Goal: Task Accomplishment & Management: Use online tool/utility

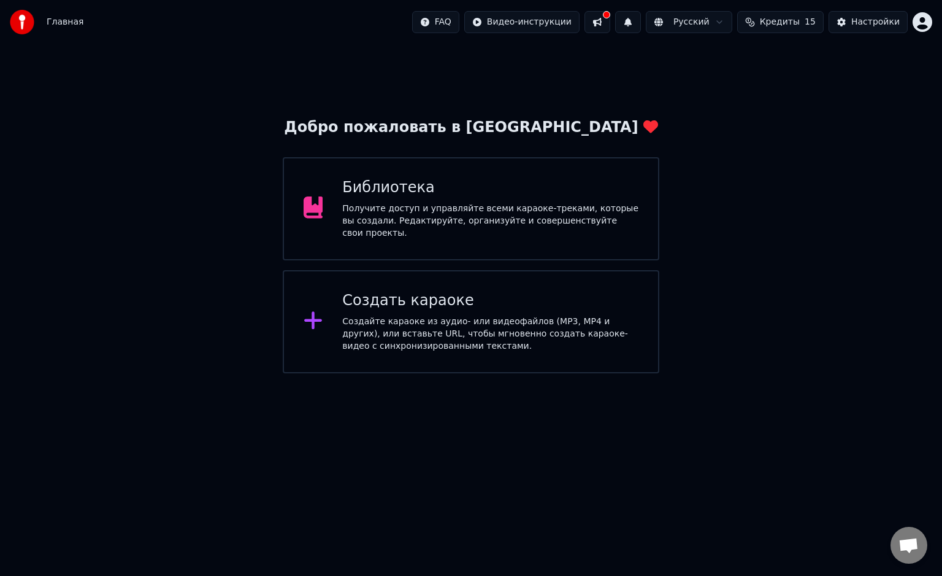
click at [497, 299] on div "Создать караоке" at bounding box center [490, 301] width 296 height 20
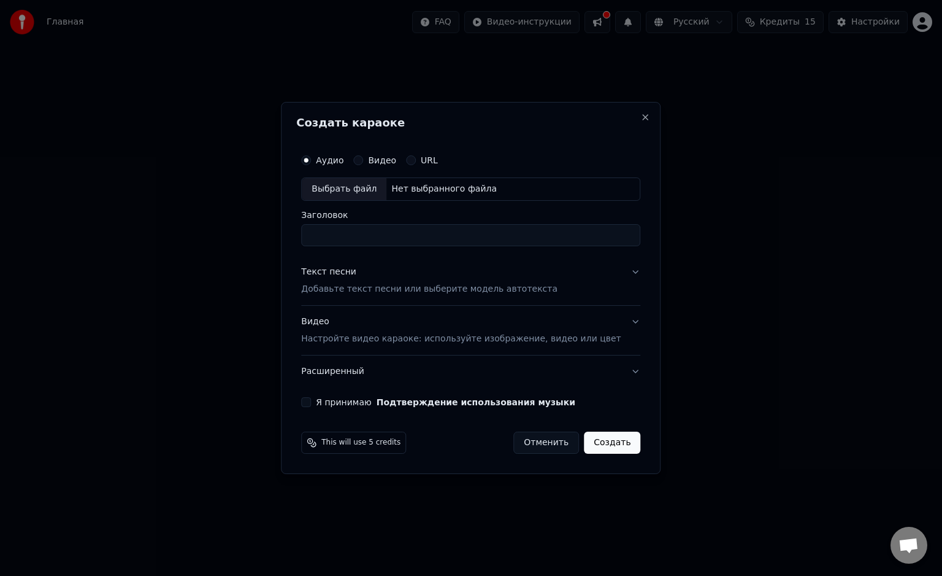
click at [441, 189] on div "Нет выбранного файла" at bounding box center [444, 189] width 115 height 12
type input "**********"
click at [612, 270] on button "Текст песни Добавьте текст песни или выберите модель автотекста" at bounding box center [470, 280] width 339 height 49
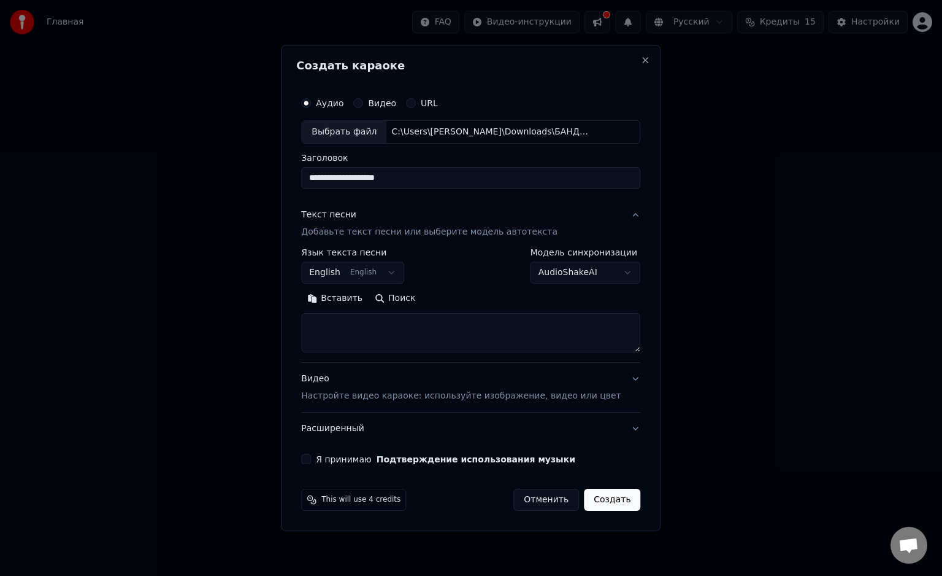
click at [383, 270] on body "**********" at bounding box center [471, 186] width 942 height 373
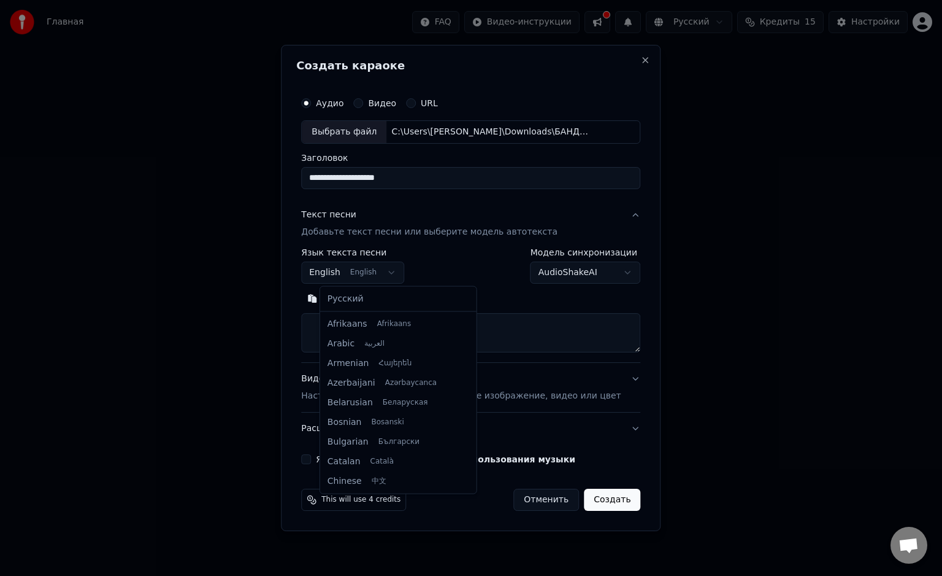
scroll to position [98, 0]
select select "**"
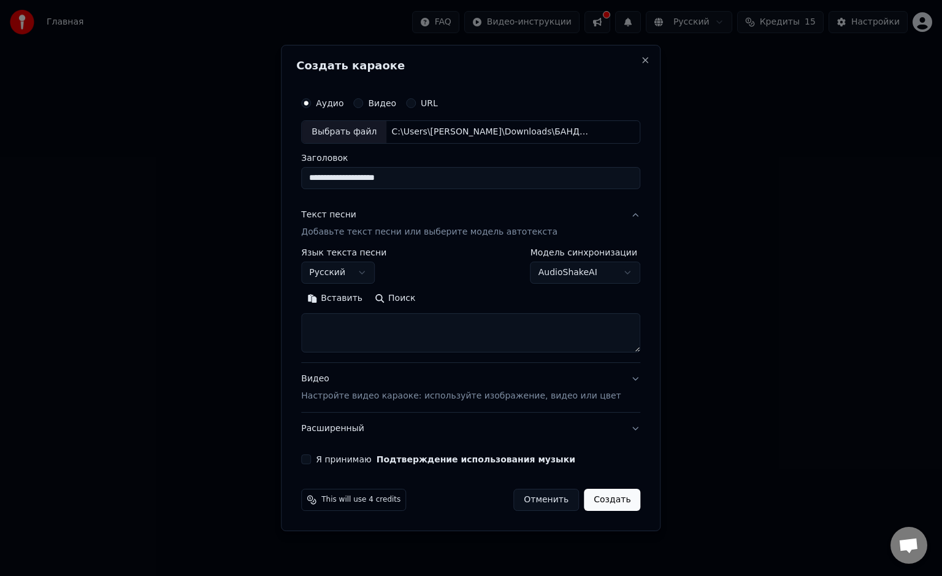
click at [385, 322] on textarea at bounding box center [470, 332] width 339 height 39
paste textarea "**********"
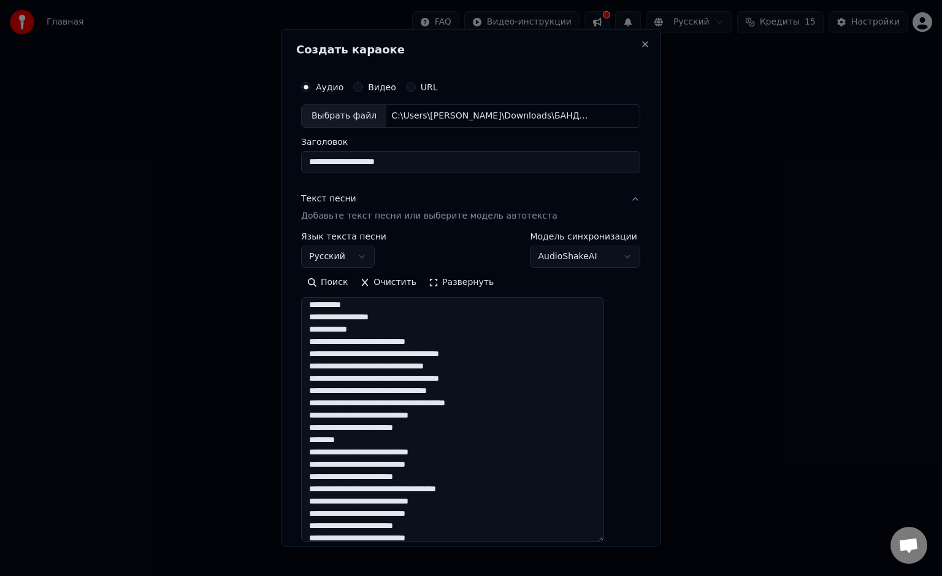
scroll to position [612, 0]
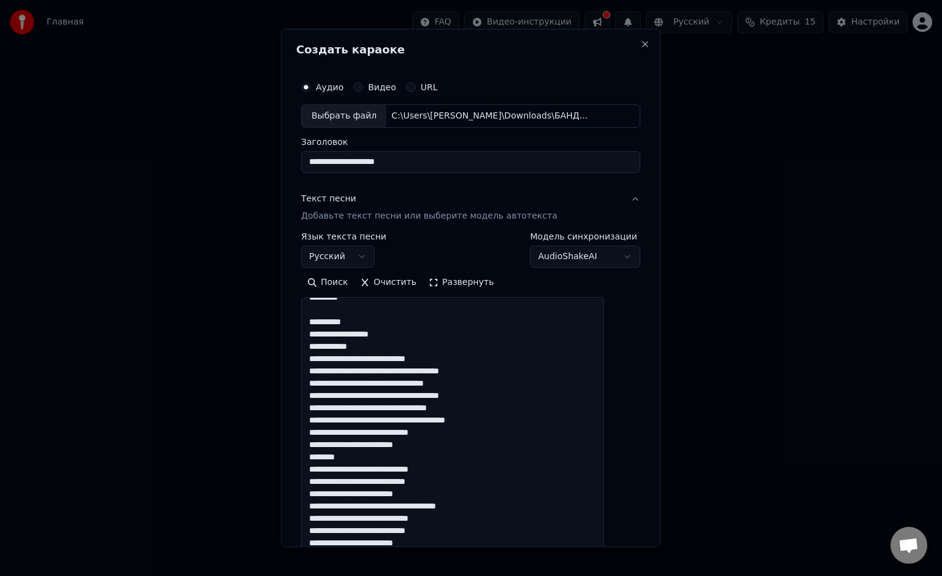
drag, startPoint x: 618, startPoint y: 349, endPoint x: 599, endPoint y: 506, distance: 158.3
click at [648, 373] on body "**********" at bounding box center [471, 186] width 942 height 373
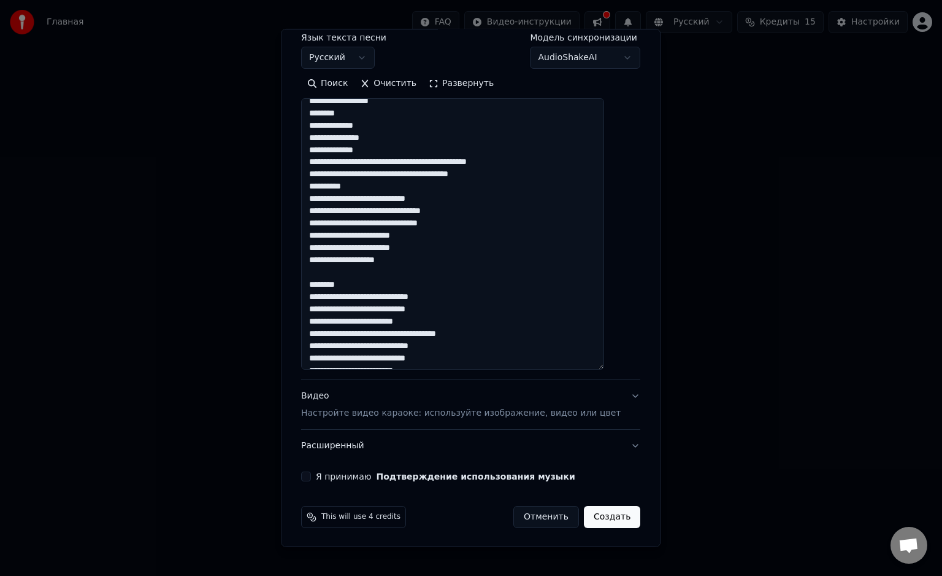
scroll to position [0, 0]
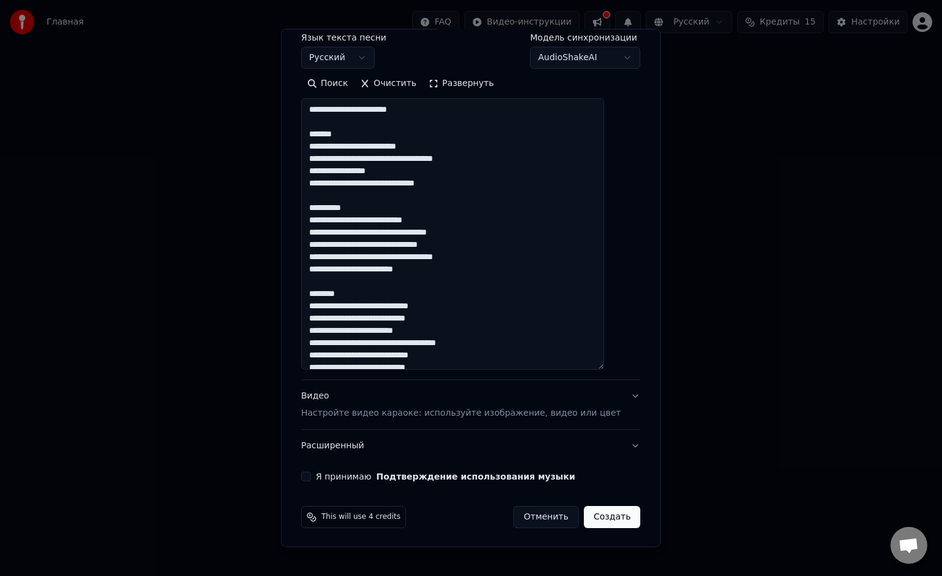
drag, startPoint x: 317, startPoint y: 104, endPoint x: 391, endPoint y: 129, distance: 77.8
click at [391, 129] on textarea at bounding box center [452, 233] width 303 height 271
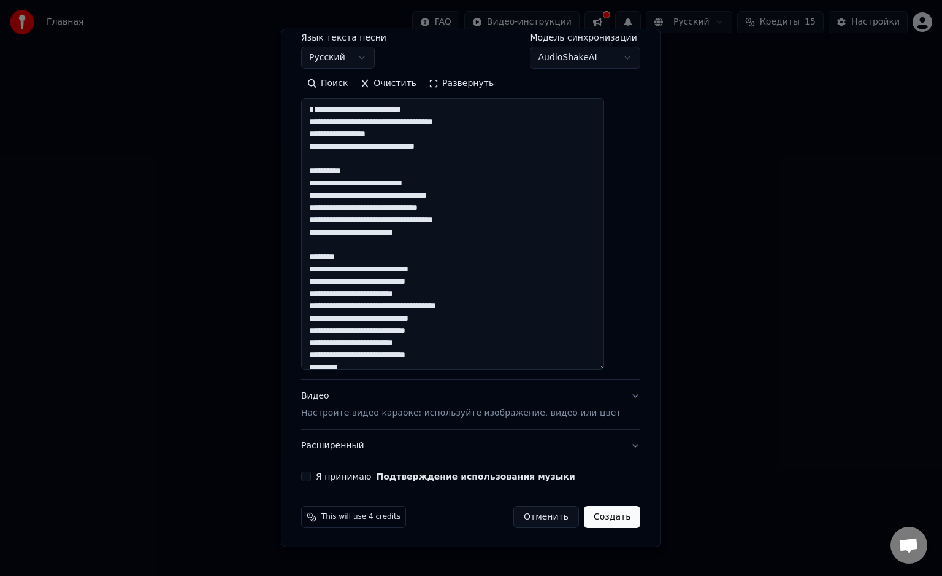
drag, startPoint x: 323, startPoint y: 117, endPoint x: 328, endPoint y: 120, distance: 6.3
click at [322, 117] on textarea at bounding box center [452, 233] width 303 height 271
drag, startPoint x: 368, startPoint y: 169, endPoint x: 306, endPoint y: 168, distance: 62.6
click at [306, 168] on div "**********" at bounding box center [471, 288] width 380 height 518
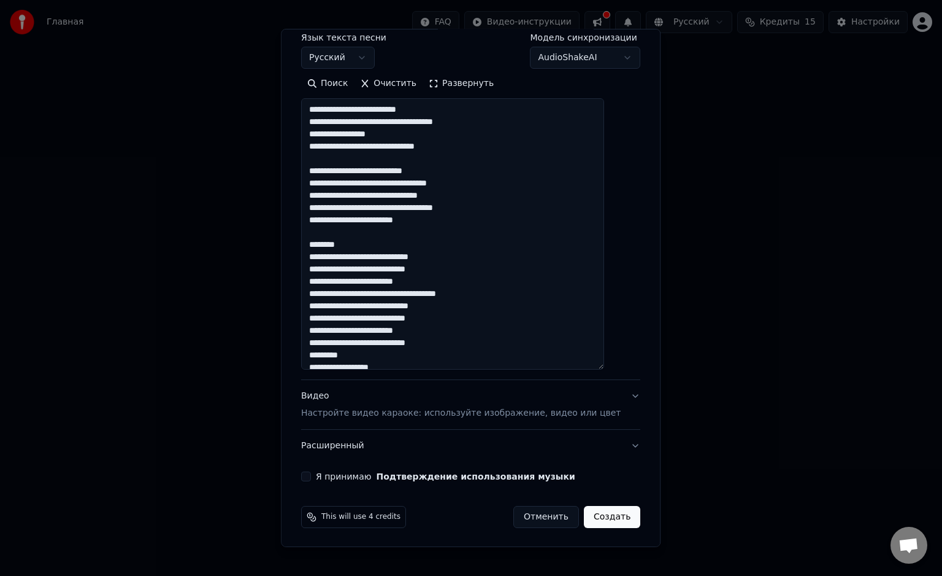
drag, startPoint x: 369, startPoint y: 241, endPoint x: 309, endPoint y: 241, distance: 59.5
click at [309, 241] on div "**********" at bounding box center [470, 178] width 349 height 615
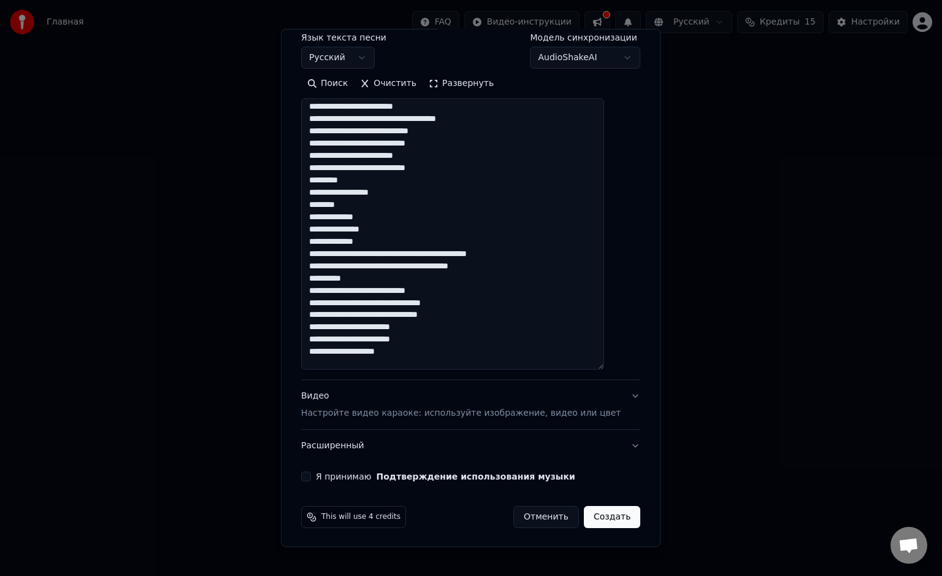
scroll to position [184, 0]
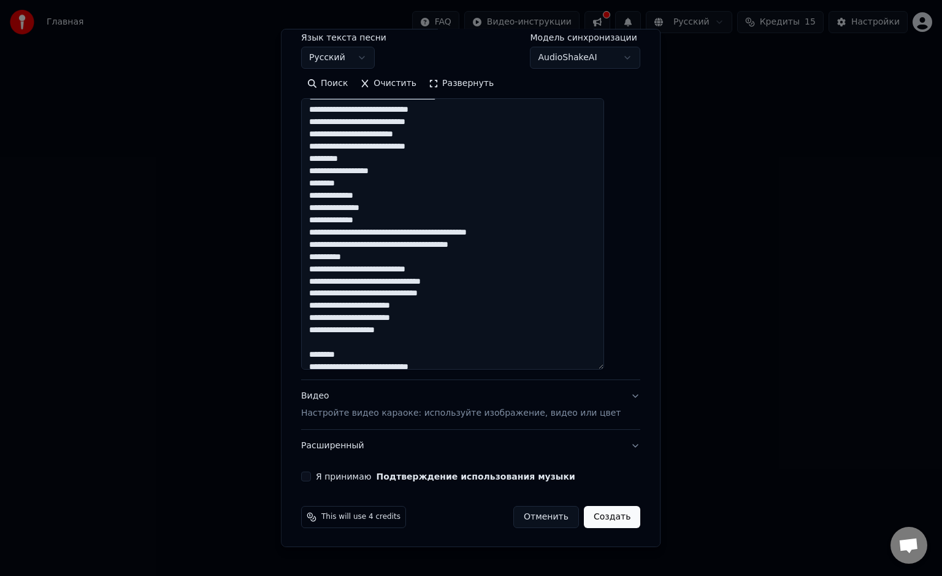
drag, startPoint x: 321, startPoint y: 169, endPoint x: 595, endPoint y: 254, distance: 287.2
click at [595, 254] on textarea at bounding box center [452, 233] width 303 height 271
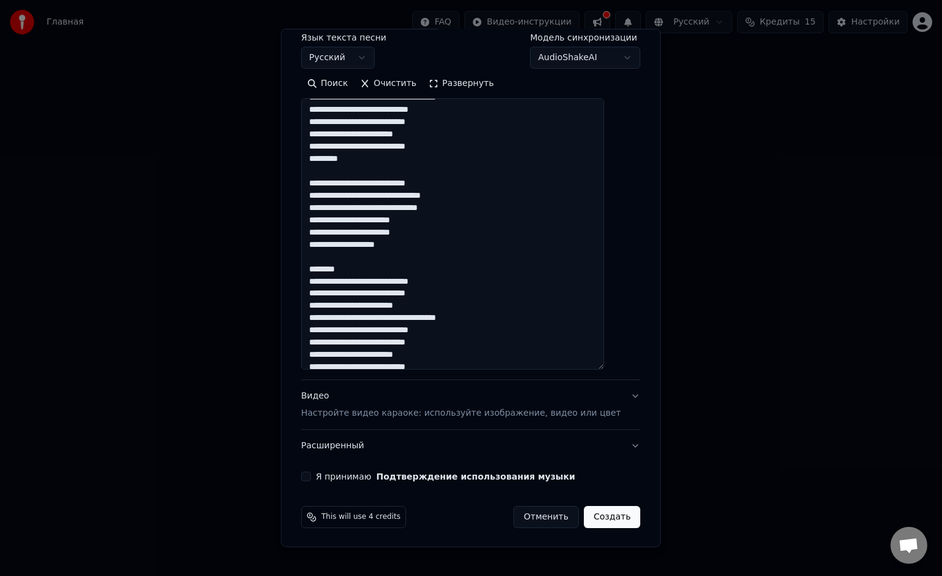
drag, startPoint x: 372, startPoint y: 268, endPoint x: 317, endPoint y: 266, distance: 55.3
click at [317, 266] on textarea at bounding box center [452, 233] width 303 height 271
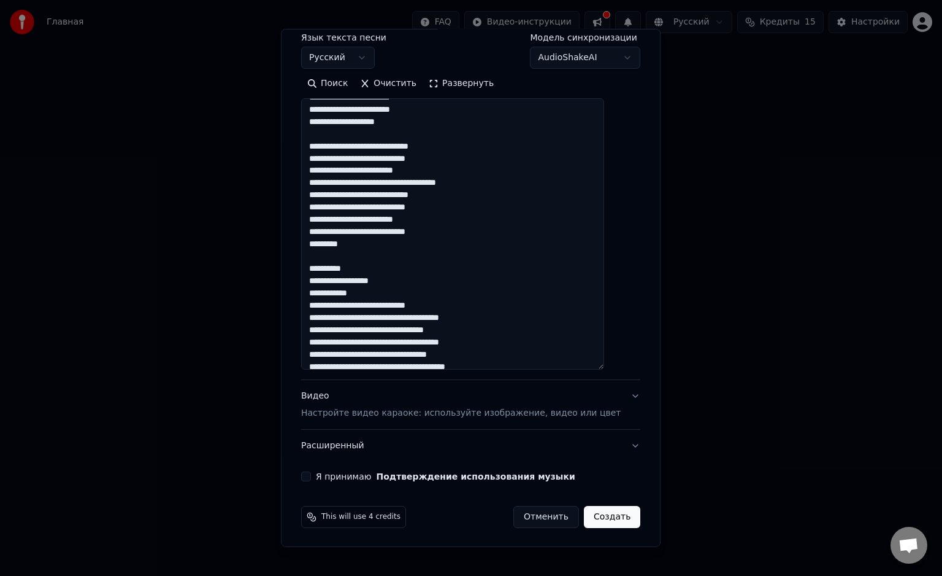
drag, startPoint x: 346, startPoint y: 265, endPoint x: 290, endPoint y: 260, distance: 56.7
click at [292, 260] on body "**********" at bounding box center [471, 186] width 942 height 373
click at [386, 265] on textarea at bounding box center [452, 233] width 303 height 271
click at [380, 268] on textarea at bounding box center [452, 233] width 303 height 271
drag, startPoint x: 371, startPoint y: 270, endPoint x: 314, endPoint y: 268, distance: 56.5
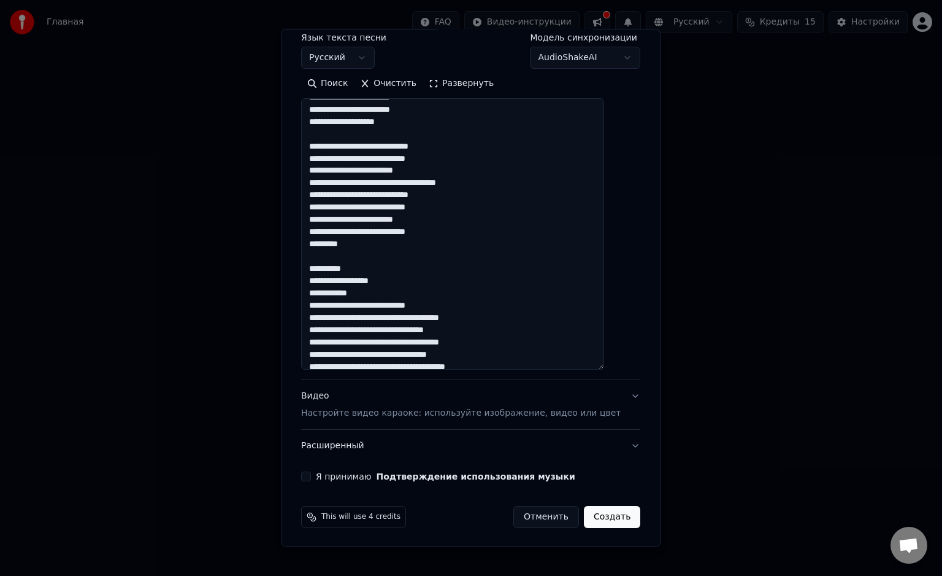
click at [314, 268] on textarea at bounding box center [452, 233] width 303 height 271
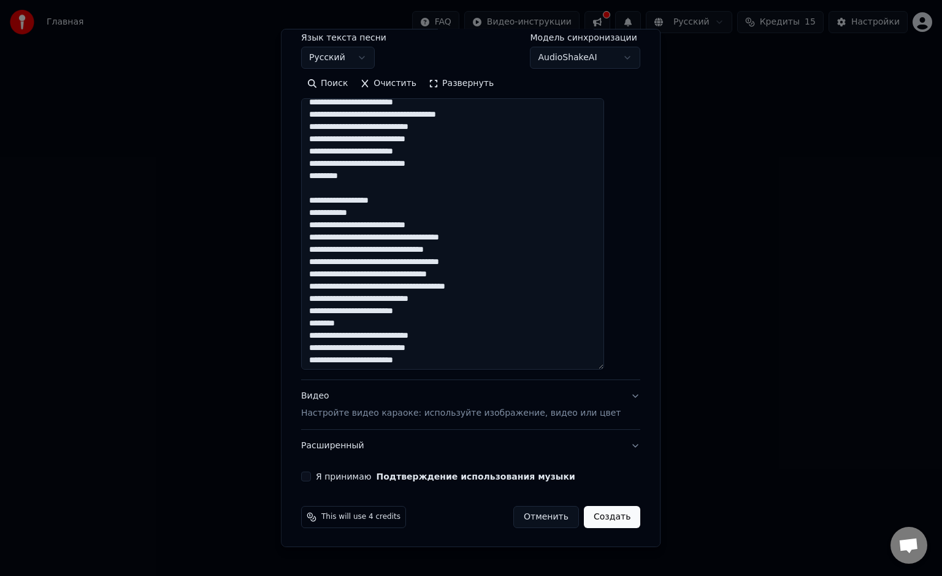
scroll to position [429, 0]
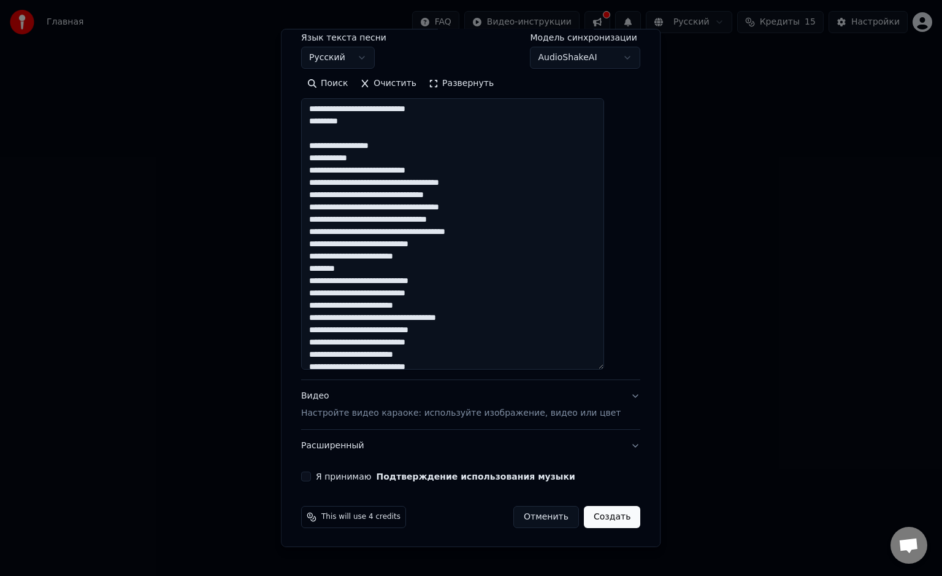
drag, startPoint x: 372, startPoint y: 273, endPoint x: 286, endPoint y: 265, distance: 86.3
click at [287, 265] on body "**********" at bounding box center [471, 186] width 942 height 373
click at [385, 265] on textarea at bounding box center [452, 233] width 303 height 271
drag, startPoint x: 374, startPoint y: 268, endPoint x: 316, endPoint y: 263, distance: 58.6
click at [316, 263] on textarea at bounding box center [452, 233] width 303 height 271
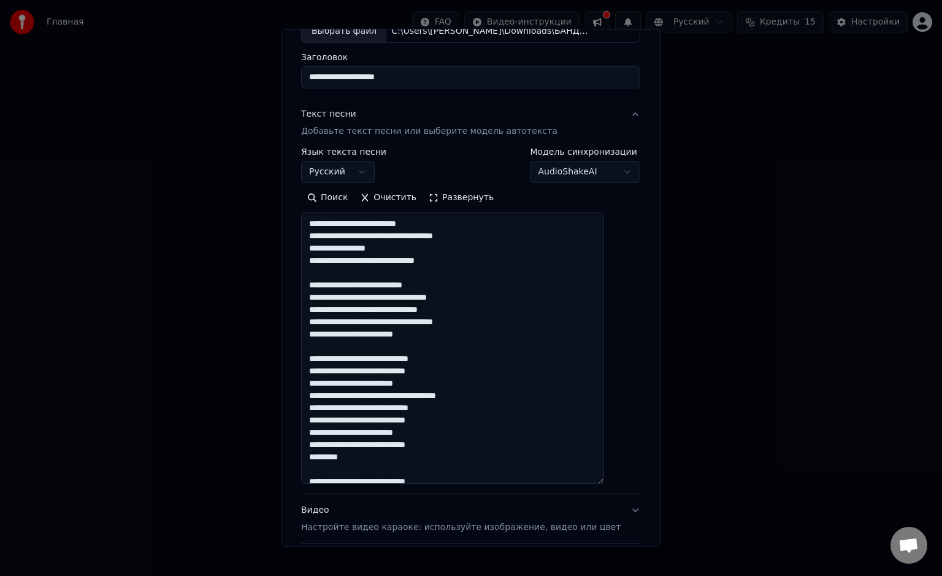
scroll to position [15, 0]
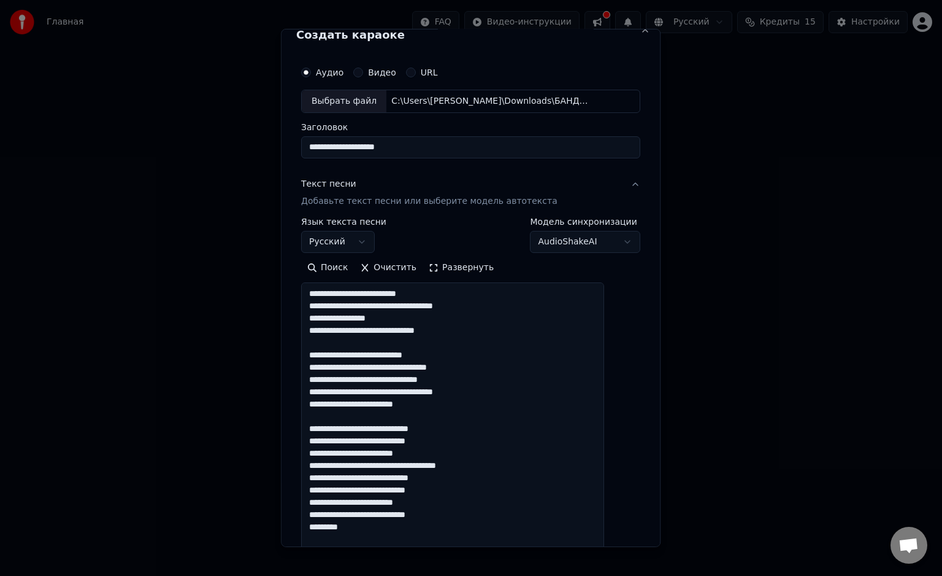
type textarea "**********"
click at [572, 244] on body "**********" at bounding box center [471, 186] width 942 height 373
click at [581, 243] on body "**********" at bounding box center [471, 186] width 942 height 373
click at [567, 246] on body "**********" at bounding box center [471, 186] width 942 height 373
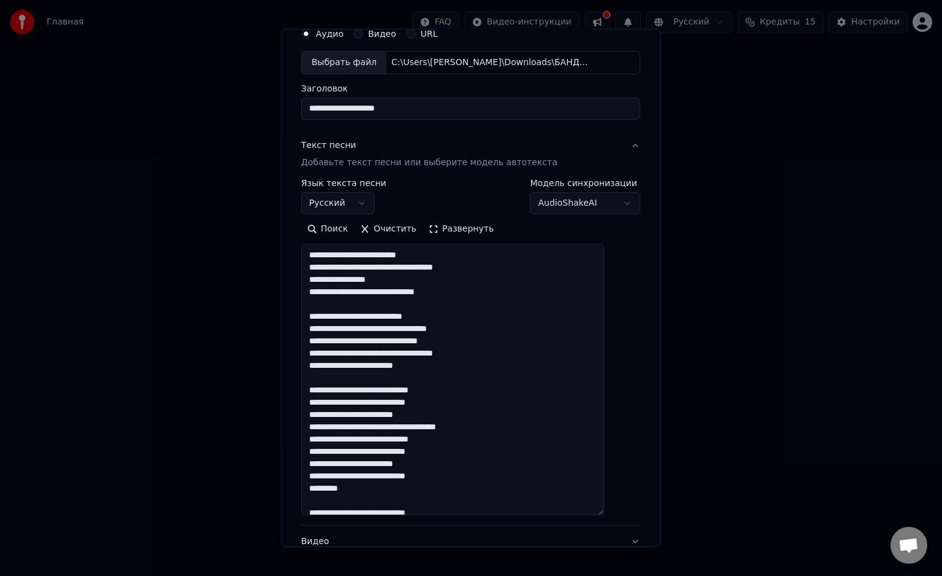
scroll to position [0, 0]
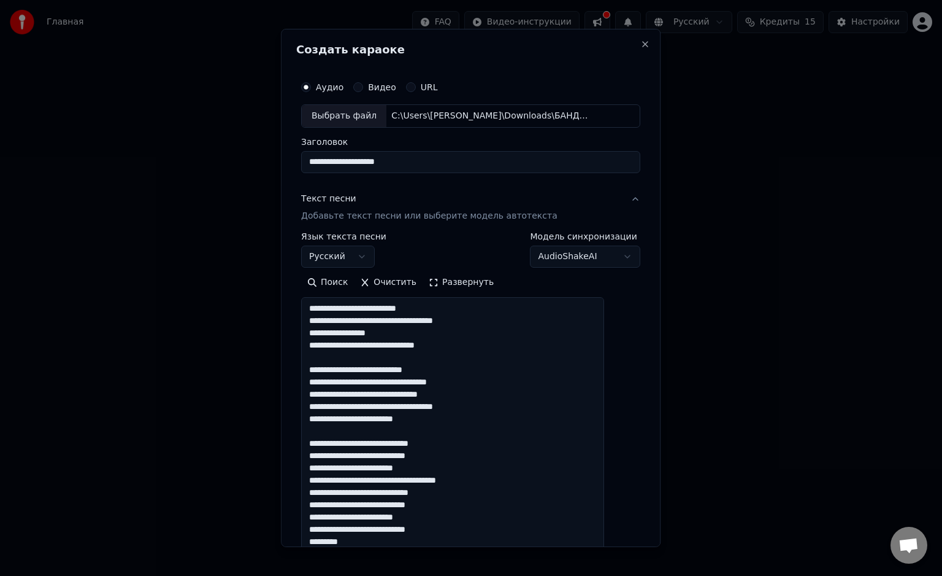
click at [584, 253] on body "**********" at bounding box center [471, 186] width 942 height 373
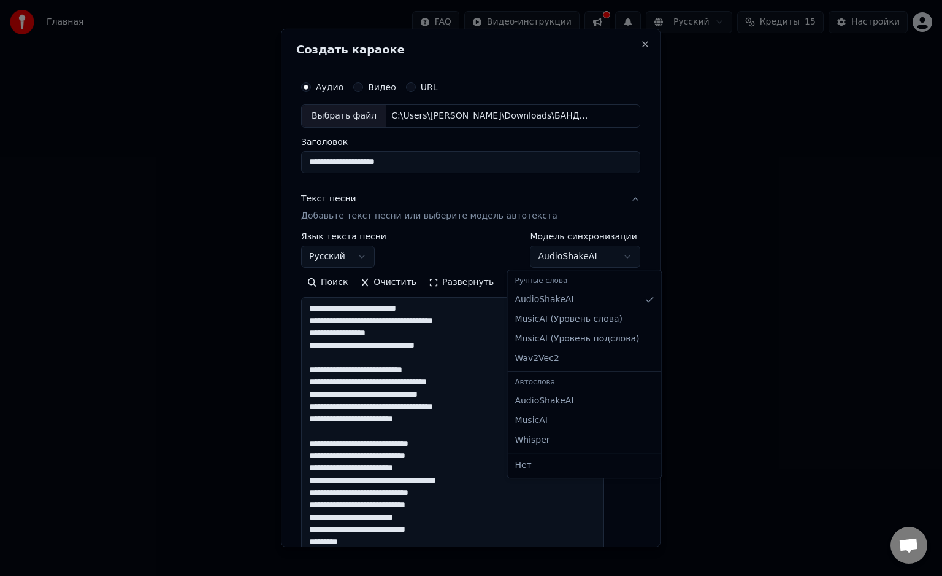
click at [582, 259] on body "**********" at bounding box center [471, 186] width 942 height 373
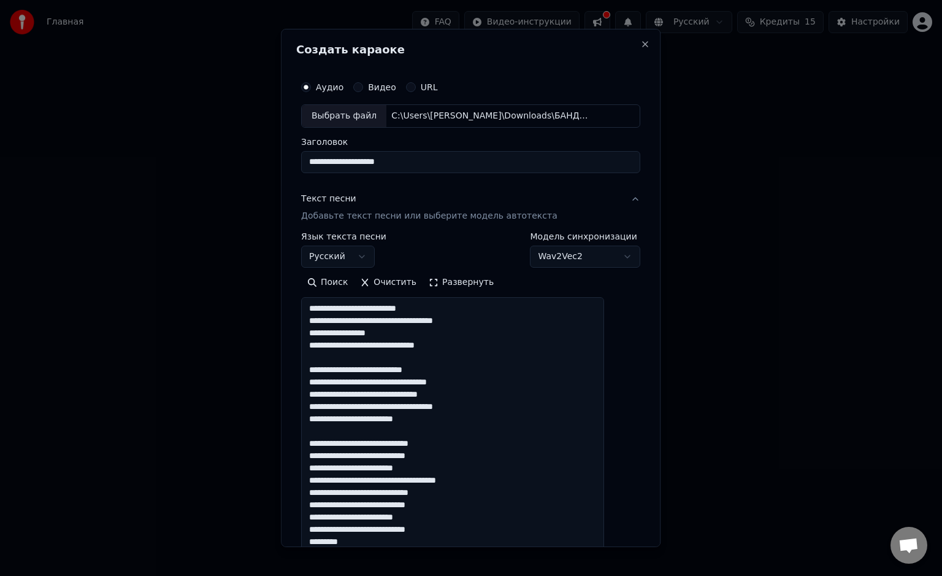
click at [569, 253] on body "**********" at bounding box center [471, 186] width 942 height 373
click at [579, 257] on body "**********" at bounding box center [471, 186] width 942 height 373
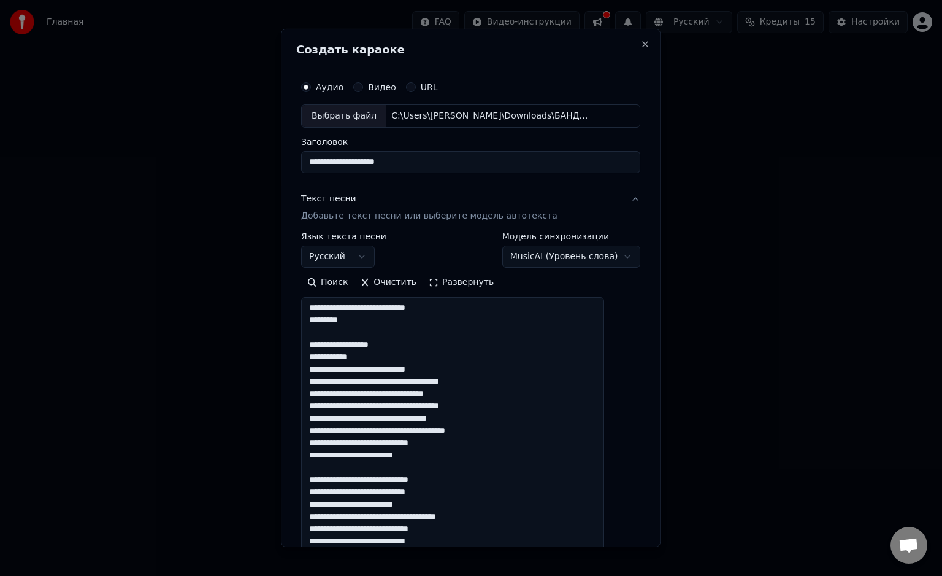
click at [587, 252] on body "**********" at bounding box center [471, 186] width 942 height 373
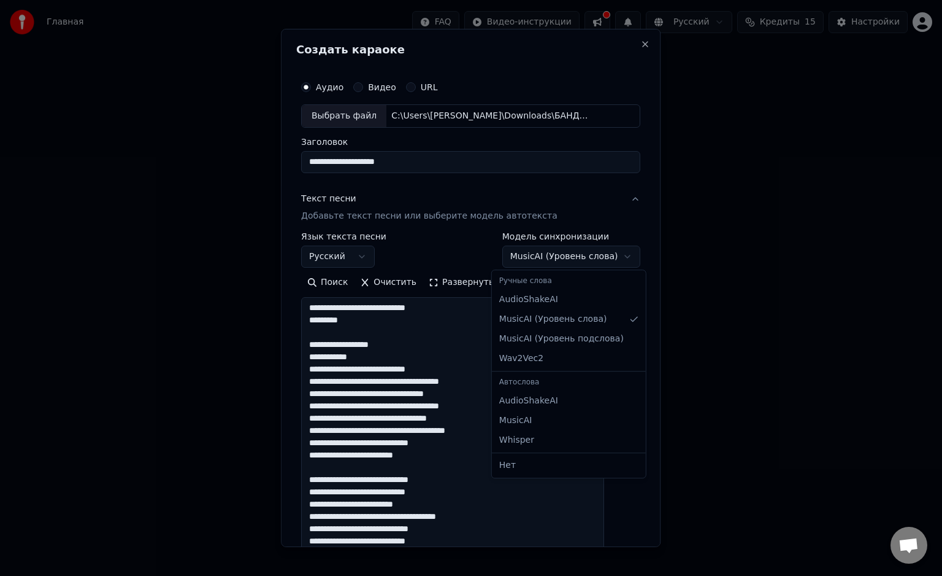
select select "**********"
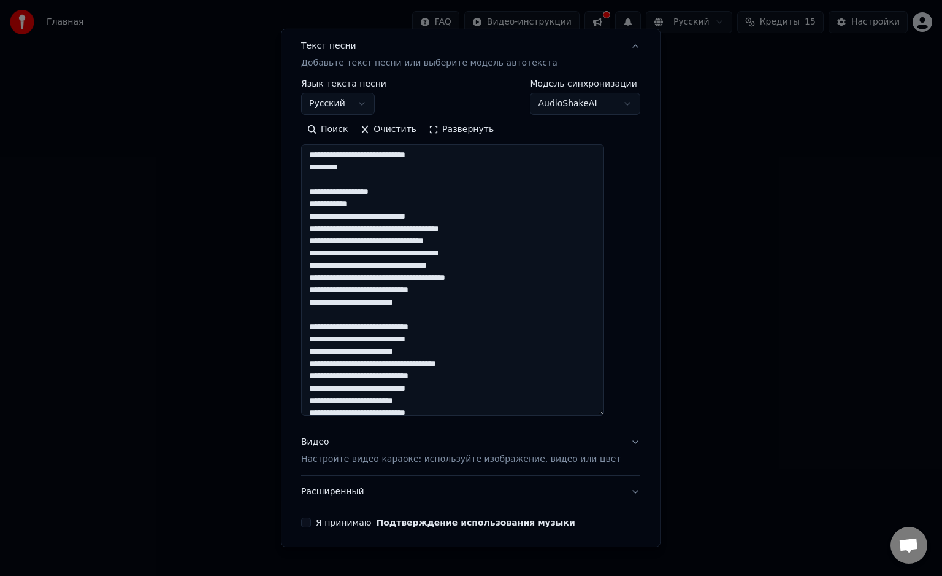
scroll to position [199, 0]
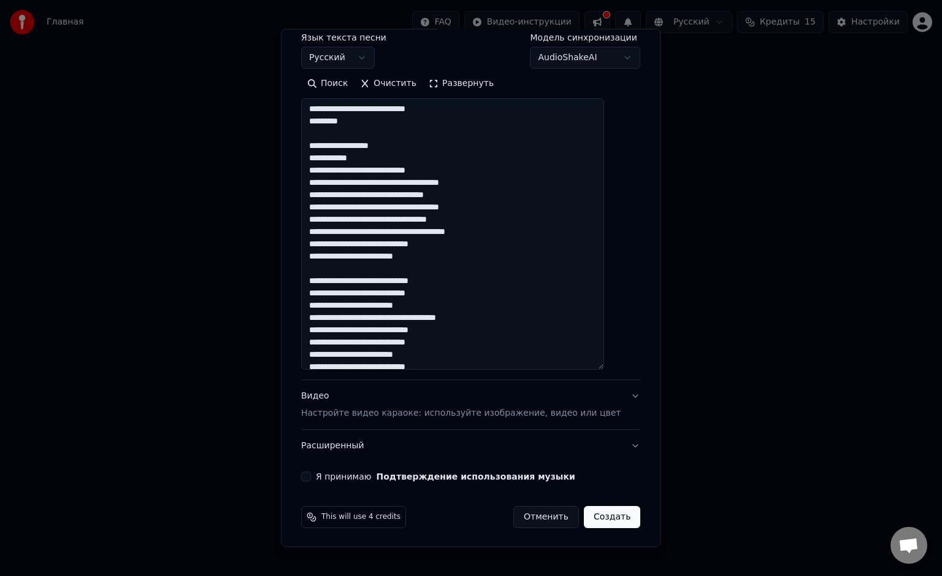
click at [620, 387] on div "**********" at bounding box center [470, 178] width 349 height 615
click at [609, 394] on button "Видео Настройте видео караоке: используйте изображение, видео или цвет" at bounding box center [470, 404] width 339 height 49
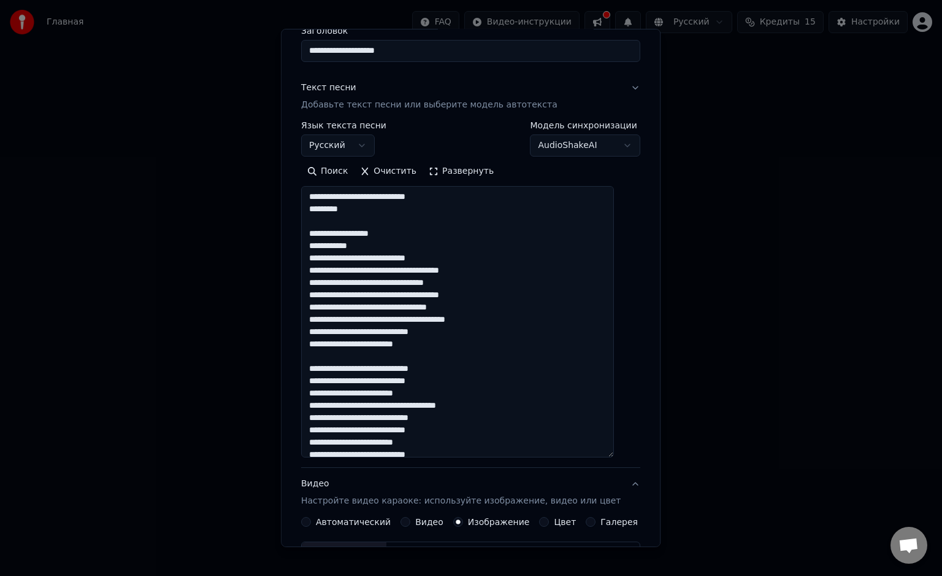
scroll to position [94, 0]
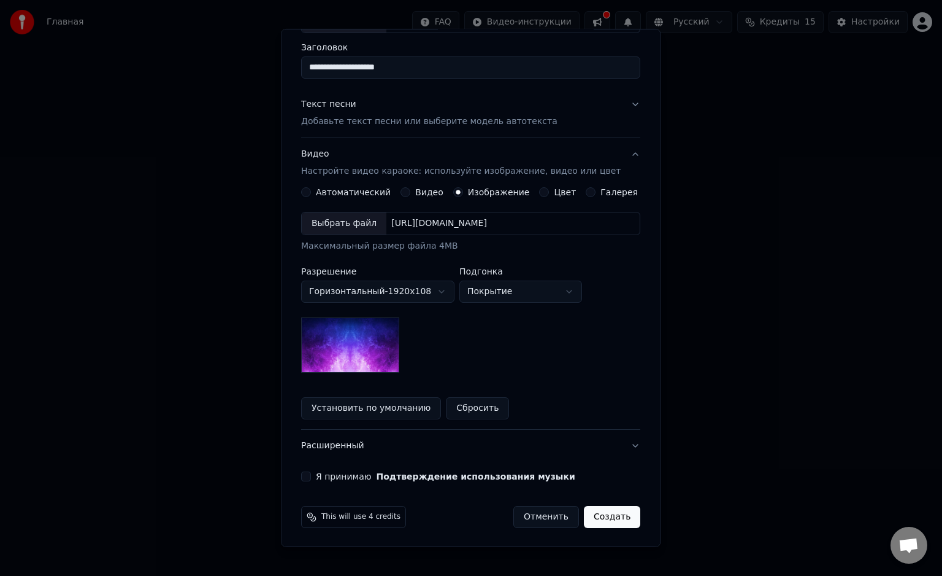
click at [403, 212] on div "Выбрать файл https://imagedelivery.net/jkI57_JBx8hWPzcSI-uF5w/c7639807-3f76-4ea…" at bounding box center [470, 223] width 339 height 23
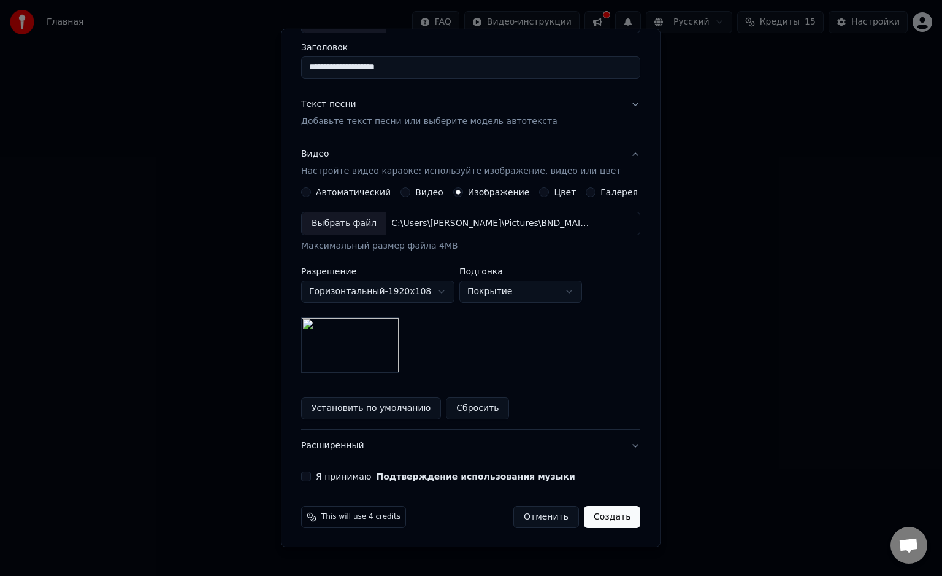
click at [311, 474] on button "Я принимаю Подтверждение использования музыки" at bounding box center [306, 476] width 10 height 10
click at [590, 515] on button "Создать" at bounding box center [612, 517] width 56 height 22
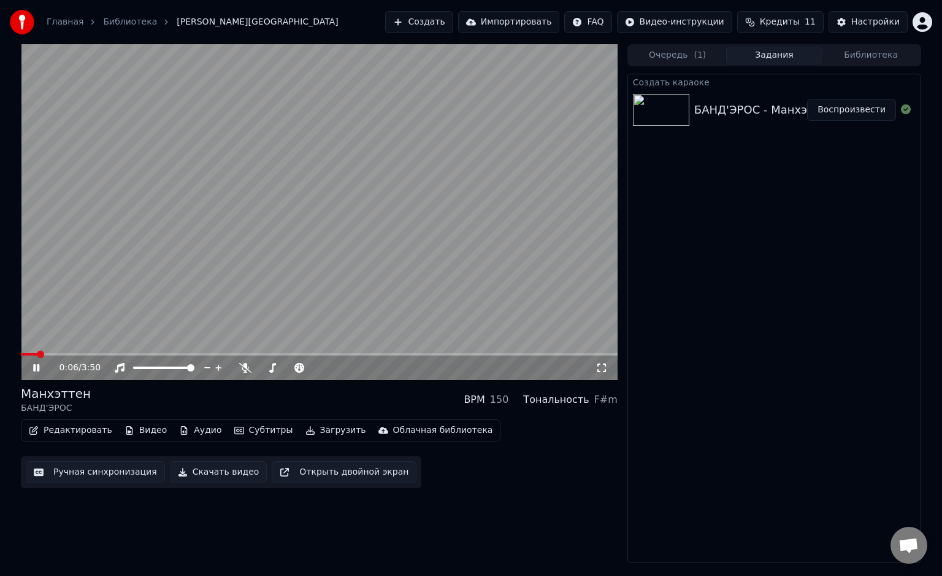
click at [255, 434] on button "Субтитры" at bounding box center [263, 430] width 69 height 17
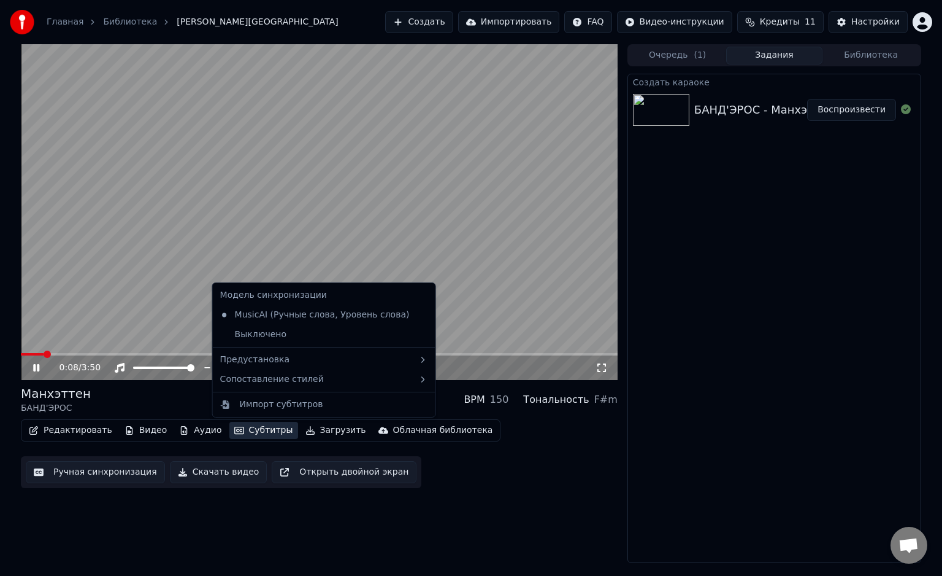
click at [474, 513] on div "0:08 / 3:50 Манхэттен БАНД'ЭРОС BPM 150 Тональность F#m Редактировать Видео Ауд…" at bounding box center [319, 303] width 597 height 518
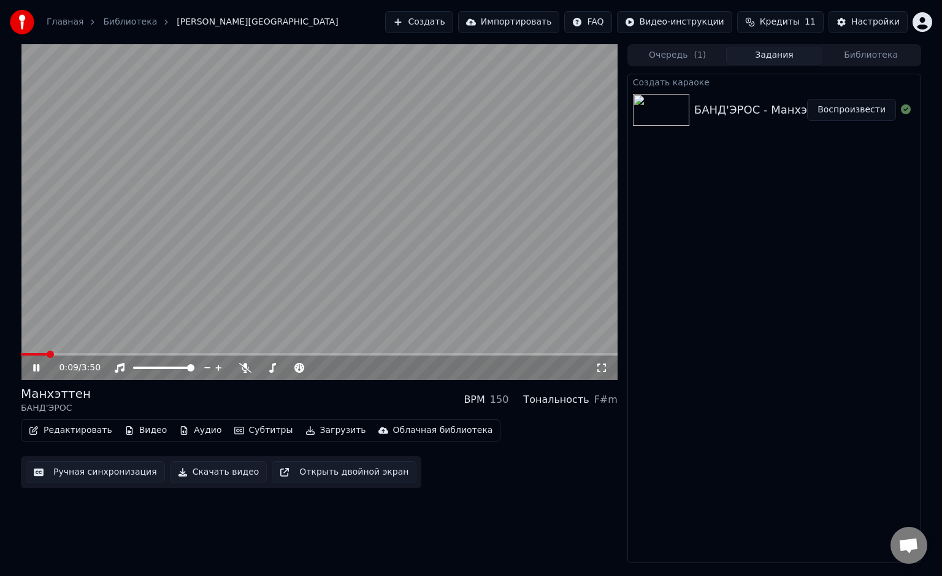
click at [72, 351] on video at bounding box center [319, 212] width 597 height 336
click at [74, 353] on div "0:10 / 3:50" at bounding box center [319, 212] width 597 height 336
click at [75, 353] on span at bounding box center [319, 354] width 597 height 2
click at [245, 366] on icon at bounding box center [245, 368] width 12 height 10
click at [95, 476] on button "Ручная синхронизация" at bounding box center [95, 472] width 139 height 22
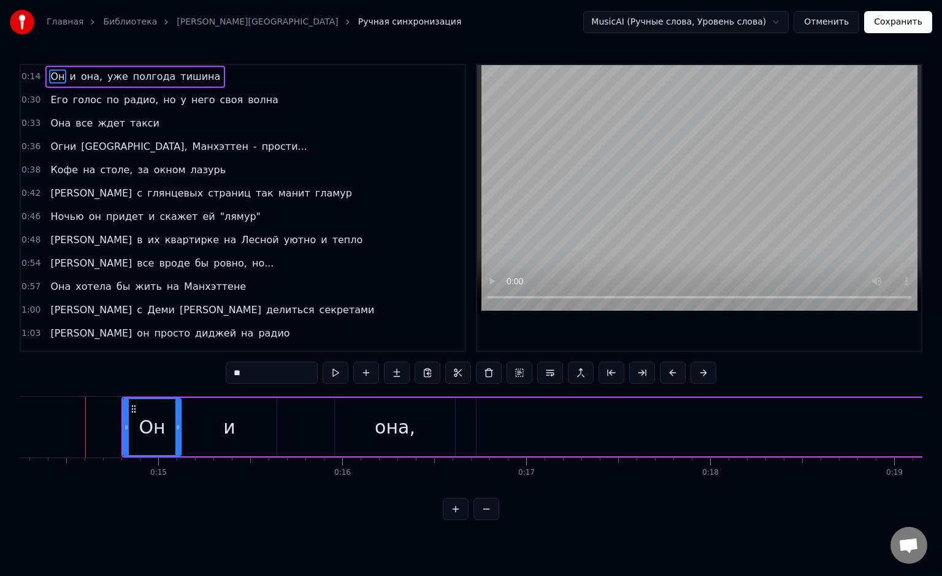
scroll to position [0, 2626]
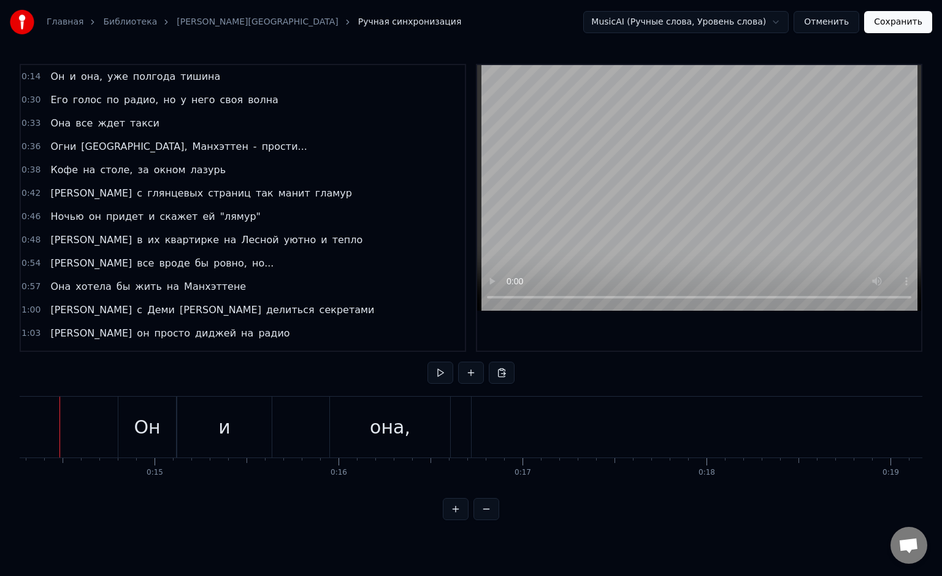
scroll to position [0, 2604]
click at [497, 520] on button at bounding box center [487, 509] width 26 height 22
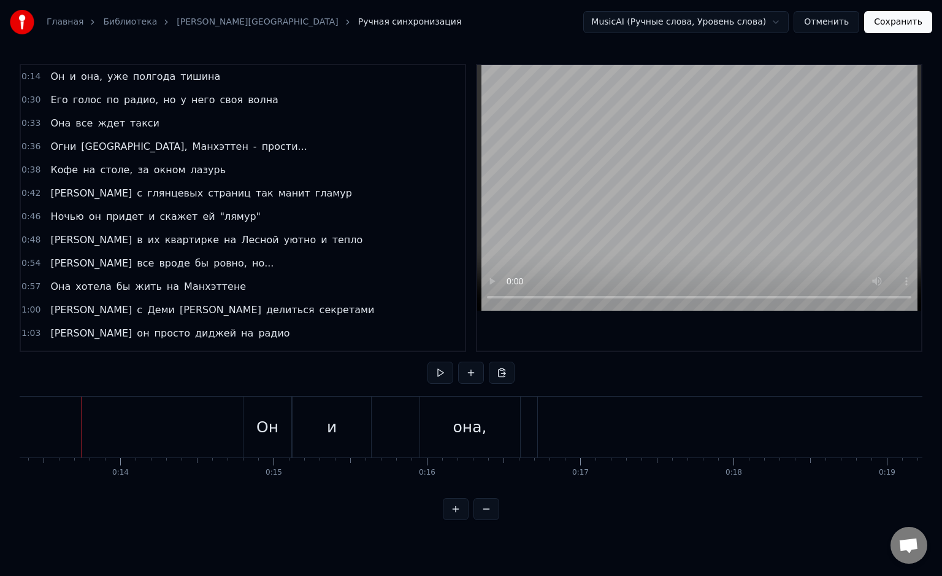
click at [102, 436] on div "0:14 Он и она, уже полгода тишина 0:30 Его голос по радио, но у него своя волна…" at bounding box center [471, 292] width 903 height 456
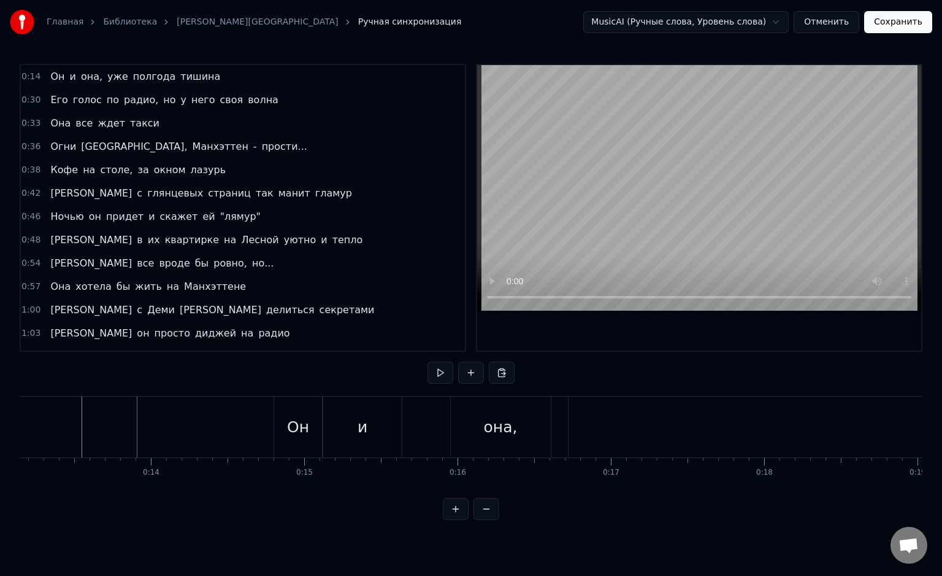
click at [469, 375] on button at bounding box center [471, 372] width 26 height 22
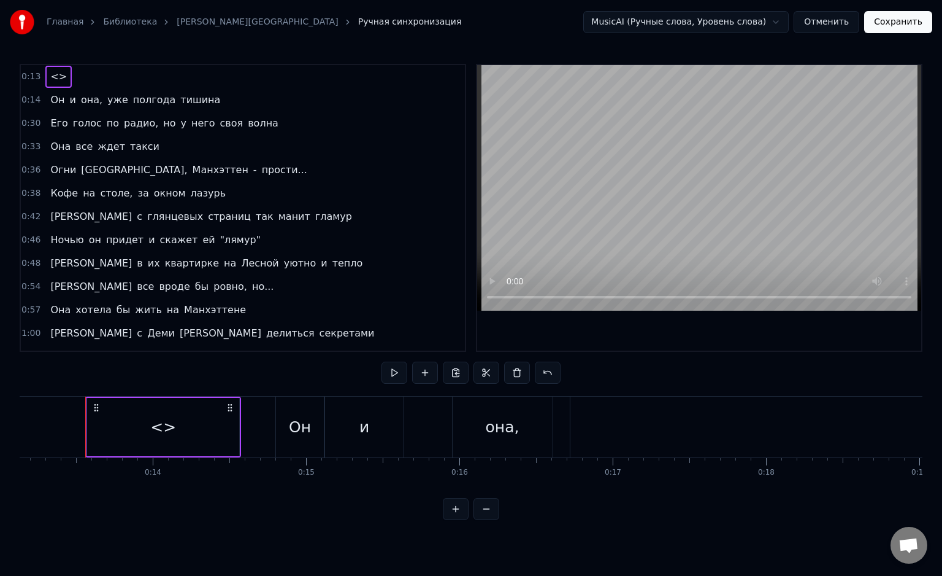
click at [153, 433] on div "<>" at bounding box center [163, 426] width 26 height 23
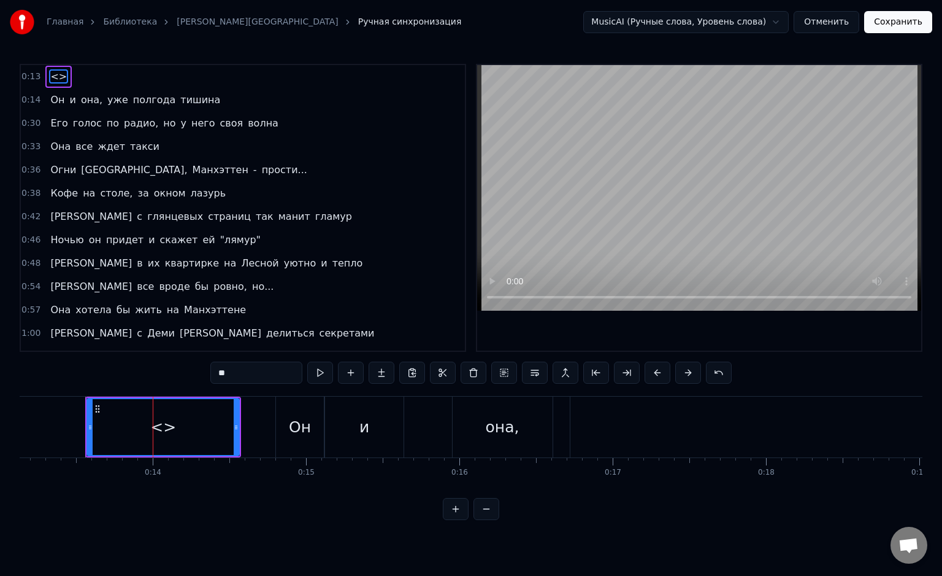
click at [153, 433] on div "<>" at bounding box center [163, 426] width 26 height 23
click at [267, 373] on input "**" at bounding box center [256, 372] width 92 height 22
type input "*"
type input "****"
click at [85, 422] on div "Он и" at bounding box center [163, 426] width 156 height 61
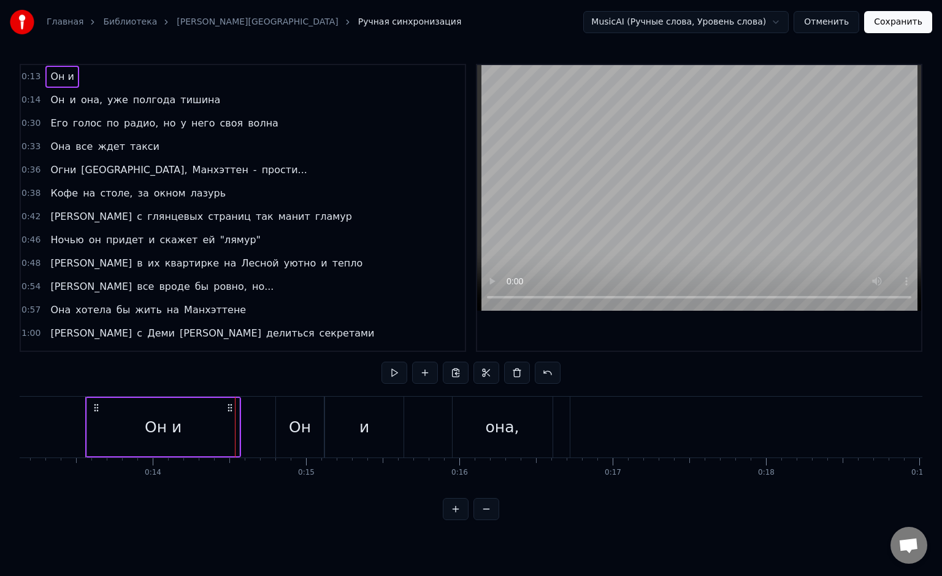
click at [211, 430] on div "Он и" at bounding box center [163, 427] width 152 height 58
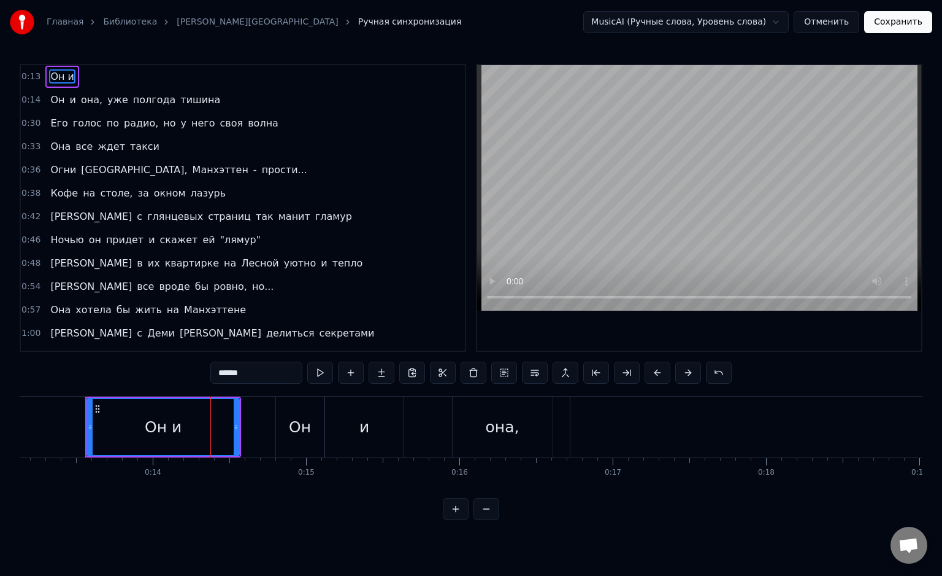
click at [211, 430] on div "Он и" at bounding box center [163, 427] width 151 height 56
click at [266, 376] on input "****" at bounding box center [256, 372] width 92 height 22
type input "*********"
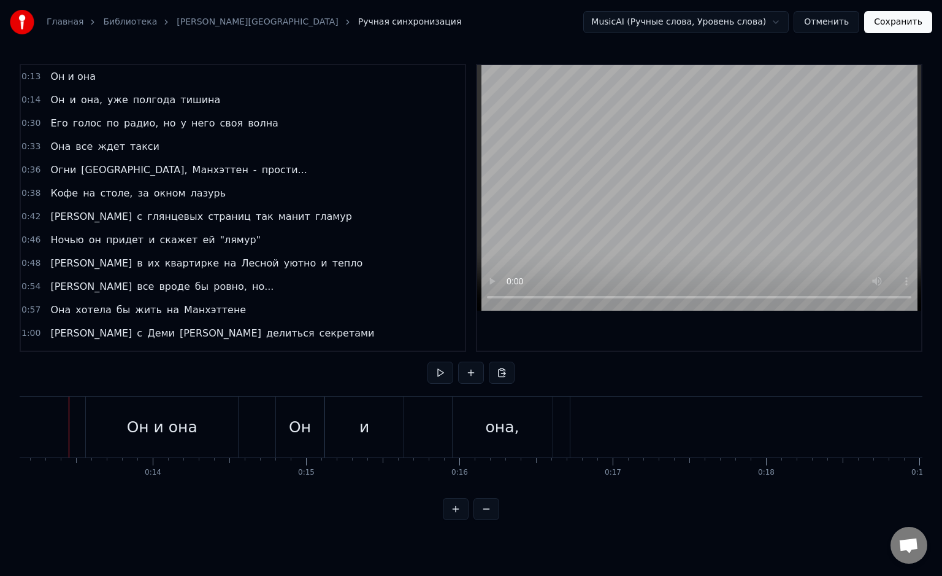
scroll to position [0, 2001]
click at [206, 439] on div "Он и она" at bounding box center [175, 426] width 152 height 61
click at [328, 439] on div at bounding box center [328, 426] width 1 height 61
click at [323, 439] on div "Он" at bounding box center [313, 426] width 48 height 61
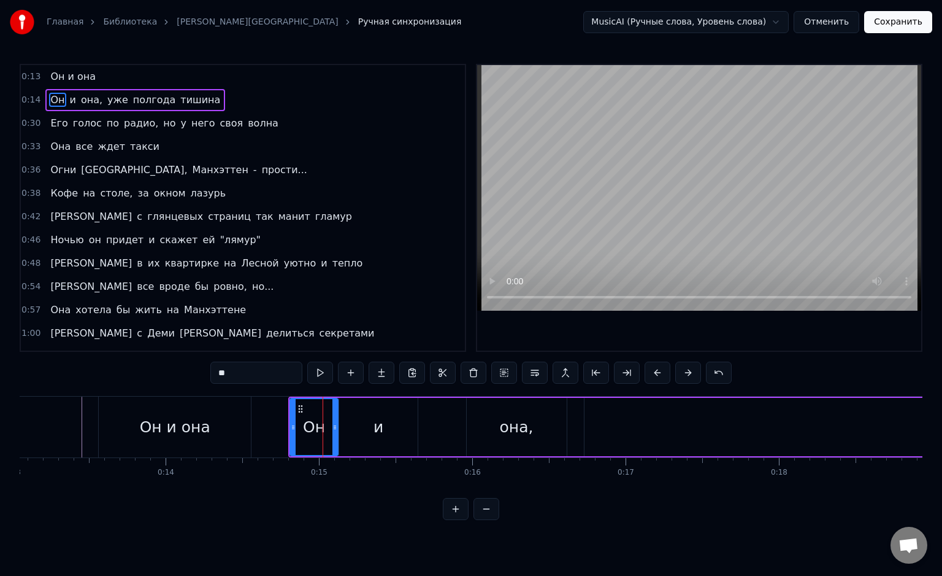
click at [106, 102] on span "уже" at bounding box center [117, 100] width 23 height 14
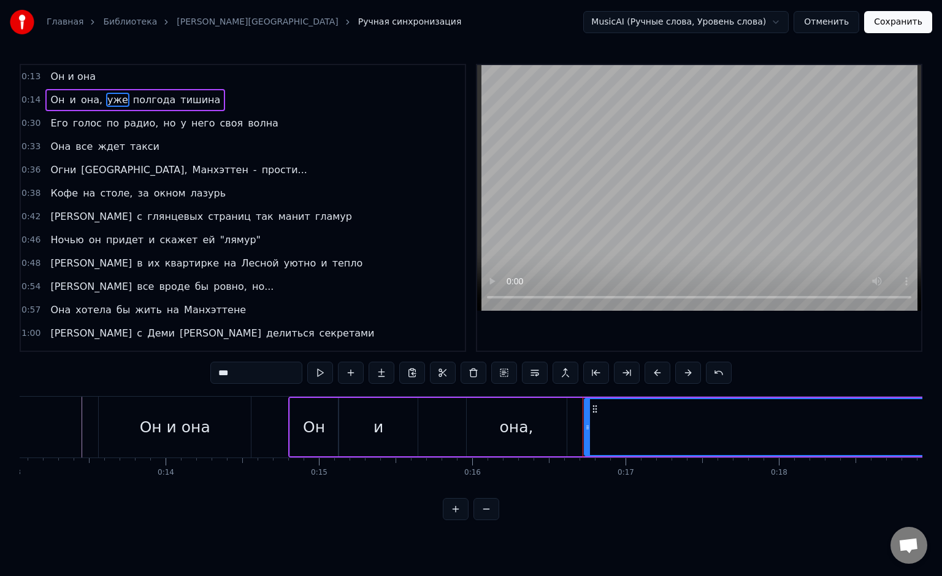
click at [559, 433] on div "она," at bounding box center [517, 427] width 100 height 58
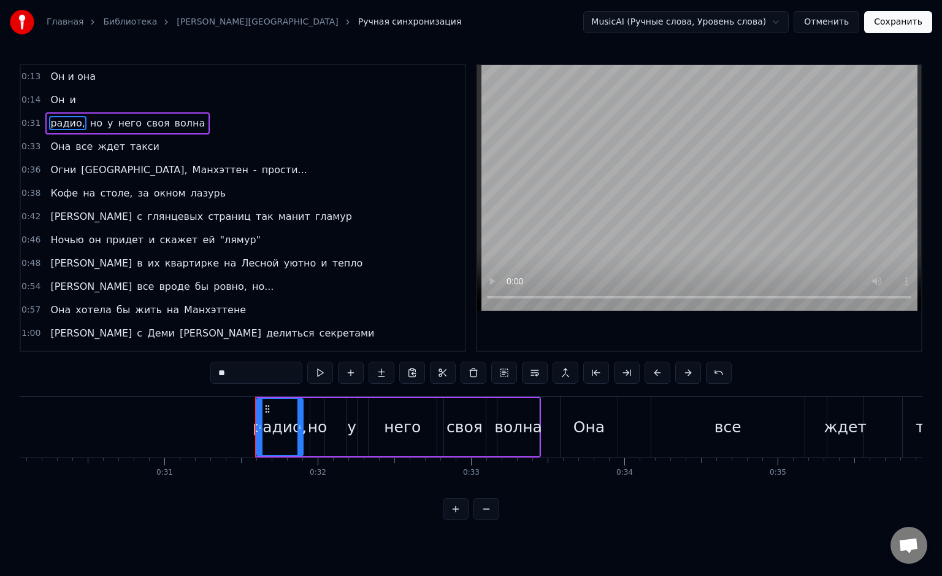
scroll to position [0, 4651]
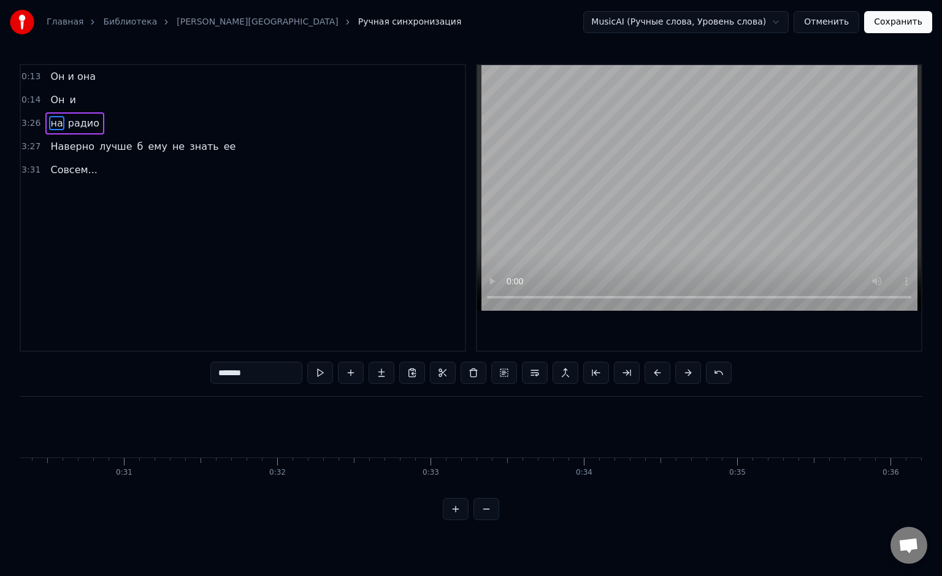
type input "*"
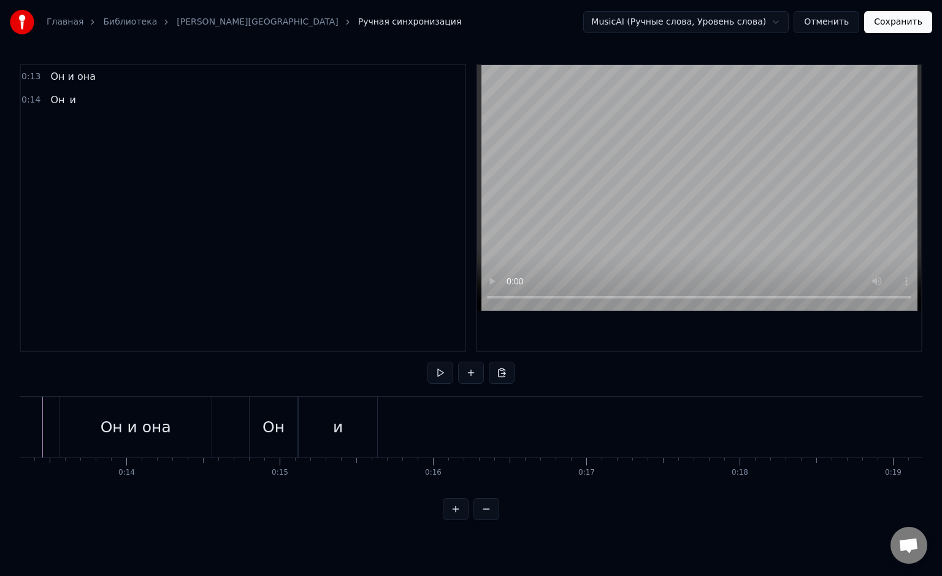
scroll to position [0, 2021]
click at [301, 425] on div "Он" at bounding box center [293, 426] width 22 height 23
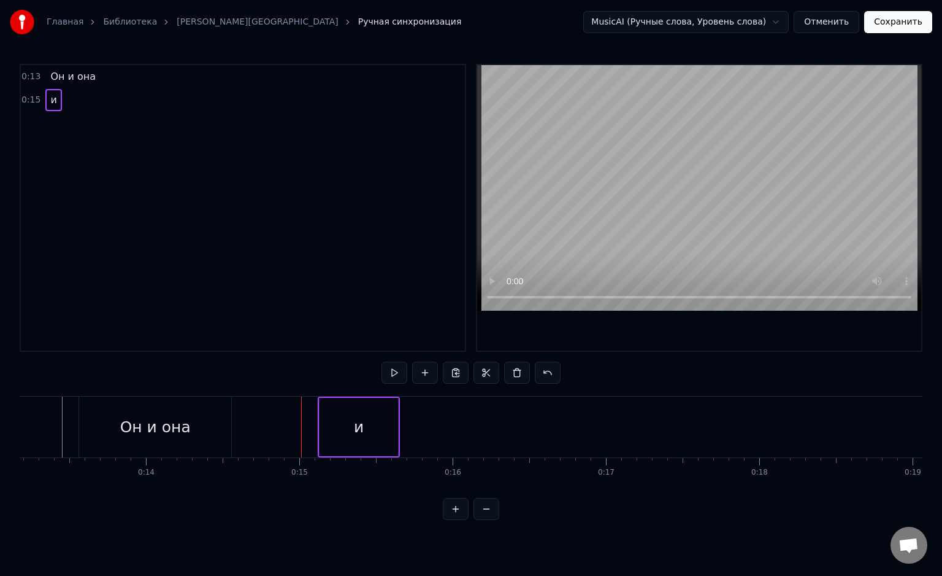
click at [351, 428] on div "и" at bounding box center [359, 427] width 79 height 58
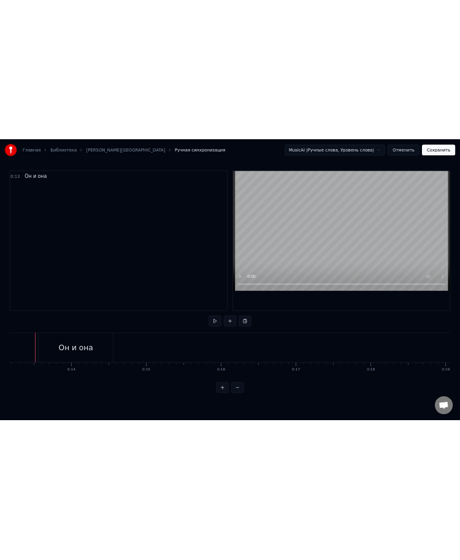
scroll to position [0, 2012]
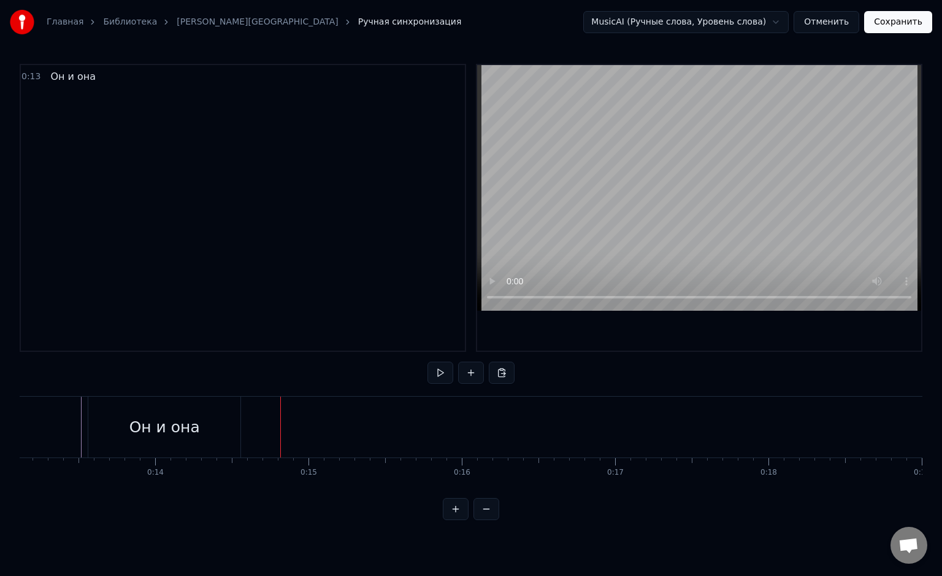
click at [180, 422] on div "Он и она" at bounding box center [164, 426] width 71 height 23
click at [280, 422] on div at bounding box center [280, 426] width 1 height 61
click at [169, 427] on div "Он и она" at bounding box center [164, 426] width 71 height 23
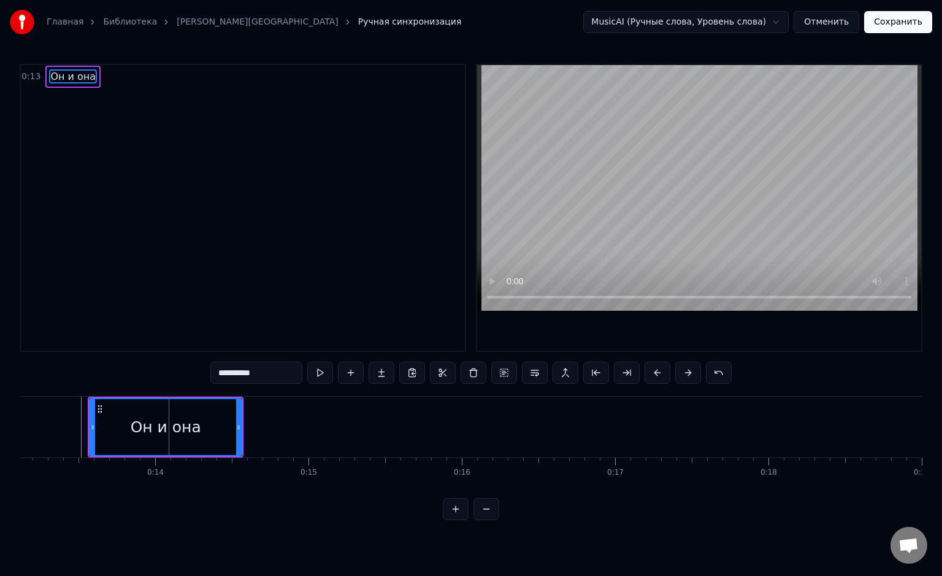
click at [245, 372] on input "*********" at bounding box center [256, 372] width 92 height 22
type input "********"
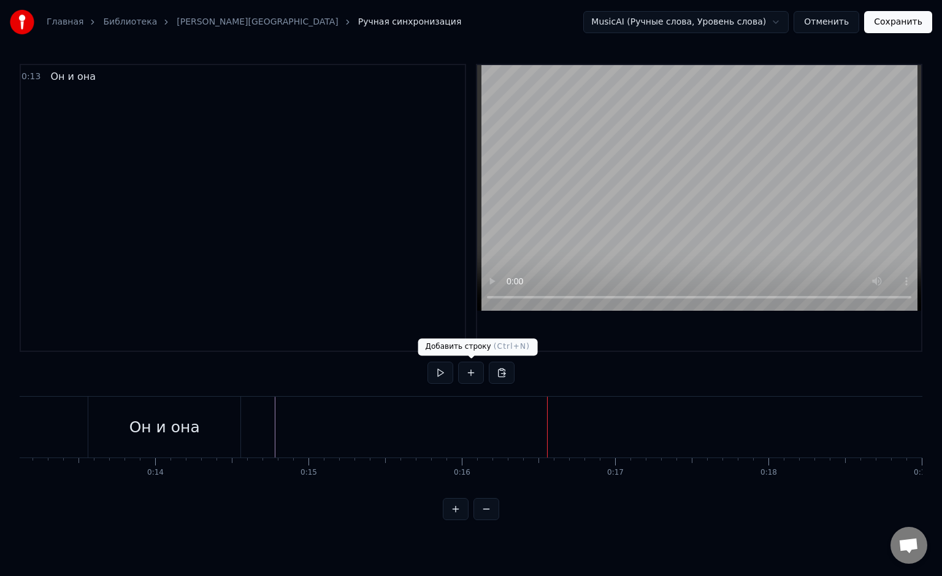
click at [471, 373] on button at bounding box center [471, 372] width 26 height 22
click at [469, 371] on button at bounding box center [471, 372] width 26 height 22
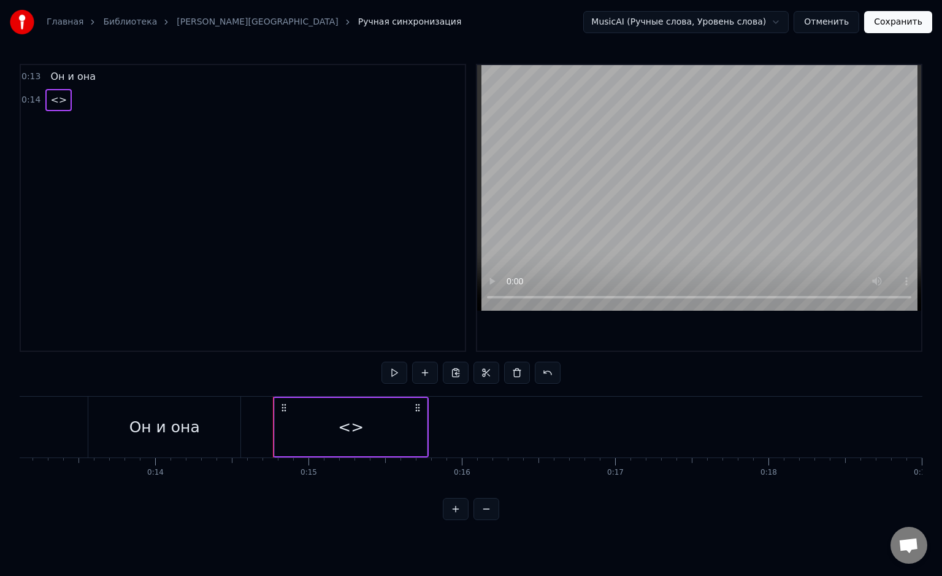
click at [328, 425] on div "<>" at bounding box center [351, 427] width 152 height 58
click at [338, 425] on div "<>" at bounding box center [351, 426] width 26 height 23
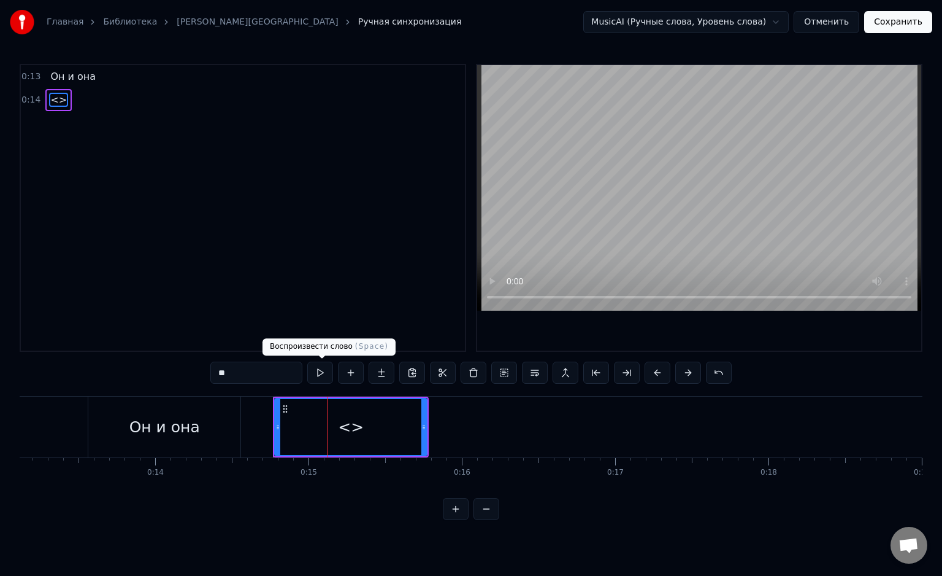
drag, startPoint x: 294, startPoint y: 371, endPoint x: 176, endPoint y: 366, distance: 117.9
click at [176, 366] on div "0:13 Он и она 0:14 <> ** Он и она <> To pick up a draggable item, press the spa…" at bounding box center [471, 292] width 903 height 456
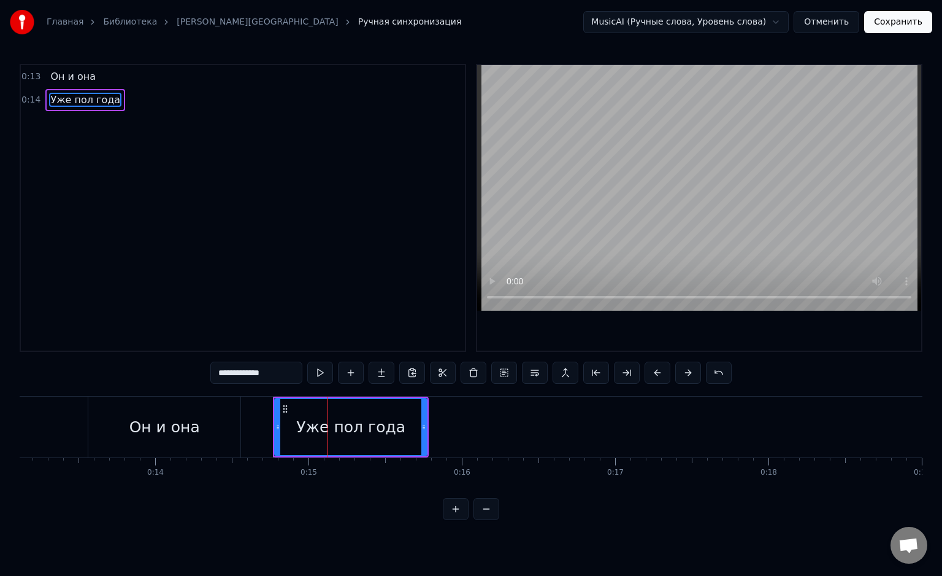
type input "**********"
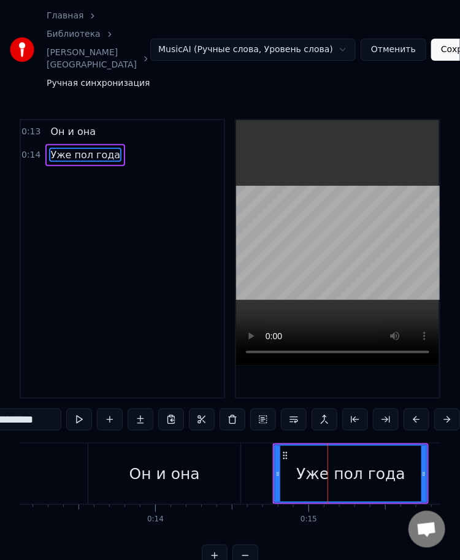
click at [364, 486] on div "Уже пол года" at bounding box center [350, 474] width 109 height 23
click at [367, 486] on div "Уже пол года" at bounding box center [350, 474] width 109 height 23
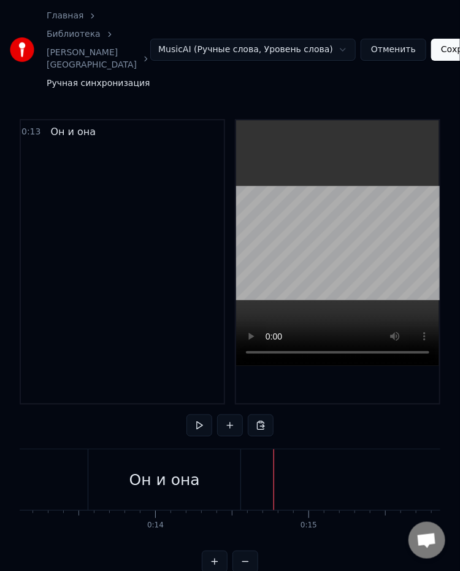
click at [224, 436] on button at bounding box center [230, 425] width 26 height 22
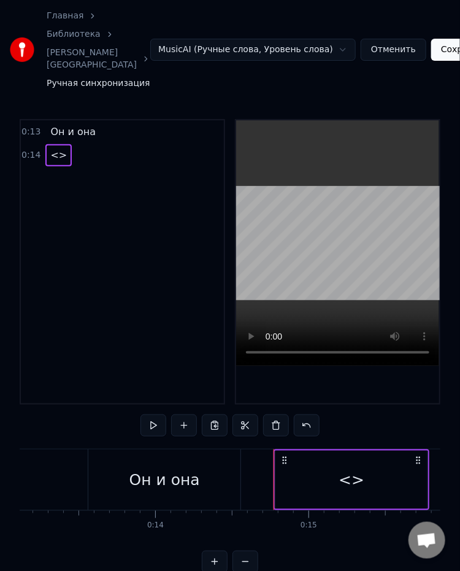
click at [361, 491] on div "<>" at bounding box center [352, 479] width 26 height 23
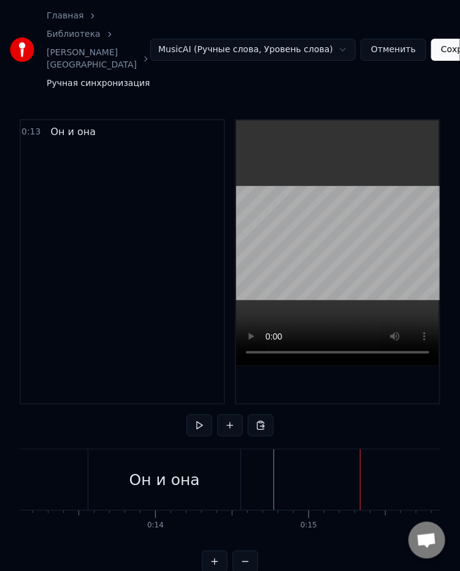
click at [360, 496] on div at bounding box center [360, 479] width 1 height 61
click at [276, 496] on div at bounding box center [276, 479] width 1 height 61
click at [233, 436] on button at bounding box center [230, 425] width 26 height 22
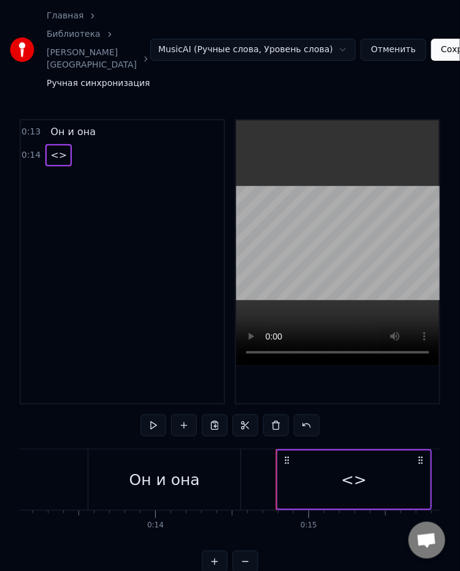
click at [349, 482] on div "<>" at bounding box center [354, 479] width 26 height 23
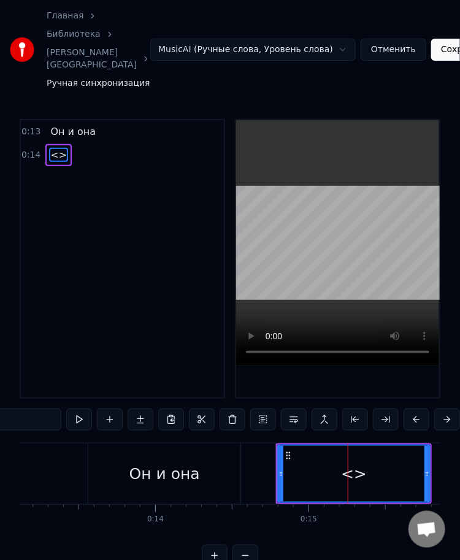
click at [349, 483] on div "<>" at bounding box center [354, 474] width 26 height 23
click at [353, 486] on div "<>" at bounding box center [354, 474] width 26 height 23
click at [356, 486] on div "<>" at bounding box center [354, 474] width 26 height 23
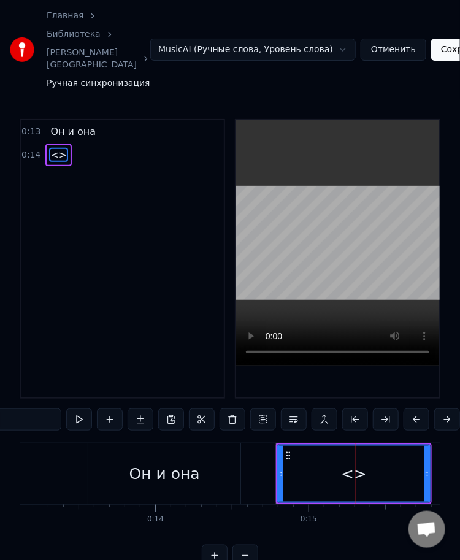
click at [49, 162] on span "<>" at bounding box center [58, 155] width 19 height 14
click at [345, 485] on div "<>" at bounding box center [354, 474] width 26 height 23
click at [358, 486] on div "<>" at bounding box center [354, 474] width 26 height 23
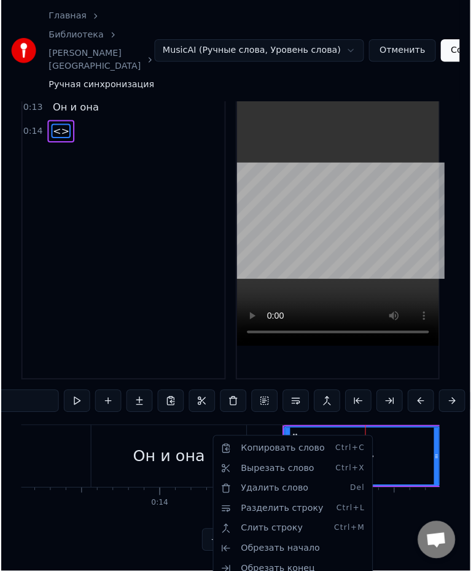
scroll to position [44, 0]
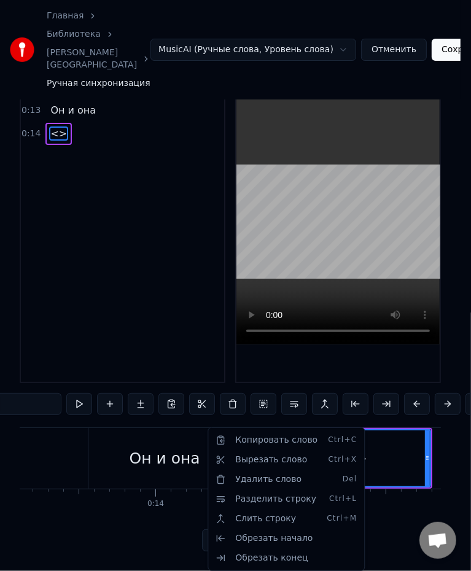
click at [380, 550] on html "Главная Библиотека Манхэттен • БАНД'ЭРОС Ручная синхронизация MusicAI (Ручные с…" at bounding box center [235, 275] width 471 height 592
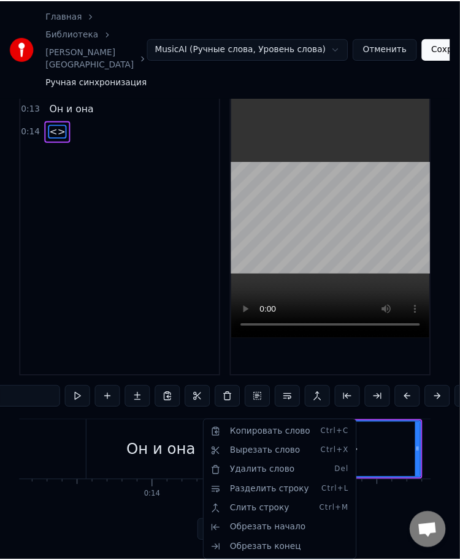
scroll to position [32, 0]
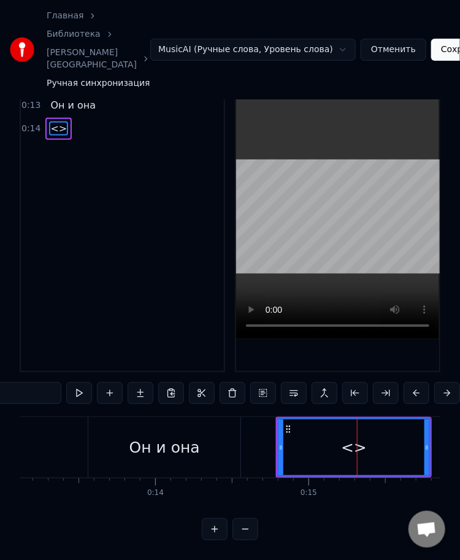
click at [353, 460] on div "<>" at bounding box center [354, 447] width 26 height 23
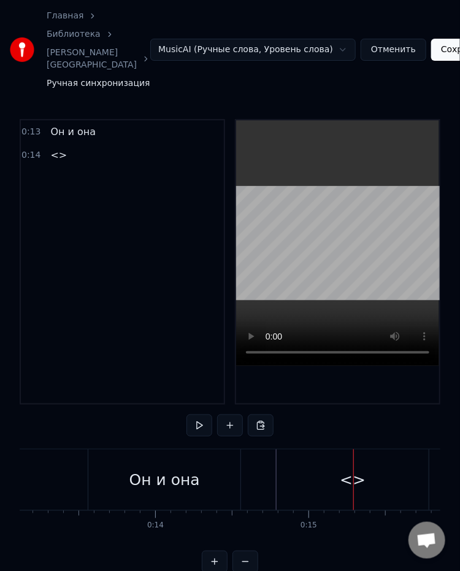
click at [356, 491] on div "<>" at bounding box center [353, 479] width 26 height 23
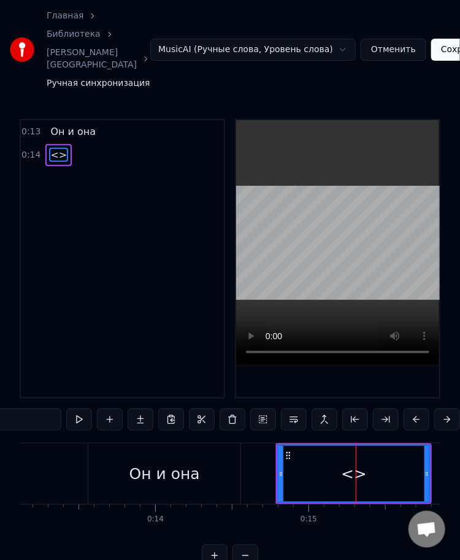
click at [263, 52] on html "Главная Библиотека Манхэттен • БАНД'ЭРОС Ручная синхронизация MusicAI (Ручные с…" at bounding box center [230, 293] width 460 height 587
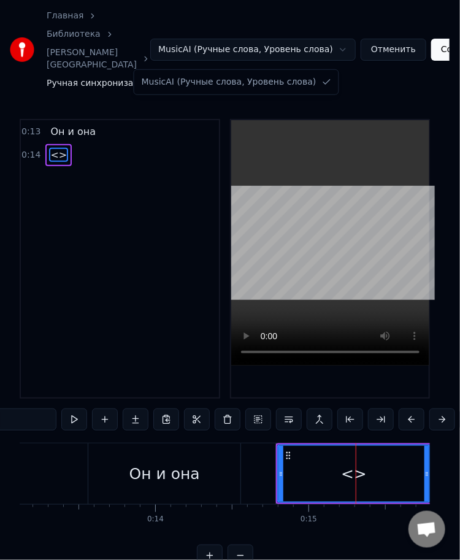
click at [267, 45] on html "Главная Библиотека Манхэттен • БАНД'ЭРОС Ручная синхронизация MusicAI (Ручные с…" at bounding box center [230, 293] width 460 height 587
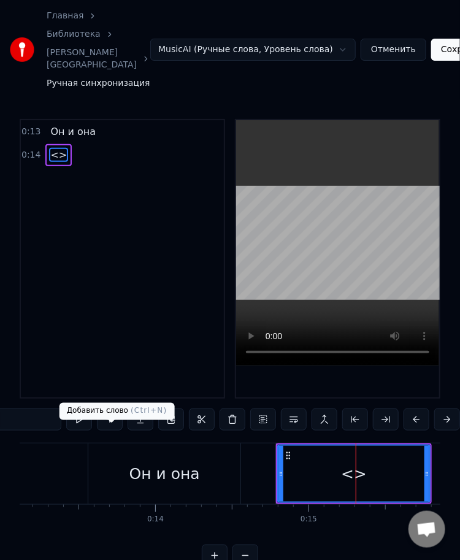
click at [108, 431] on button at bounding box center [110, 420] width 26 height 22
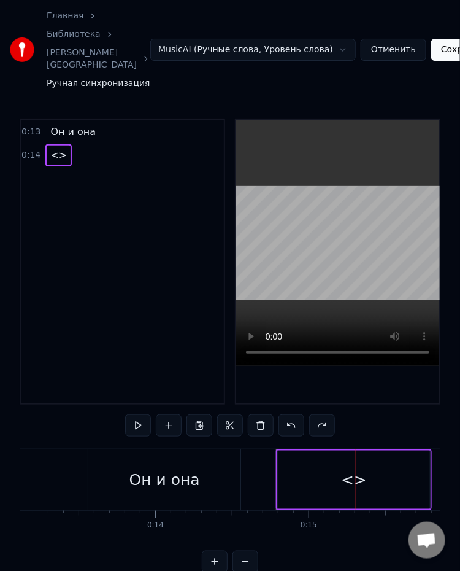
click at [385, 495] on div "<>" at bounding box center [354, 479] width 152 height 58
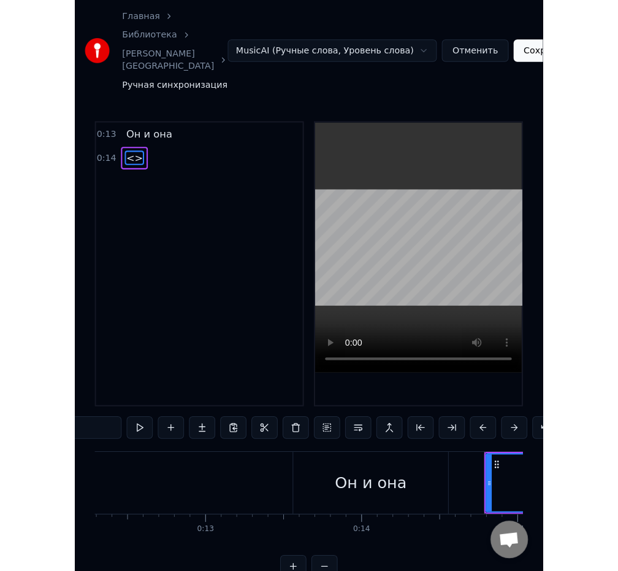
scroll to position [0, 2061]
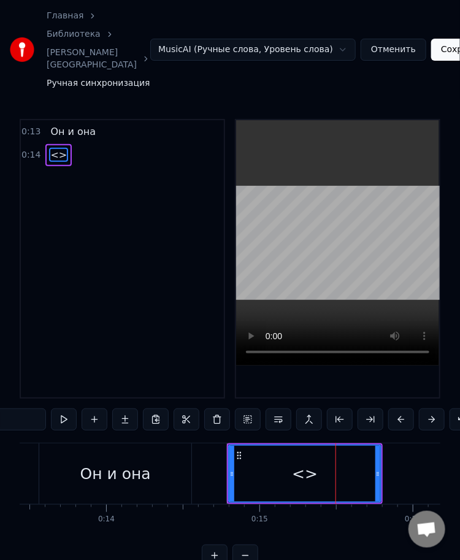
click at [255, 501] on div "<>" at bounding box center [304, 474] width 151 height 56
click at [236, 461] on icon at bounding box center [239, 456] width 10 height 10
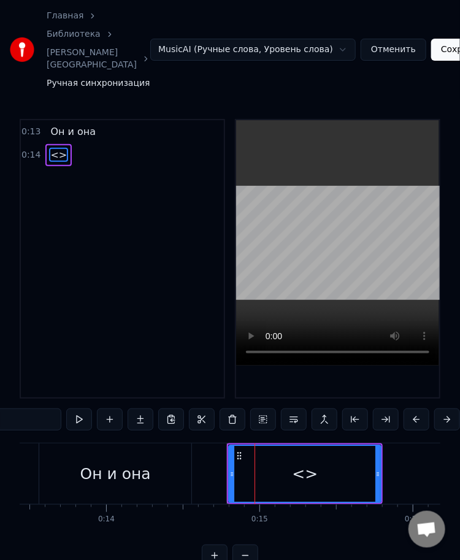
click at [238, 461] on icon at bounding box center [239, 456] width 10 height 10
click at [282, 492] on div "<>" at bounding box center [304, 474] width 151 height 56
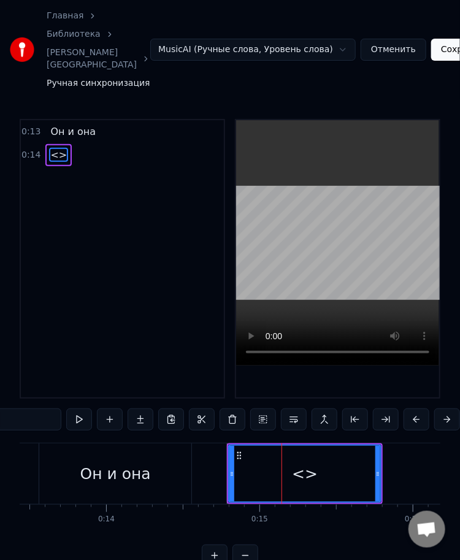
click at [282, 492] on div "<>" at bounding box center [304, 474] width 151 height 56
click at [283, 492] on div "<>" at bounding box center [304, 474] width 151 height 56
click at [283, 493] on div "<>" at bounding box center [304, 474] width 151 height 56
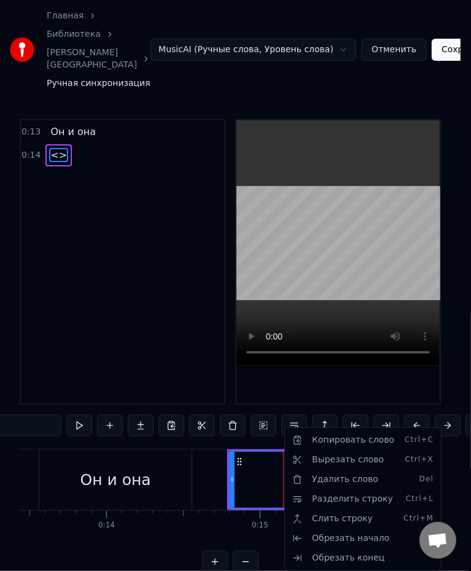
click at [275, 491] on html "Главная Библиотека Манхэттен • БАНД'ЭРОС Ручная синхронизация MusicAI (Ручные с…" at bounding box center [235, 296] width 471 height 592
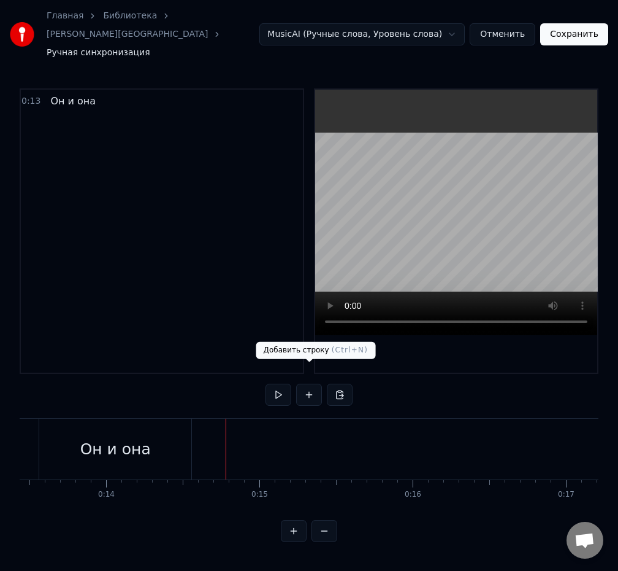
click at [318, 383] on button at bounding box center [309, 394] width 26 height 22
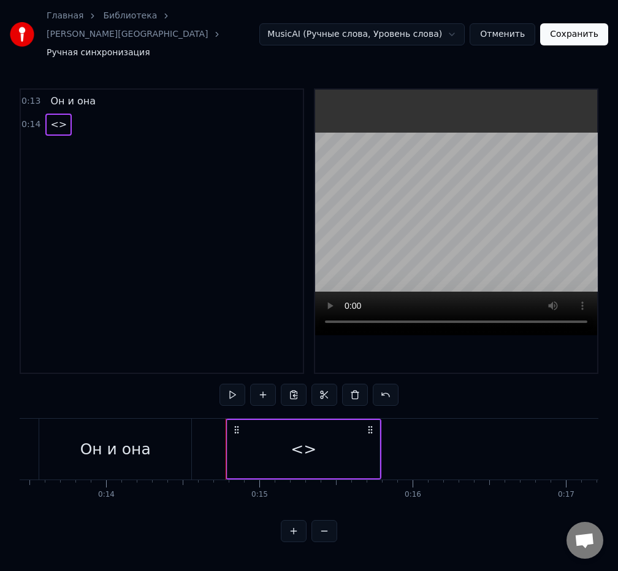
click at [302, 437] on div "<>" at bounding box center [304, 448] width 26 height 23
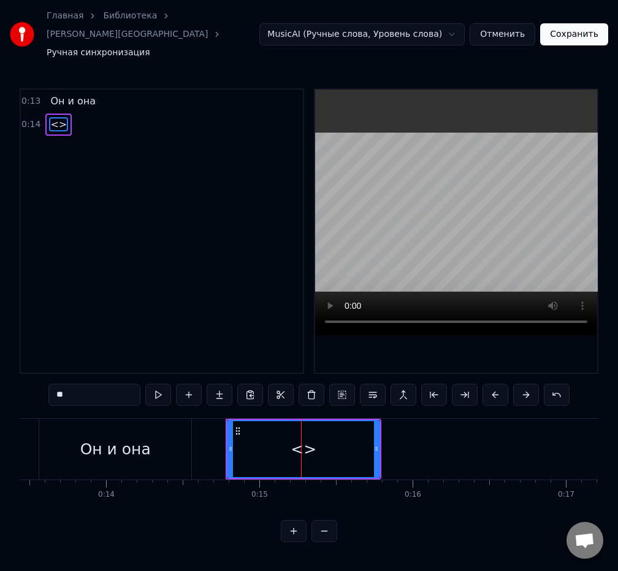
click at [54, 117] on span "<>" at bounding box center [58, 124] width 19 height 14
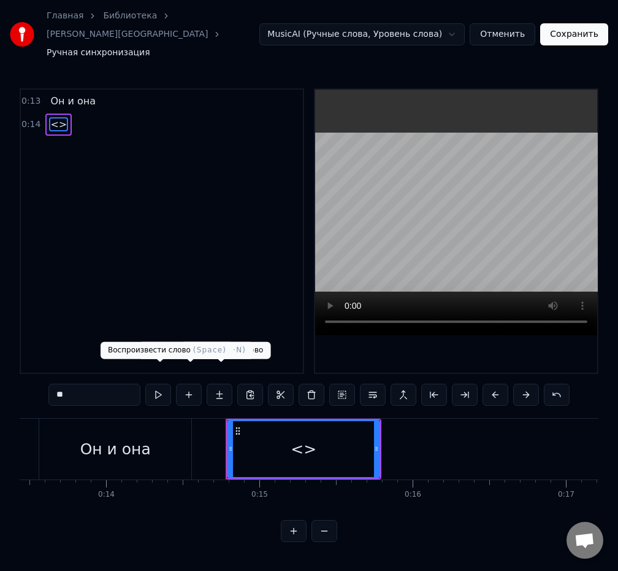
click at [92, 383] on input "**" at bounding box center [94, 394] width 92 height 22
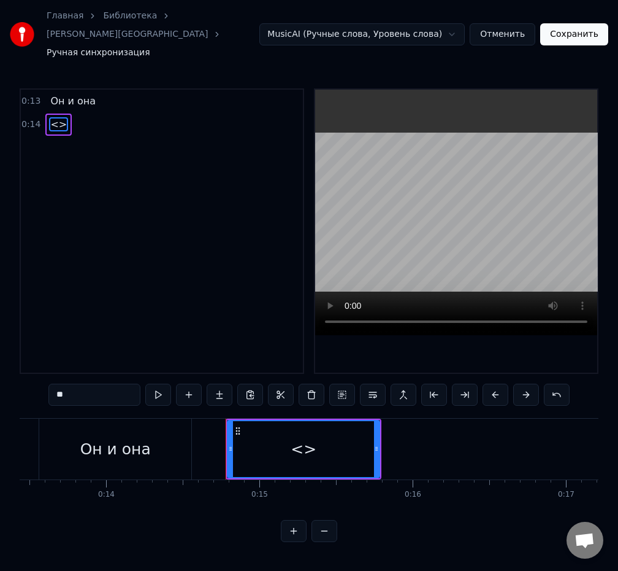
type input "*"
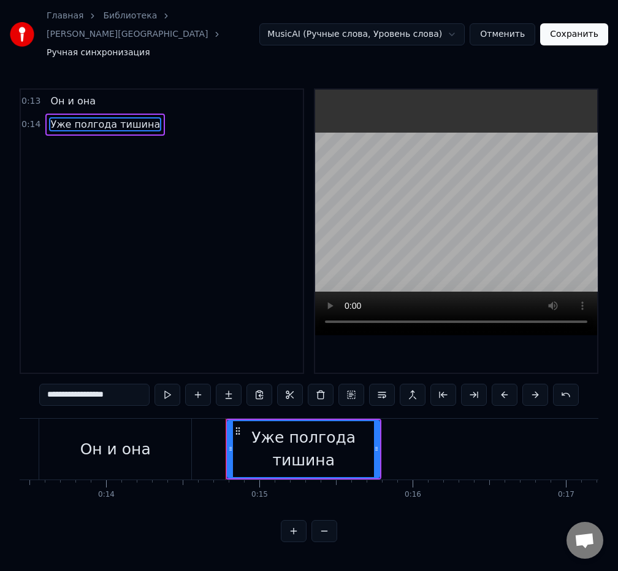
type input "**********"
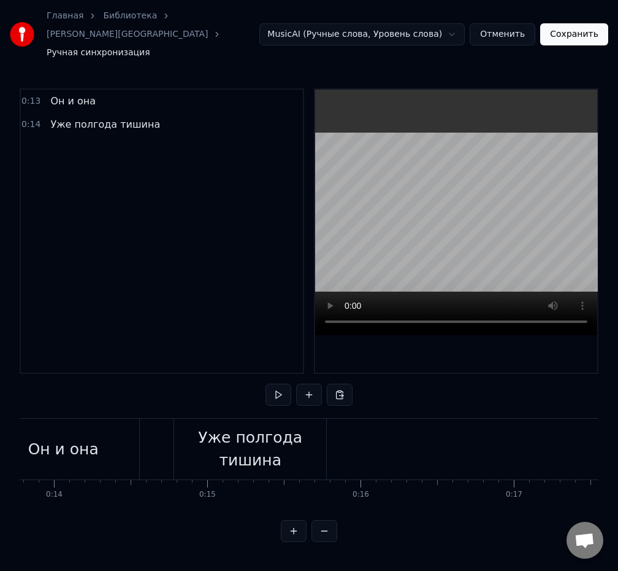
scroll to position [0, 2081]
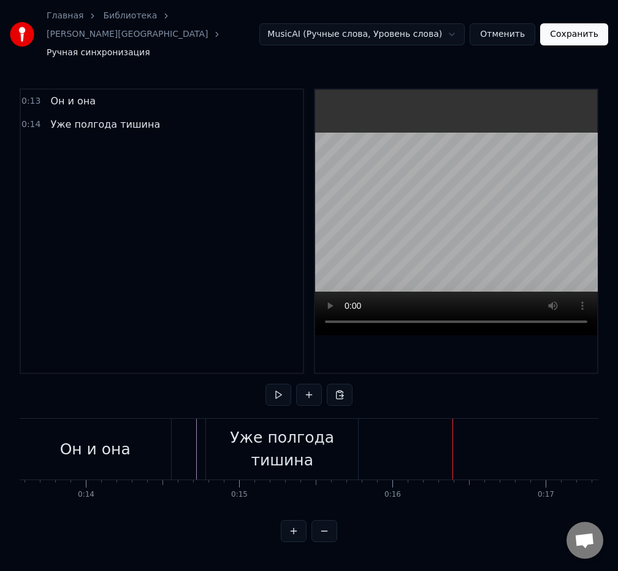
click at [351, 450] on div "Уже полгода тишина" at bounding box center [282, 448] width 152 height 61
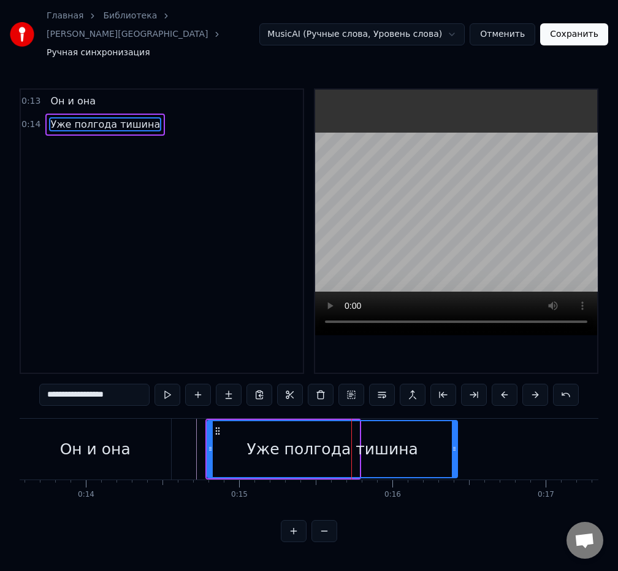
drag, startPoint x: 358, startPoint y: 452, endPoint x: 456, endPoint y: 456, distance: 98.3
click at [456, 456] on div "Уже полгода тишина" at bounding box center [333, 449] width 252 height 58
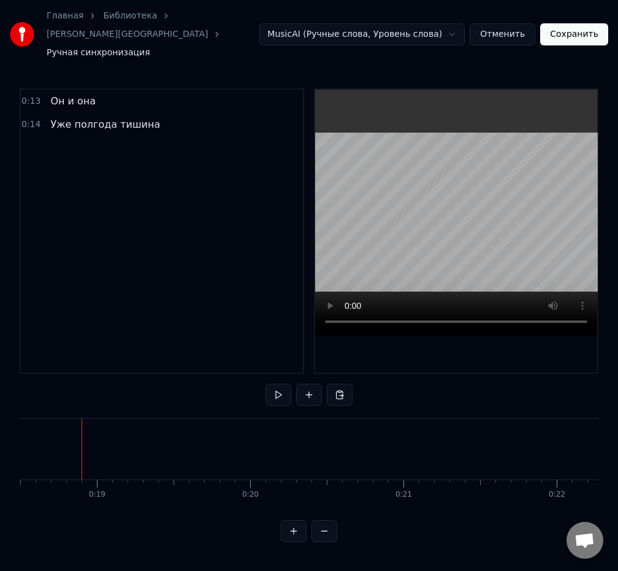
scroll to position [0, 2837]
click at [310, 383] on button at bounding box center [309, 394] width 26 height 22
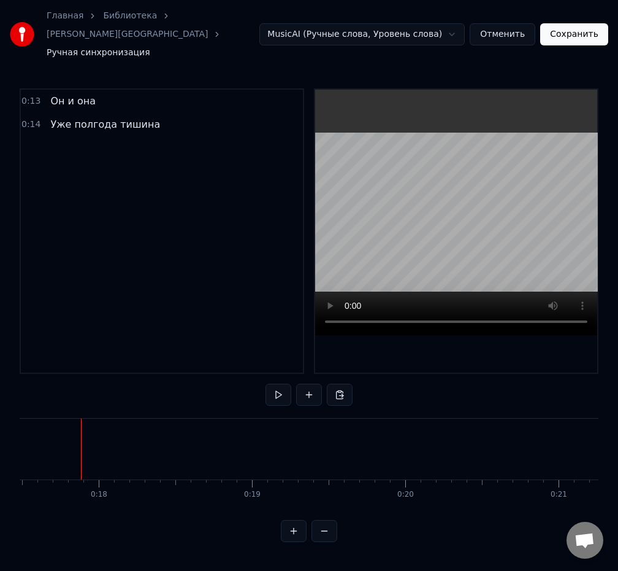
drag, startPoint x: 66, startPoint y: 434, endPoint x: 25, endPoint y: 433, distance: 41.1
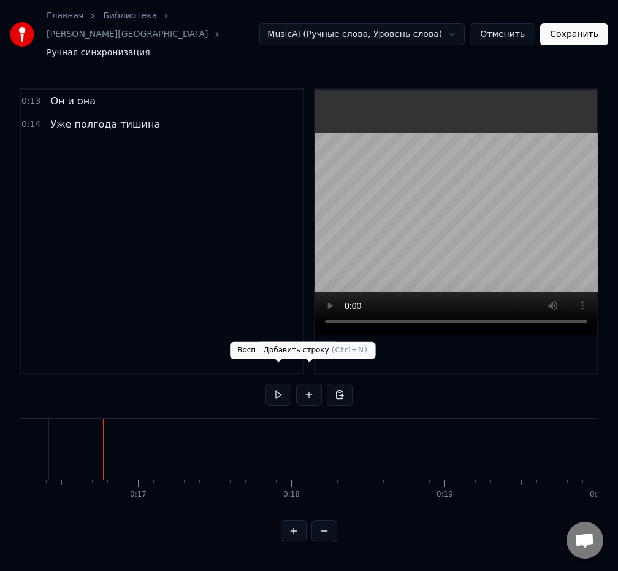
click at [309, 383] on button at bounding box center [309, 394] width 26 height 22
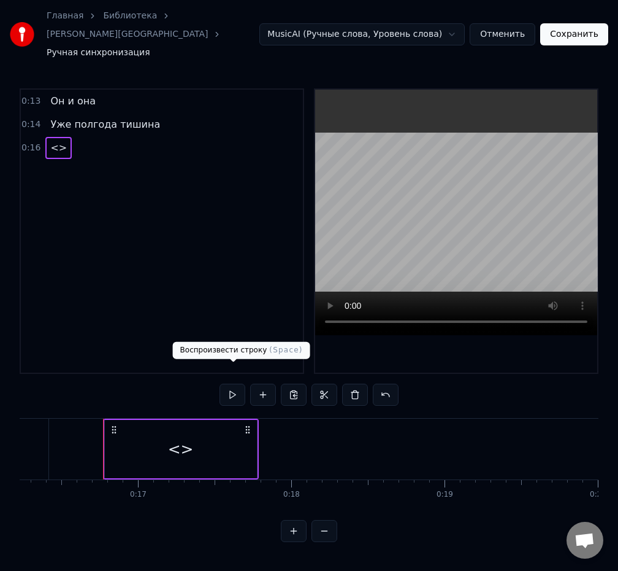
click at [174, 437] on div "<>" at bounding box center [181, 448] width 26 height 23
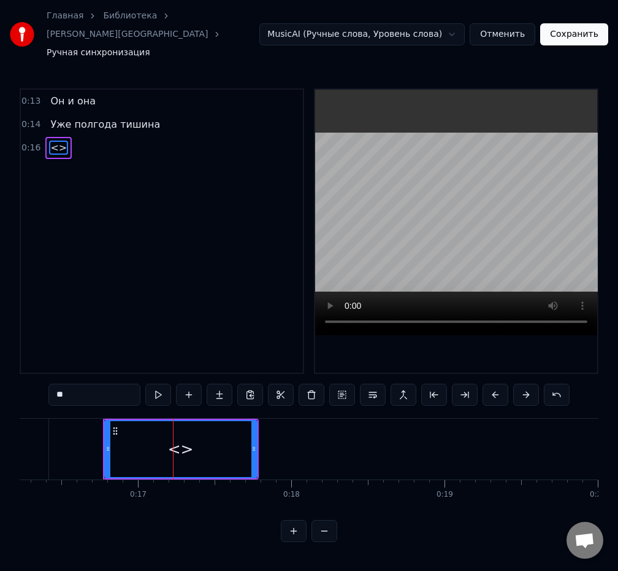
drag, startPoint x: 125, startPoint y: 380, endPoint x: 16, endPoint y: 378, distance: 108.6
click at [16, 378] on div "Главная Библиотека Манхэттен • БАНД'ЭРОС Ручная синхронизация MusicAI (Ручные с…" at bounding box center [309, 271] width 618 height 542
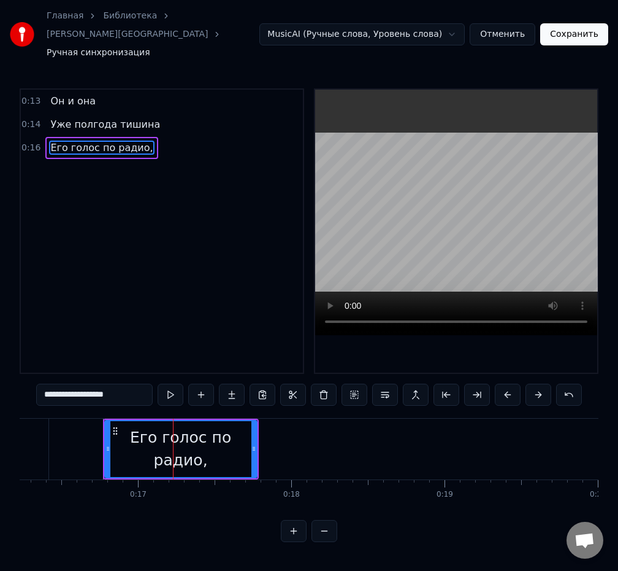
type input "**********"
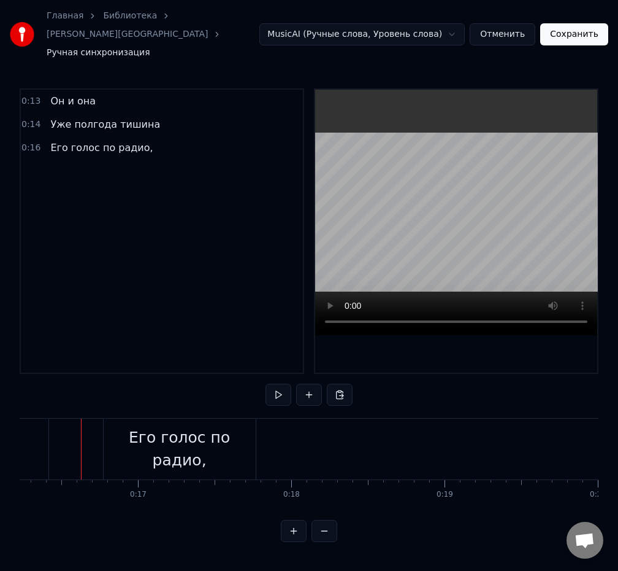
scroll to position [0, 2489]
click at [250, 450] on div "Его голос по радио," at bounding box center [180, 448] width 152 height 61
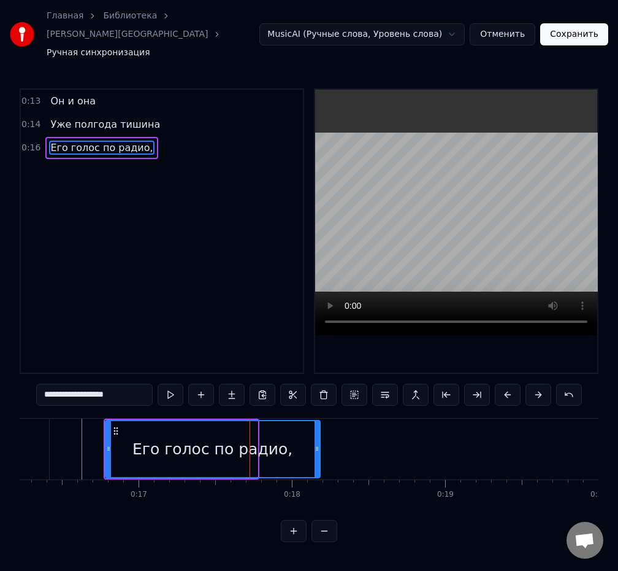
drag, startPoint x: 255, startPoint y: 444, endPoint x: 317, endPoint y: 452, distance: 63.1
click at [317, 452] on div at bounding box center [317, 449] width 5 height 56
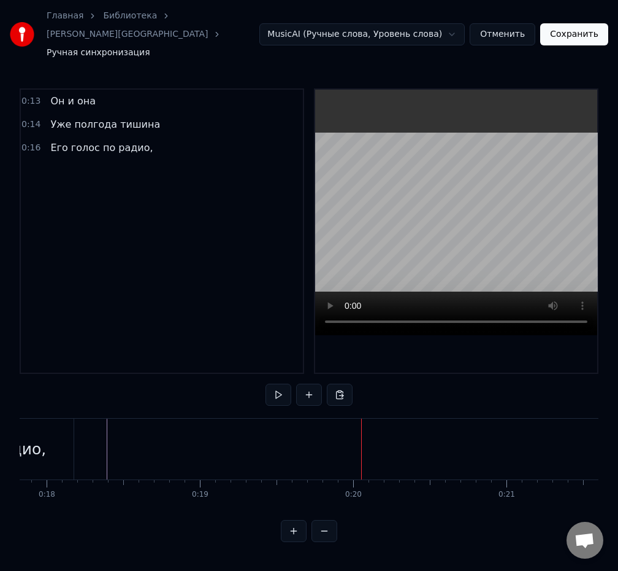
scroll to position [0, 2672]
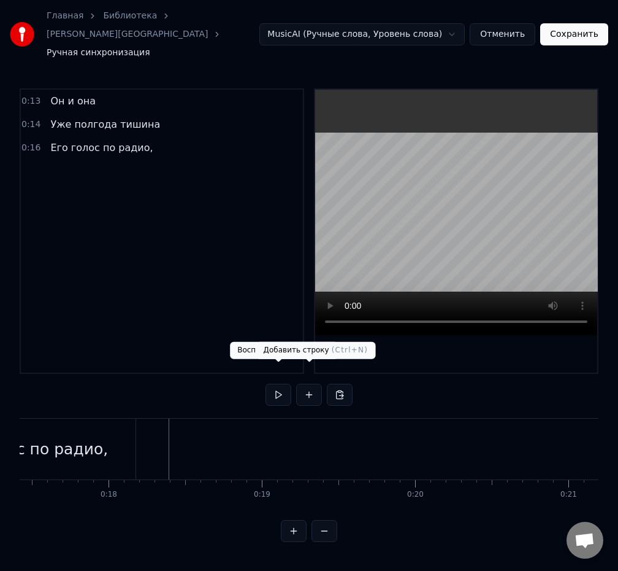
click at [312, 383] on button at bounding box center [309, 394] width 26 height 22
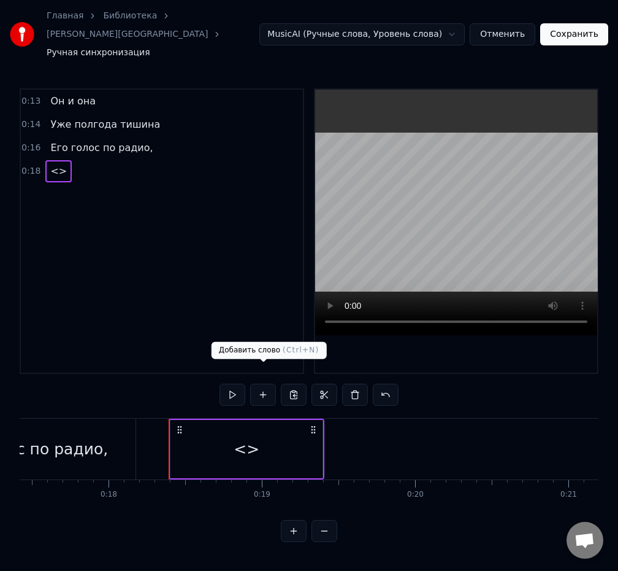
drag, startPoint x: 231, startPoint y: 425, endPoint x: 226, endPoint y: 418, distance: 8.8
click at [232, 425] on div "<>" at bounding box center [247, 449] width 152 height 58
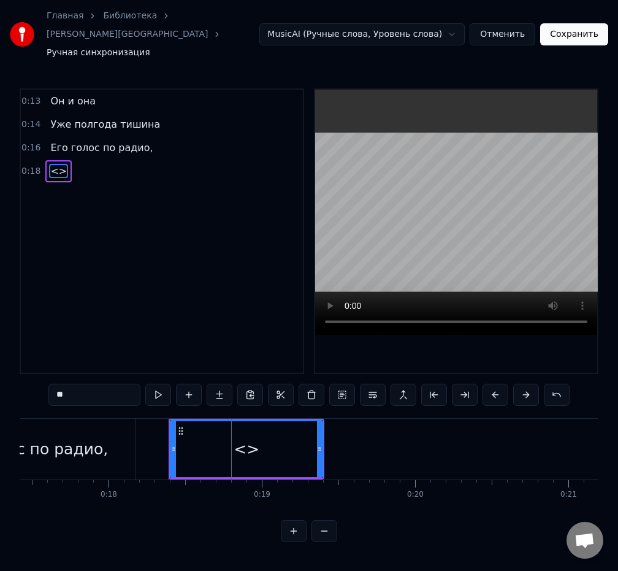
drag, startPoint x: 126, startPoint y: 370, endPoint x: 36, endPoint y: 368, distance: 90.2
click at [33, 368] on div "0:13 Он и она 0:14 Уже полгода тишина 0:16 Его голос по радио, 0:18 <> ** Он и …" at bounding box center [309, 314] width 579 height 453
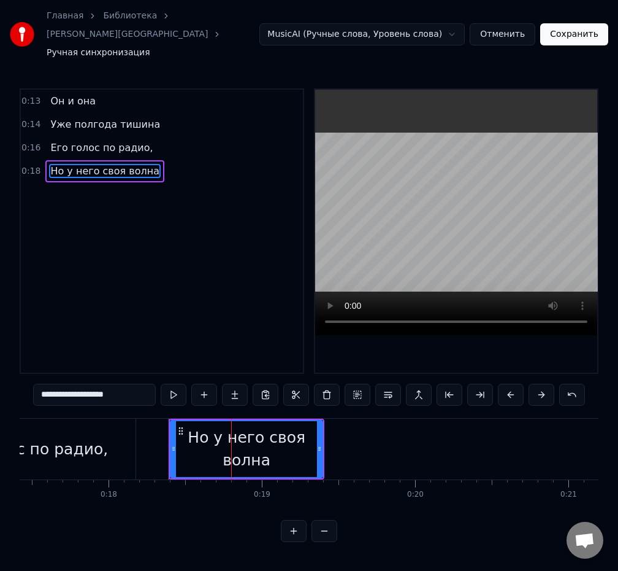
type input "**********"
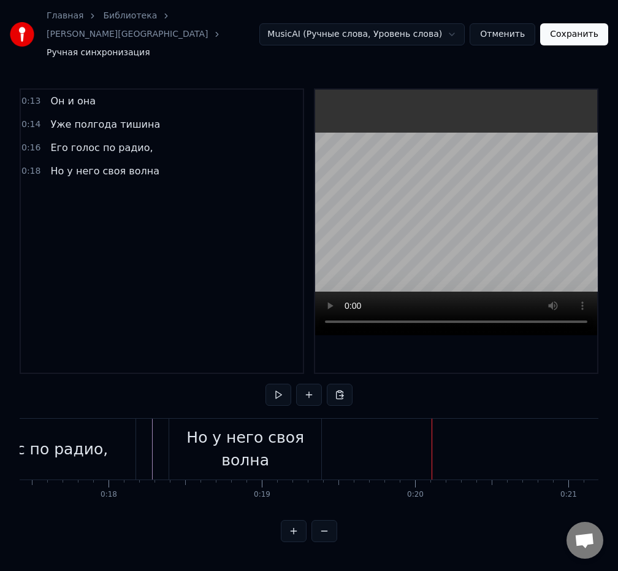
click at [315, 449] on div "Но у него своя волна" at bounding box center [245, 448] width 152 height 61
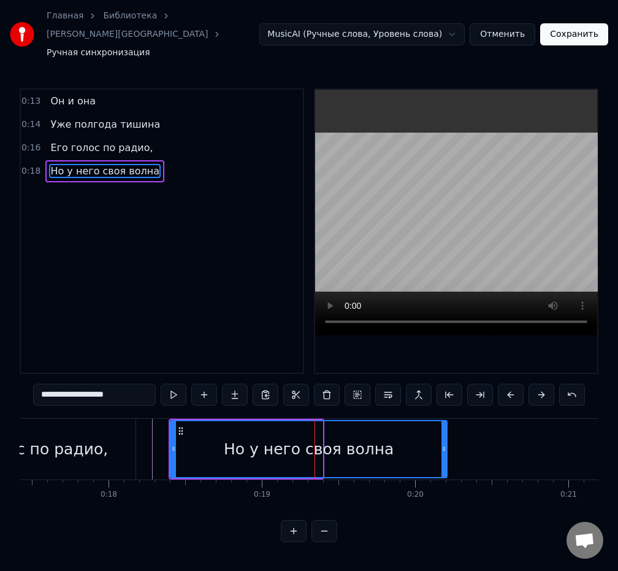
drag, startPoint x: 319, startPoint y: 439, endPoint x: 444, endPoint y: 439, distance: 124.6
click at [444, 439] on div at bounding box center [444, 449] width 5 height 56
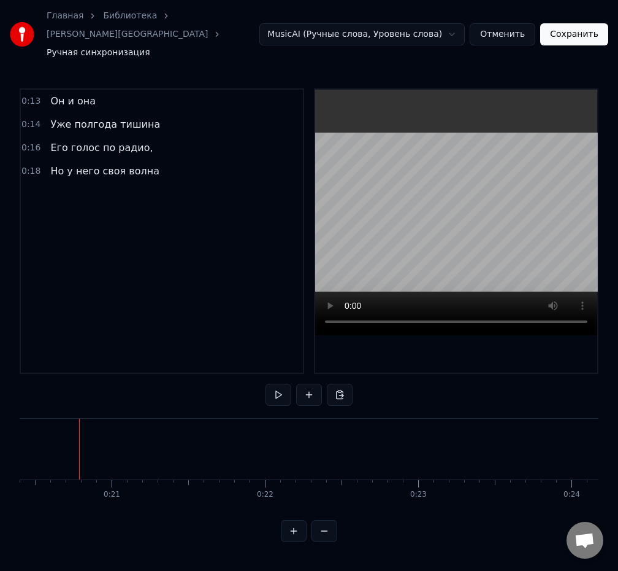
scroll to position [0, 3127]
click at [305, 383] on button at bounding box center [309, 394] width 26 height 22
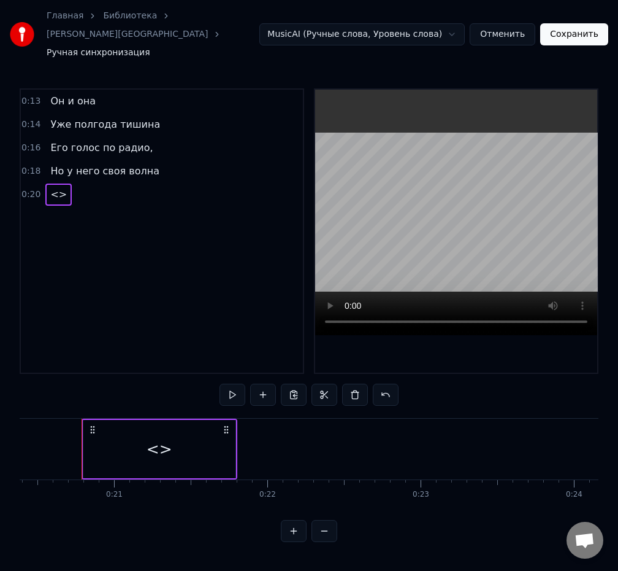
click at [152, 437] on div "<>" at bounding box center [160, 448] width 26 height 23
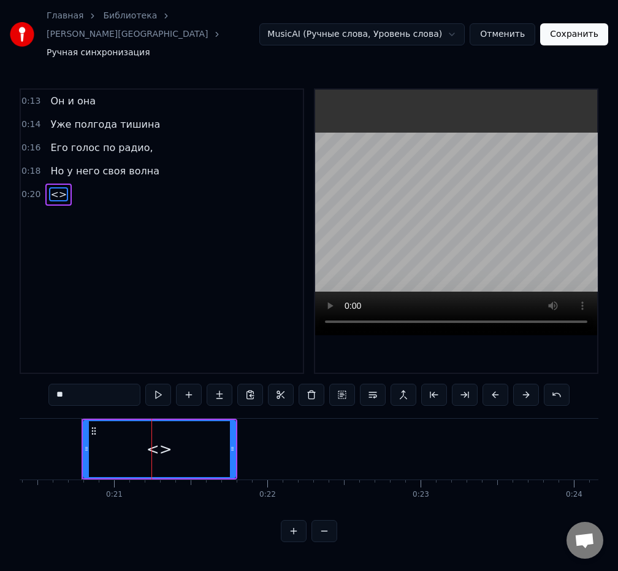
drag, startPoint x: 125, startPoint y: 374, endPoint x: 40, endPoint y: 373, distance: 84.7
click at [35, 372] on div "0:13 Он и она 0:14 Уже полгода тишина 0:16 Его голос по радио, 0:18 Но у него с…" at bounding box center [309, 314] width 579 height 453
type input "**********"
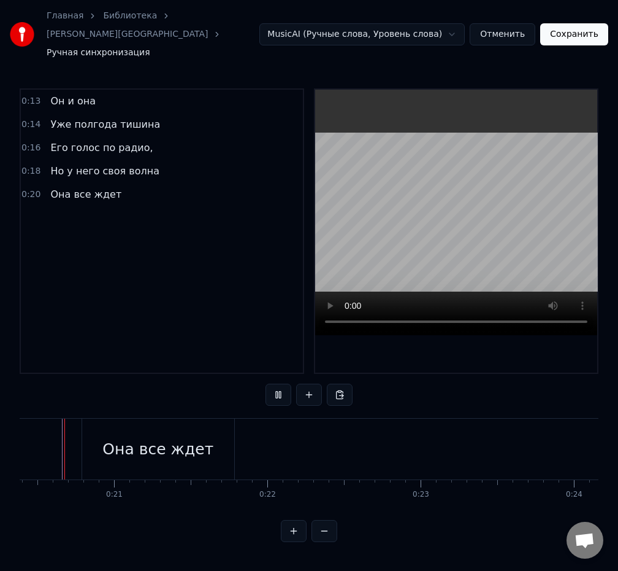
scroll to position [0, 3107]
click at [233, 441] on div "Она все ждет" at bounding box center [178, 448] width 152 height 61
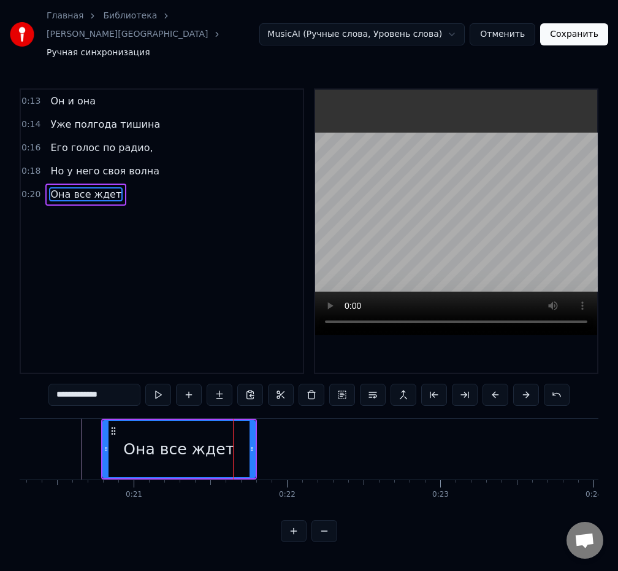
click at [121, 383] on input "**********" at bounding box center [94, 394] width 92 height 22
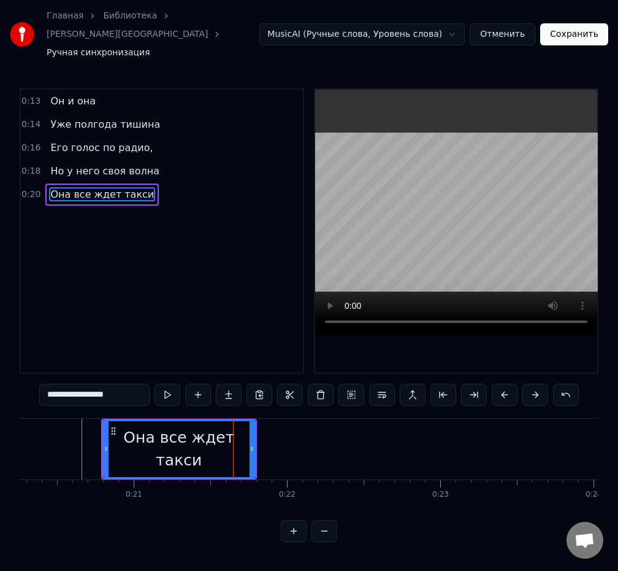
type input "**********"
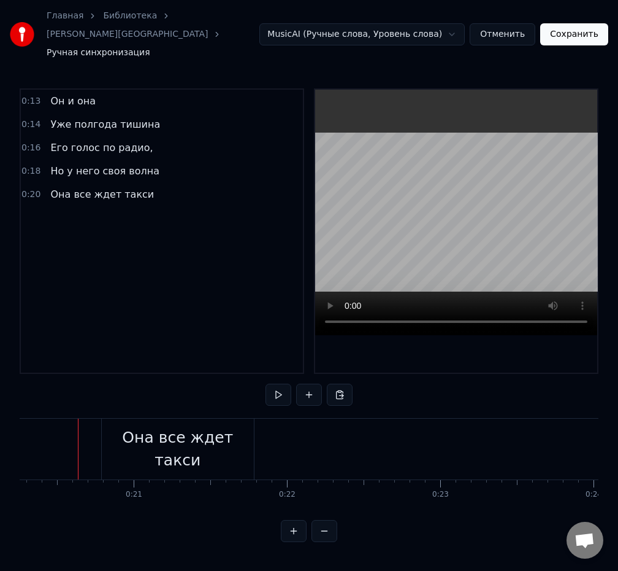
scroll to position [0, 3103]
click at [253, 450] on div "Она все ждет такси" at bounding box center [182, 448] width 152 height 61
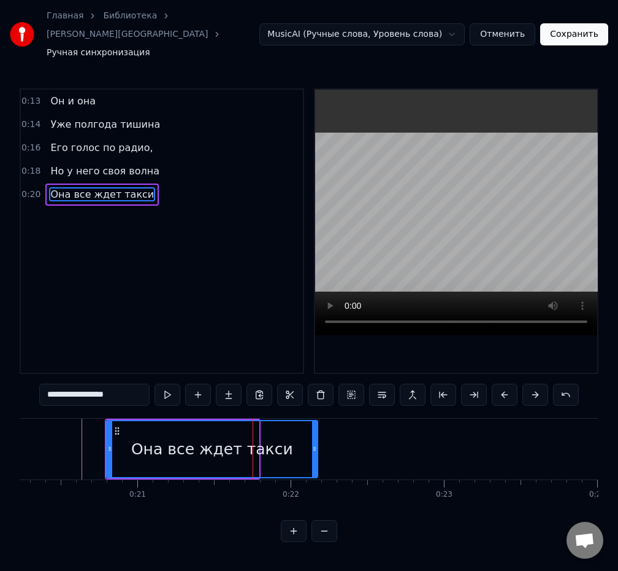
drag, startPoint x: 255, startPoint y: 449, endPoint x: 314, endPoint y: 447, distance: 58.9
click at [314, 447] on div at bounding box center [314, 449] width 5 height 56
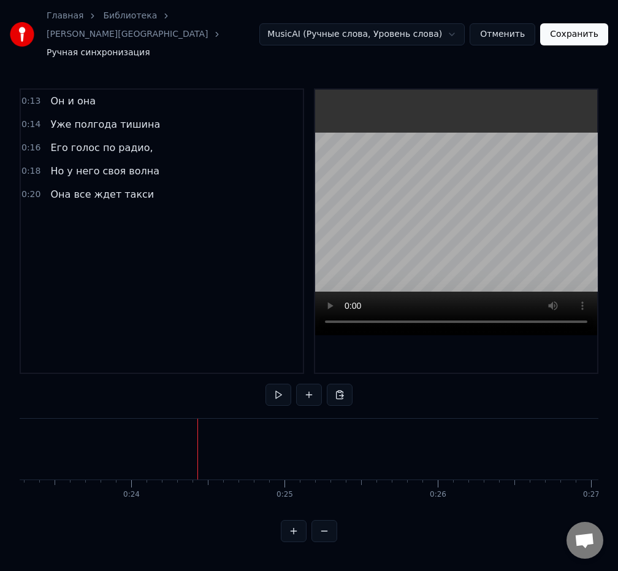
scroll to position [0, 3324]
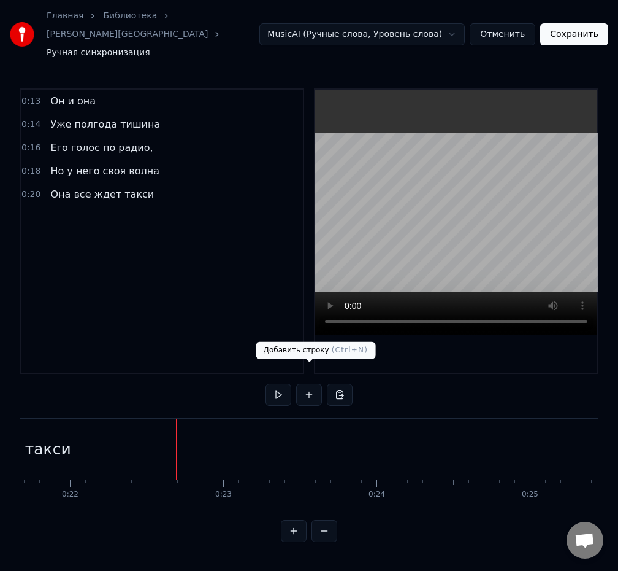
click at [302, 383] on button at bounding box center [309, 394] width 26 height 22
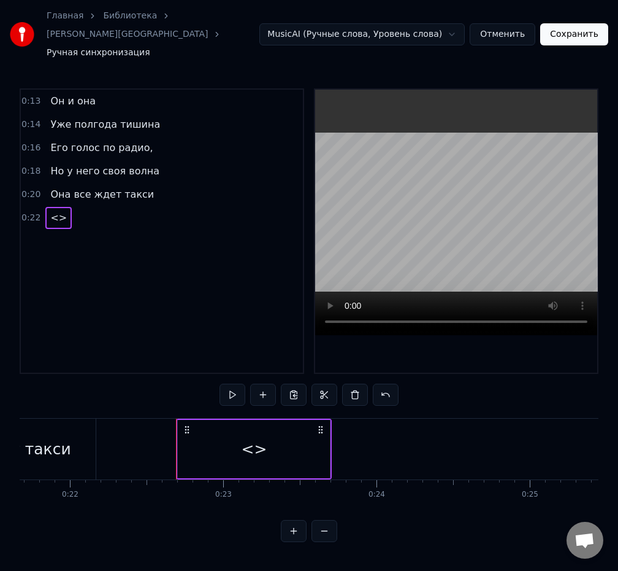
drag, startPoint x: 216, startPoint y: 415, endPoint x: 189, endPoint y: 405, distance: 28.7
click at [216, 420] on div "<>" at bounding box center [254, 449] width 152 height 58
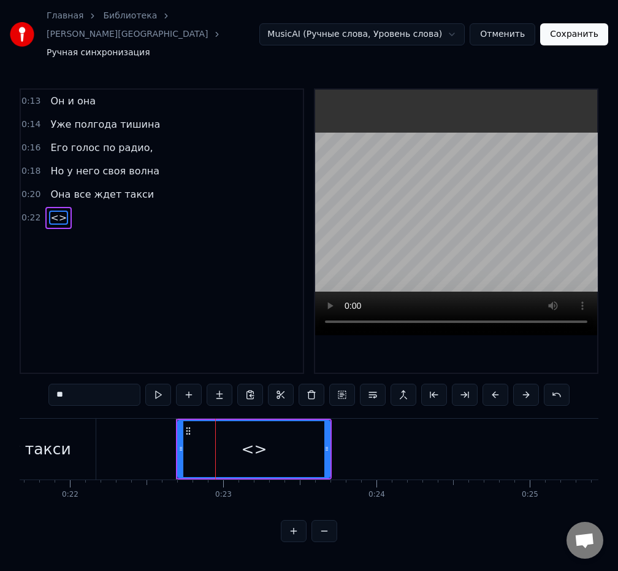
drag, startPoint x: 127, startPoint y: 371, endPoint x: 39, endPoint y: 368, distance: 87.8
click at [40, 368] on div "0:13 Он и она 0:14 Уже полгода тишина 0:16 Его голос по радио, 0:18 Но у него с…" at bounding box center [309, 314] width 579 height 453
type input "**********"
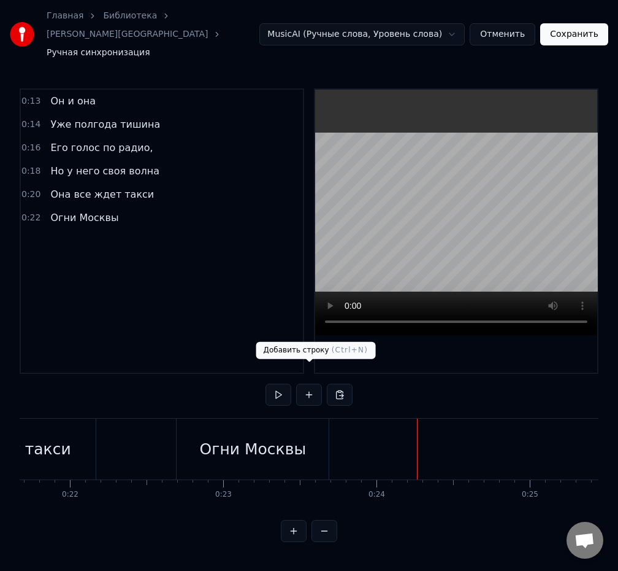
click at [305, 383] on button at bounding box center [309, 394] width 26 height 22
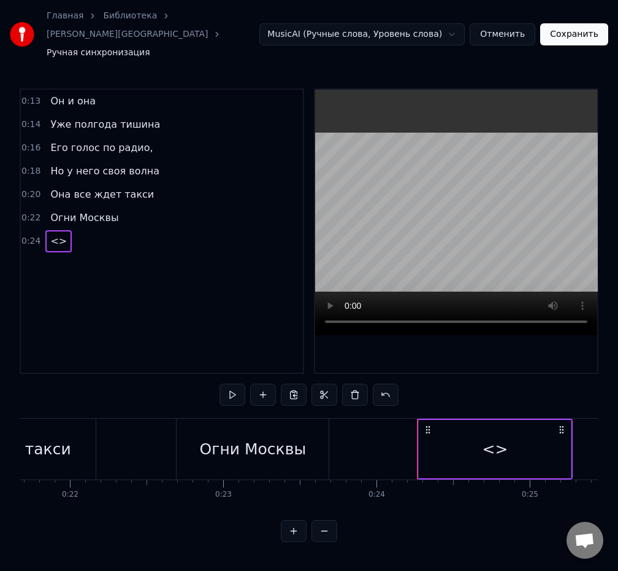
click at [462, 437] on div "<>" at bounding box center [495, 449] width 152 height 58
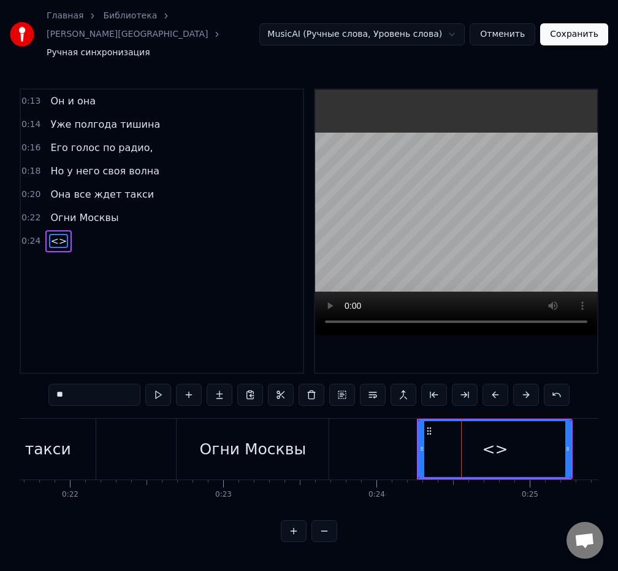
drag, startPoint x: 108, startPoint y: 372, endPoint x: -1, endPoint y: 369, distance: 108.6
click at [0, 369] on html "Главная Библиотека Манхэттен • БАНД'ЭРОС Ручная синхронизация MusicAI (Ручные с…" at bounding box center [309, 280] width 618 height 561
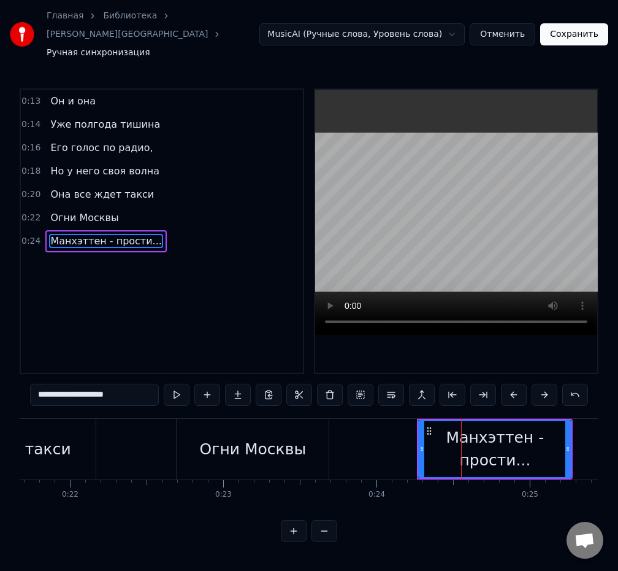
type input "**********"
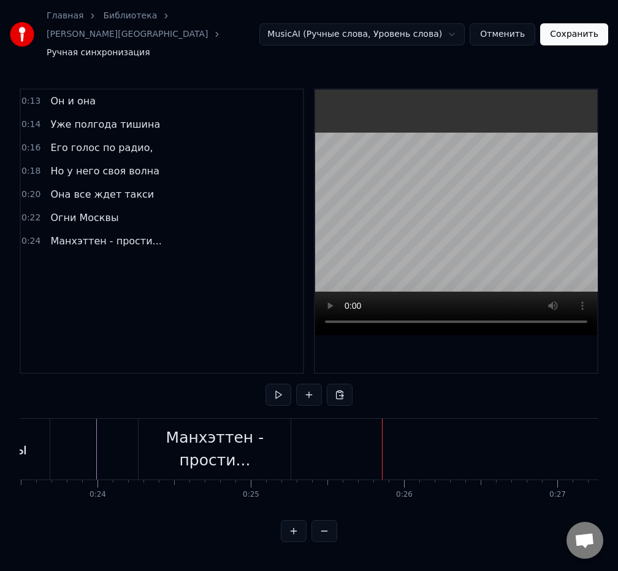
scroll to position [0, 3635]
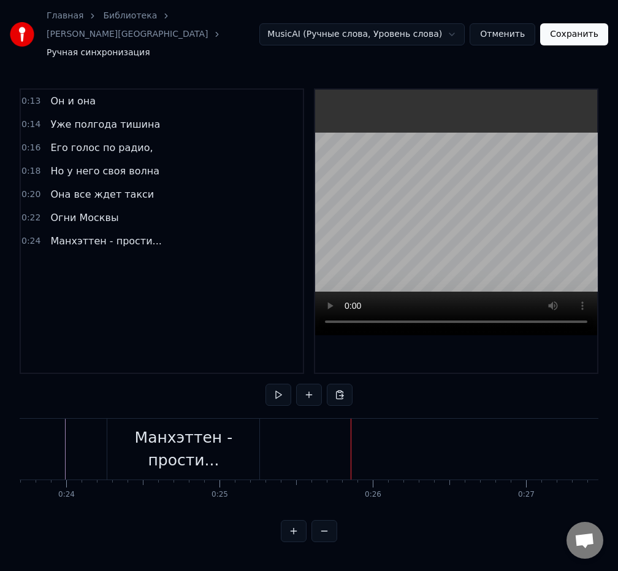
click at [209, 434] on div "Манхэттен - прости..." at bounding box center [183, 449] width 152 height 46
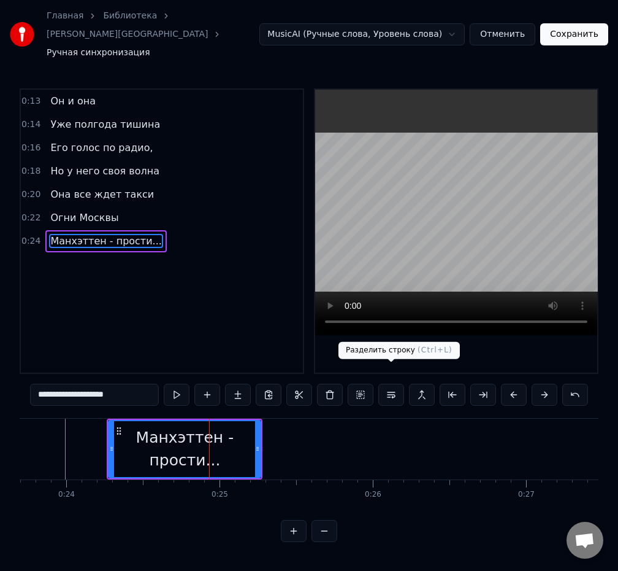
click at [395, 383] on button at bounding box center [392, 394] width 26 height 22
click at [208, 437] on div "Манхэттен - прости..." at bounding box center [184, 449] width 151 height 46
click at [196, 434] on div "Манхэттен - прости..." at bounding box center [184, 449] width 151 height 46
click at [201, 429] on div "Манхэттен - прости..." at bounding box center [184, 449] width 151 height 46
drag, startPoint x: 199, startPoint y: 429, endPoint x: 246, endPoint y: 431, distance: 47.3
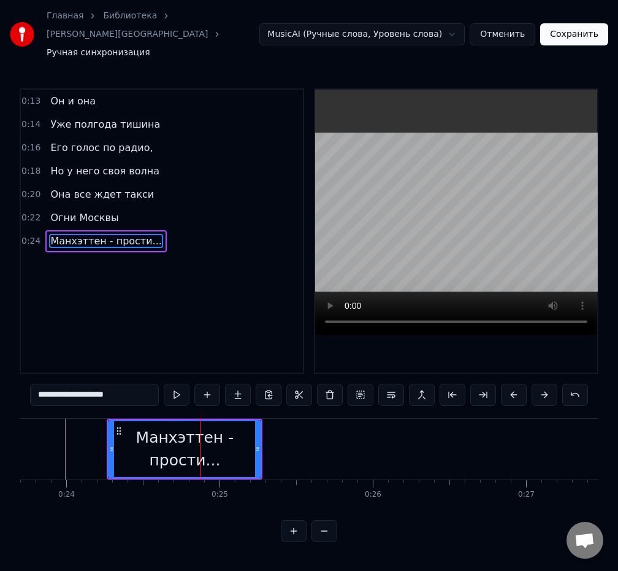
click at [246, 431] on div "Манхэттен - прости..." at bounding box center [184, 449] width 151 height 46
click at [251, 433] on div "Манхэттен - прости..." at bounding box center [184, 449] width 151 height 46
click at [253, 434] on div "Манхэттен - прости..." at bounding box center [184, 449] width 151 height 46
click at [144, 383] on input "**********" at bounding box center [94, 394] width 129 height 22
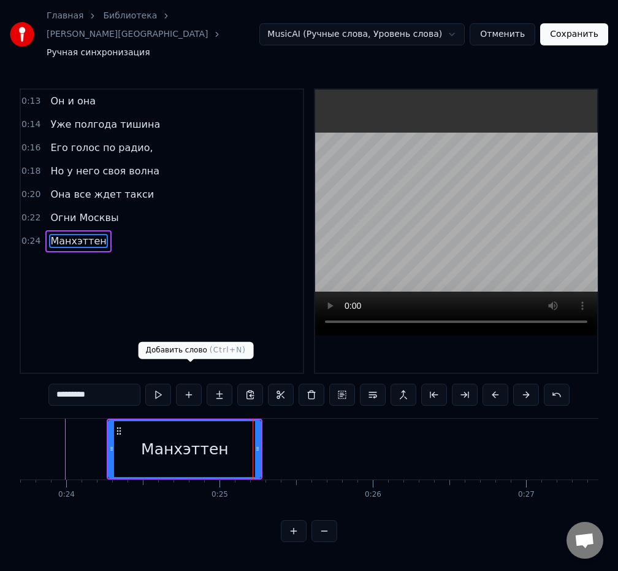
type input "*********"
click at [195, 383] on button at bounding box center [189, 394] width 26 height 22
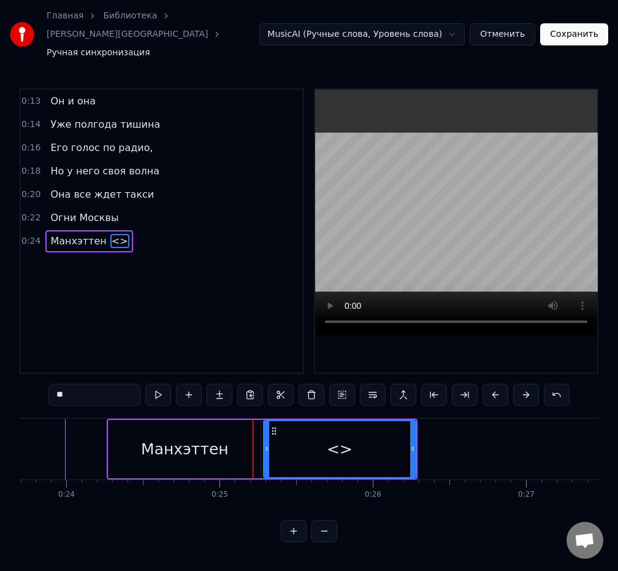
drag, startPoint x: 116, startPoint y: 377, endPoint x: 31, endPoint y: 372, distance: 84.8
click at [30, 372] on div "0:13 Он и она 0:14 Уже полгода тишина 0:16 Его голос по радио, 0:18 Но у него с…" at bounding box center [309, 314] width 579 height 453
click at [108, 425] on div "Манхэттен" at bounding box center [184, 449] width 153 height 58
type input "*********"
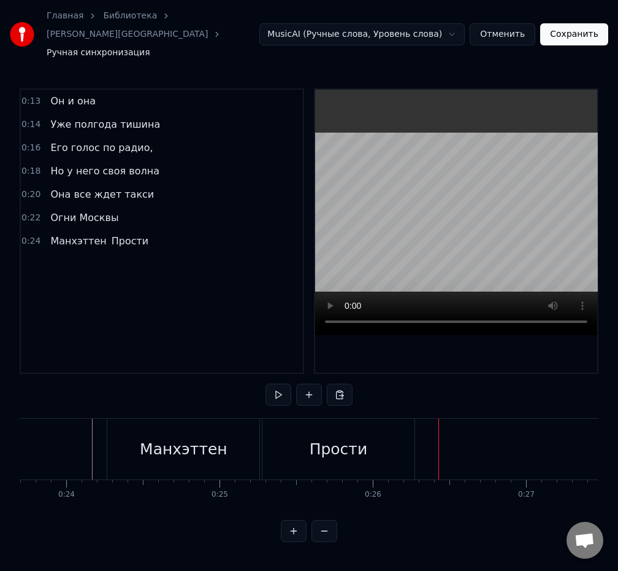
drag, startPoint x: 332, startPoint y: 434, endPoint x: 371, endPoint y: 435, distance: 38.7
click at [371, 435] on div "Прости" at bounding box center [339, 448] width 152 height 61
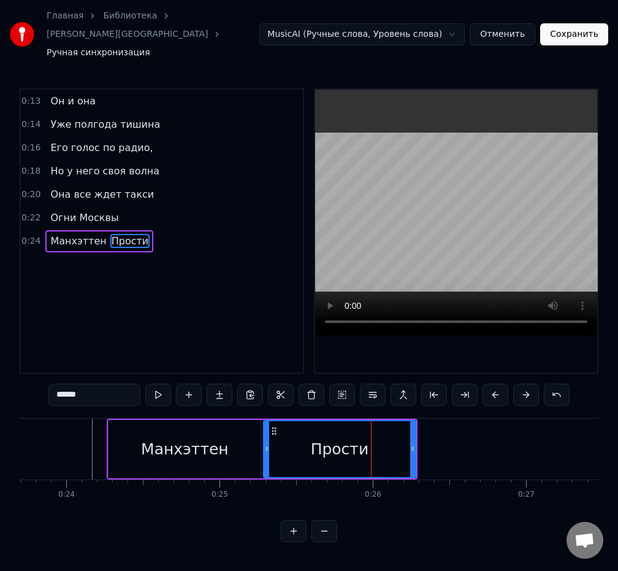
click at [371, 435] on div at bounding box center [371, 448] width 1 height 61
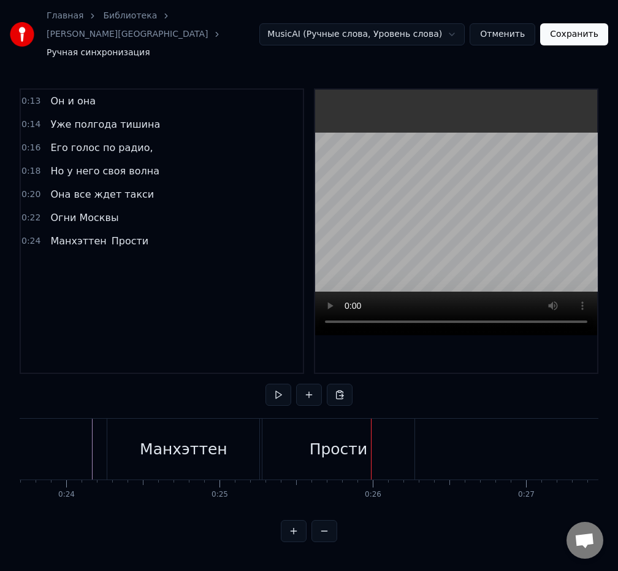
click at [363, 437] on div "Прости" at bounding box center [339, 448] width 58 height 23
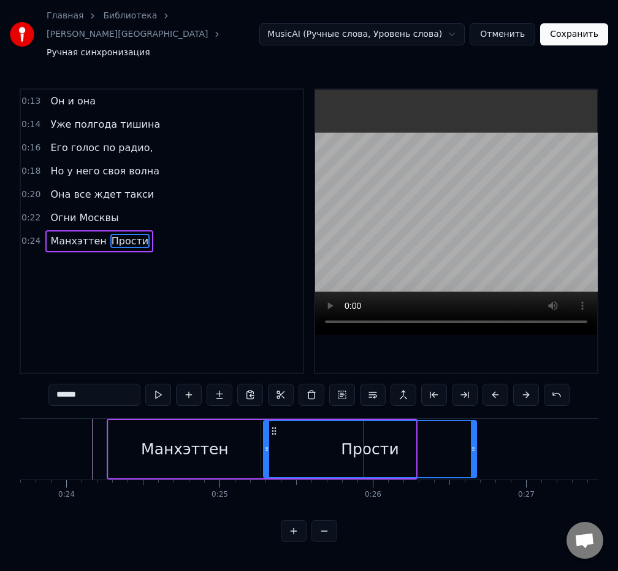
drag, startPoint x: 414, startPoint y: 433, endPoint x: 476, endPoint y: 428, distance: 62.1
click at [476, 444] on icon at bounding box center [473, 449] width 5 height 10
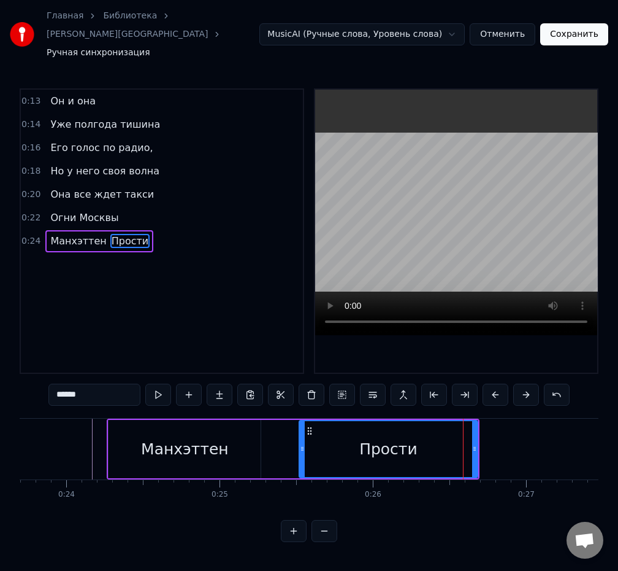
drag, startPoint x: 265, startPoint y: 431, endPoint x: 299, endPoint y: 431, distance: 34.4
click at [300, 444] on icon at bounding box center [302, 449] width 5 height 10
drag, startPoint x: 475, startPoint y: 438, endPoint x: 449, endPoint y: 437, distance: 26.4
click at [460, 435] on div at bounding box center [458, 449] width 5 height 56
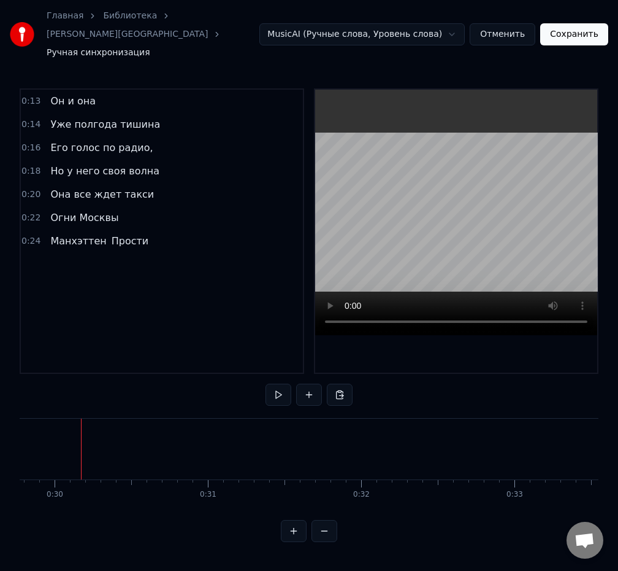
scroll to position [0, 4566]
click at [312, 383] on button at bounding box center [309, 394] width 26 height 22
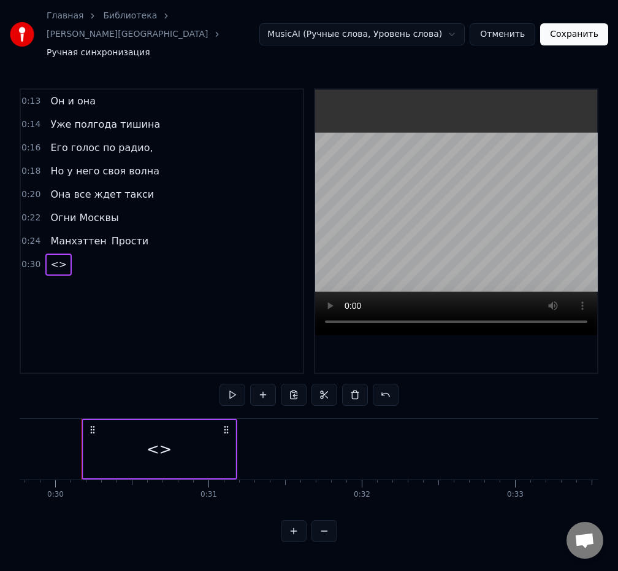
click at [187, 425] on div "<>" at bounding box center [159, 449] width 152 height 58
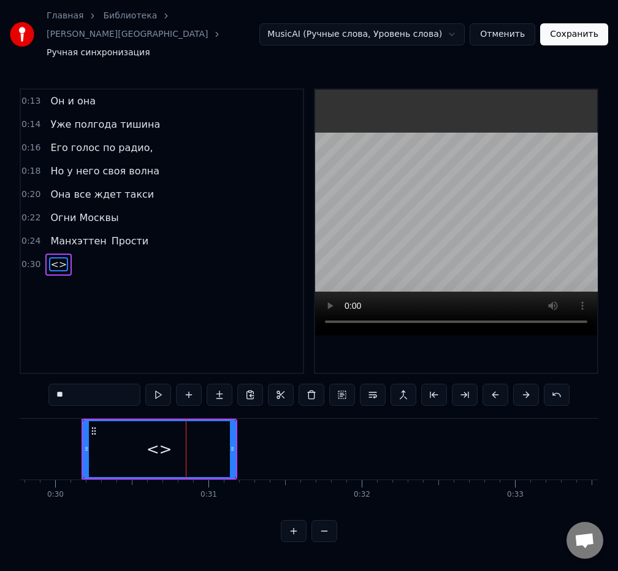
drag, startPoint x: 117, startPoint y: 376, endPoint x: 2, endPoint y: 375, distance: 114.1
click at [2, 375] on div "Главная Библиотека Манхэттен • БАНД'ЭРОС Ручная синхронизация MusicAI (Ручные с…" at bounding box center [309, 271] width 618 height 542
type input "****"
click at [225, 383] on button at bounding box center [220, 394] width 26 height 22
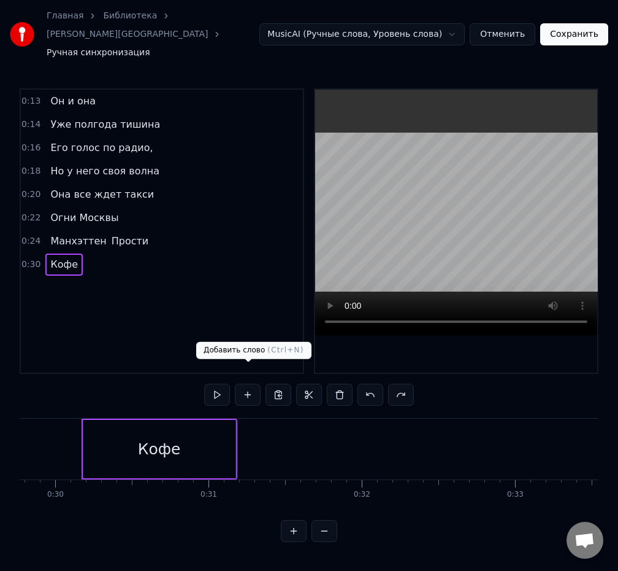
click at [176, 437] on div "Кофе" at bounding box center [159, 448] width 43 height 23
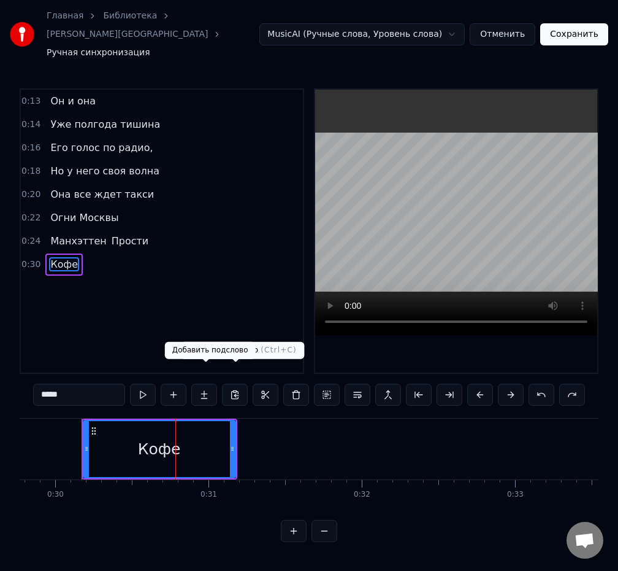
click at [180, 383] on button at bounding box center [174, 394] width 26 height 22
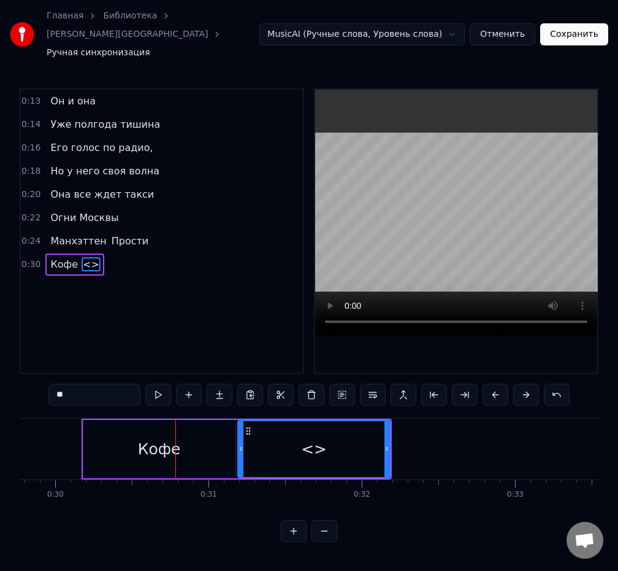
click at [120, 383] on input "**" at bounding box center [94, 394] width 92 height 22
type input "*"
drag, startPoint x: 206, startPoint y: 427, endPoint x: 197, endPoint y: 420, distance: 11.8
click at [207, 427] on div "Кофе" at bounding box center [159, 449] width 152 height 58
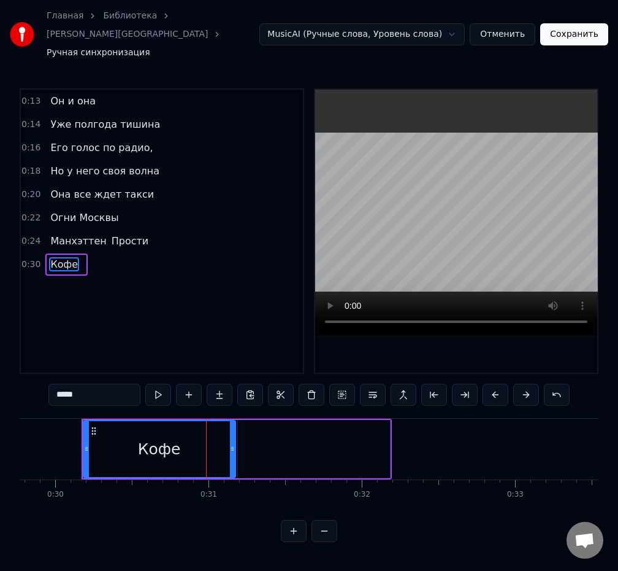
click at [103, 383] on input "****" at bounding box center [94, 394] width 92 height 22
type input "*******"
click at [277, 420] on div at bounding box center [314, 449] width 152 height 58
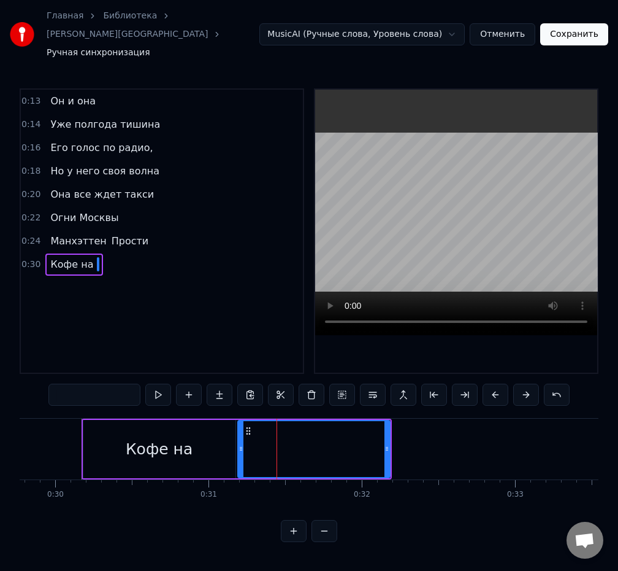
click at [118, 383] on input "text" at bounding box center [94, 394] width 92 height 22
click at [63, 383] on input "******" at bounding box center [94, 394] width 92 height 22
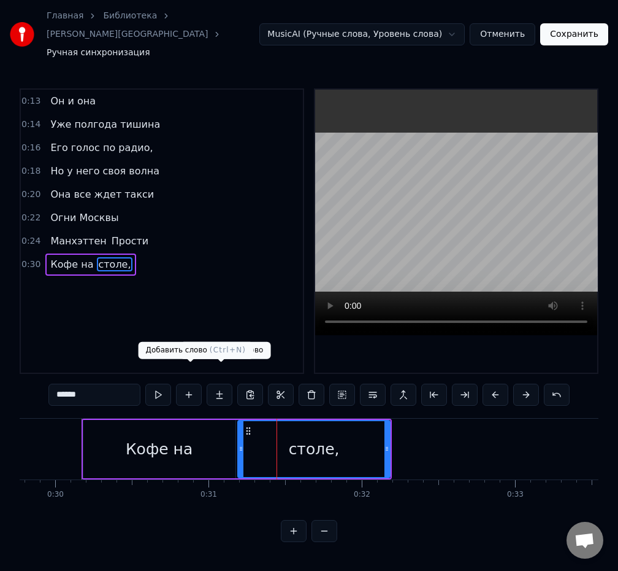
type input "******"
click at [193, 383] on button at bounding box center [189, 394] width 26 height 22
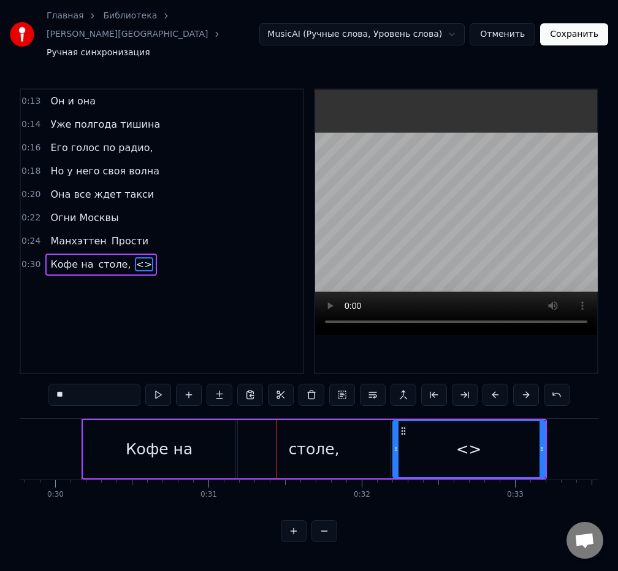
click at [129, 383] on input "**" at bounding box center [94, 394] width 92 height 22
type input "*"
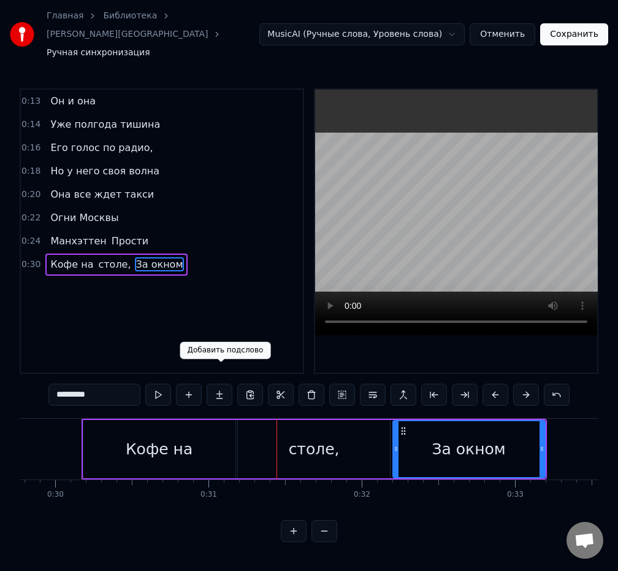
type input "********"
click at [190, 383] on button at bounding box center [189, 394] width 26 height 22
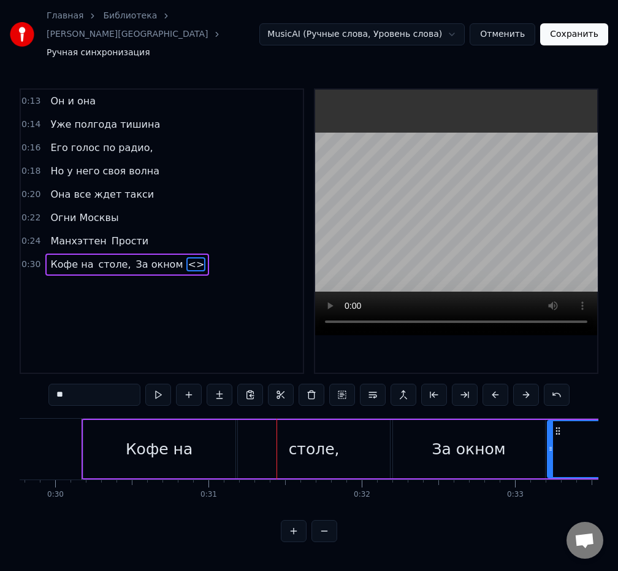
click at [118, 383] on input "**" at bounding box center [94, 394] width 92 height 22
type input "*"
type input "******"
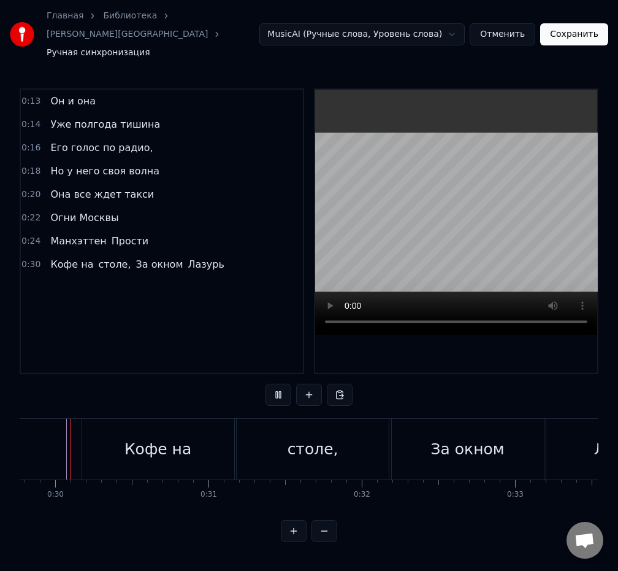
scroll to position [0, 4551]
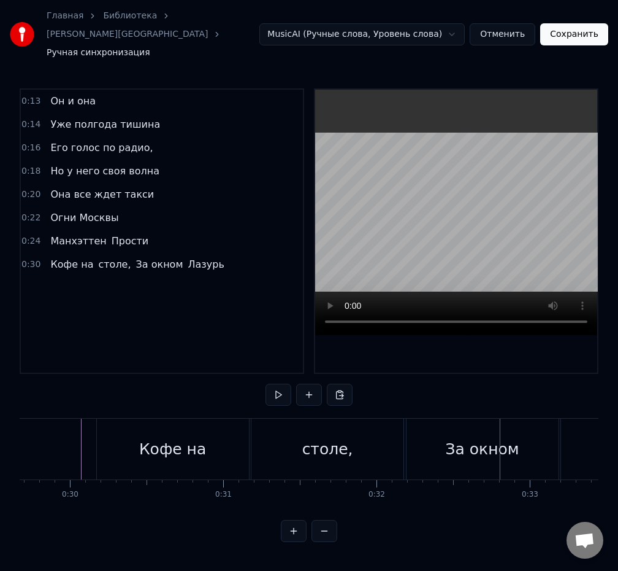
click at [268, 439] on div "столе," at bounding box center [328, 448] width 152 height 61
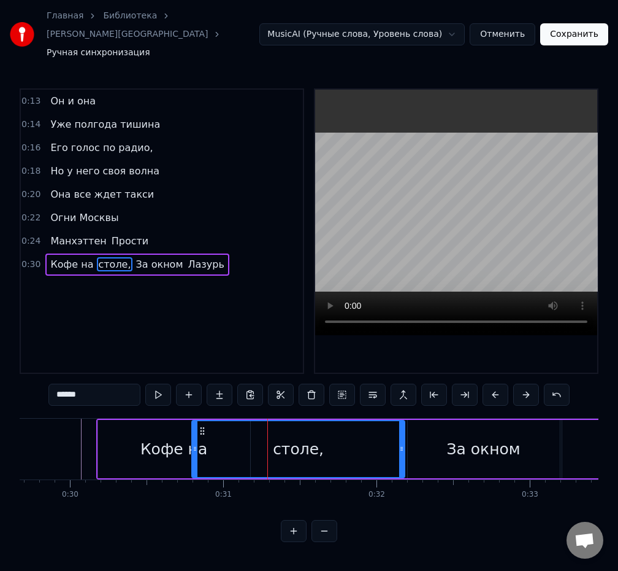
drag, startPoint x: 253, startPoint y: 438, endPoint x: 184, endPoint y: 439, distance: 68.7
click at [193, 440] on div at bounding box center [195, 449] width 5 height 56
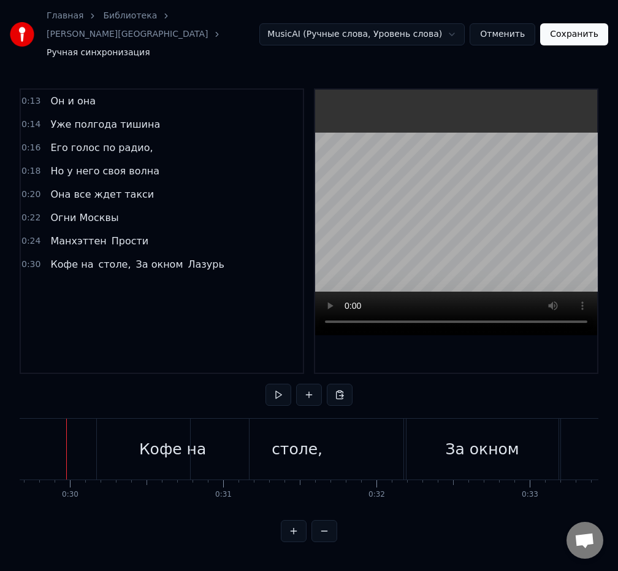
scroll to position [0, 4537]
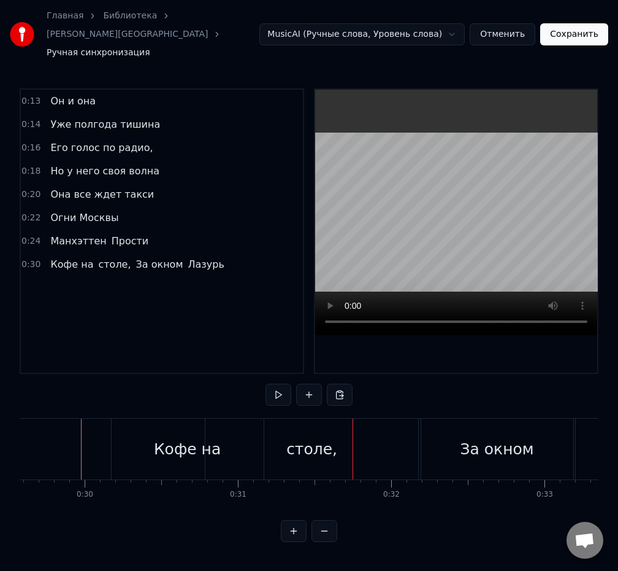
drag, startPoint x: 398, startPoint y: 437, endPoint x: 413, endPoint y: 442, distance: 16.1
click at [398, 437] on div "столе," at bounding box center [312, 448] width 213 height 61
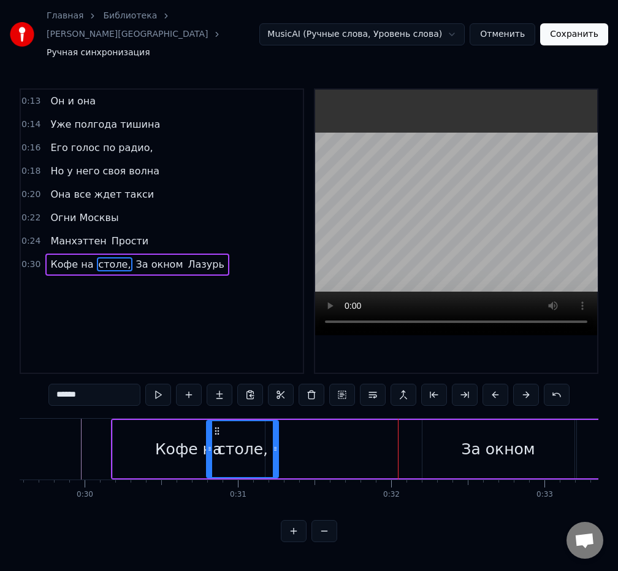
drag, startPoint x: 416, startPoint y: 454, endPoint x: 274, endPoint y: 447, distance: 141.9
click at [274, 447] on div at bounding box center [275, 449] width 5 height 56
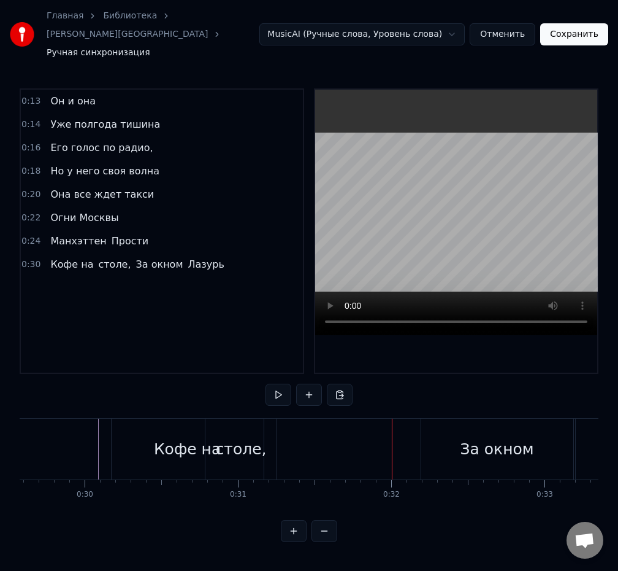
click at [272, 444] on div "столе," at bounding box center [241, 448] width 71 height 61
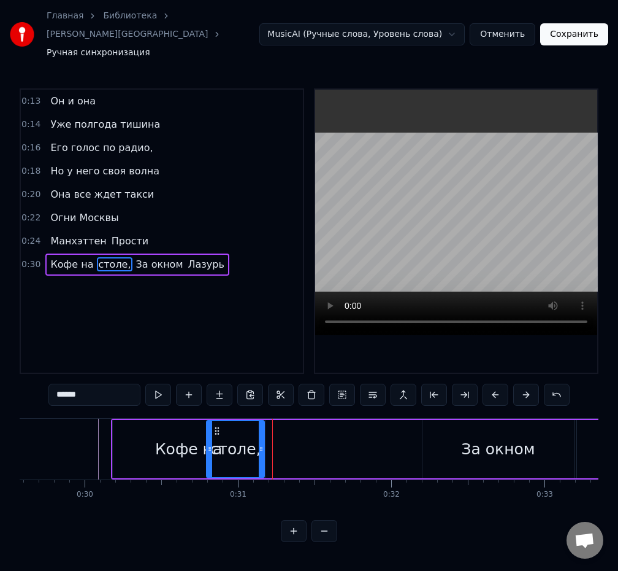
drag, startPoint x: 275, startPoint y: 451, endPoint x: 196, endPoint y: 447, distance: 79.2
click at [259, 449] on div at bounding box center [261, 449] width 5 height 56
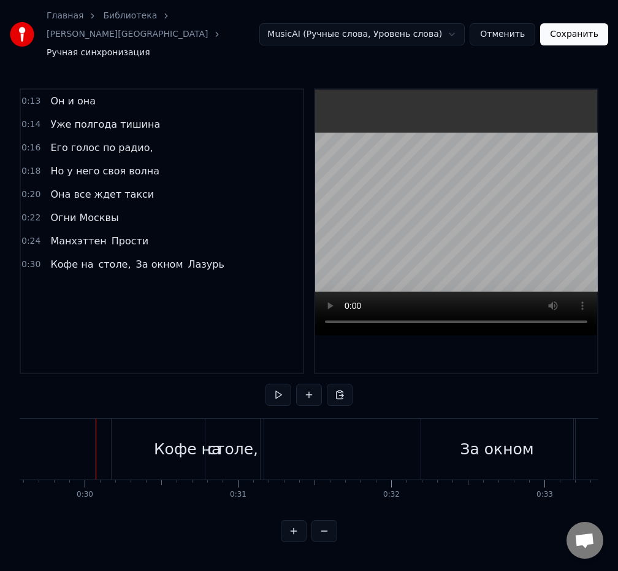
drag, startPoint x: 457, startPoint y: 438, endPoint x: 391, endPoint y: 438, distance: 65.7
click at [391, 438] on div "Кофе на столе, За окном Лазурь" at bounding box center [421, 448] width 621 height 61
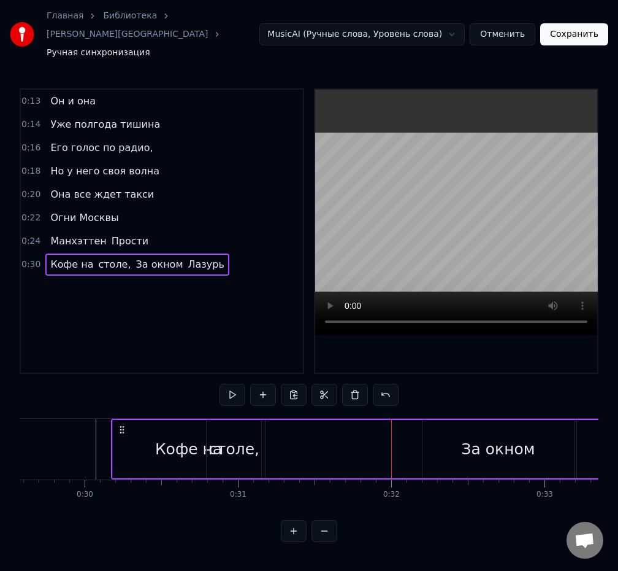
drag, startPoint x: 456, startPoint y: 437, endPoint x: 429, endPoint y: 437, distance: 27.6
click at [453, 437] on div "За окном" at bounding box center [499, 449] width 152 height 58
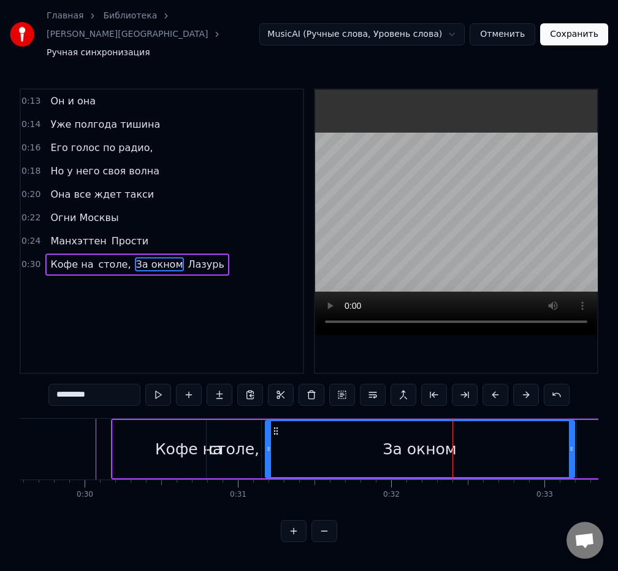
drag, startPoint x: 425, startPoint y: 439, endPoint x: 277, endPoint y: 438, distance: 147.3
click at [266, 442] on div at bounding box center [268, 449] width 5 height 56
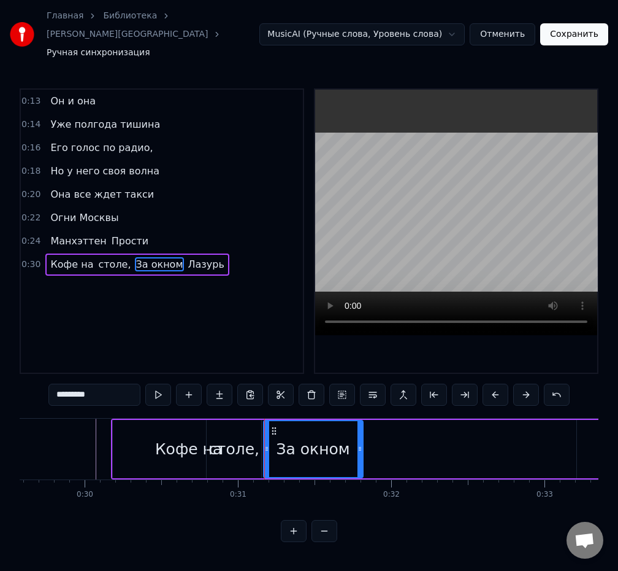
drag, startPoint x: 570, startPoint y: 444, endPoint x: 359, endPoint y: 440, distance: 211.1
click at [359, 440] on div at bounding box center [360, 449] width 5 height 56
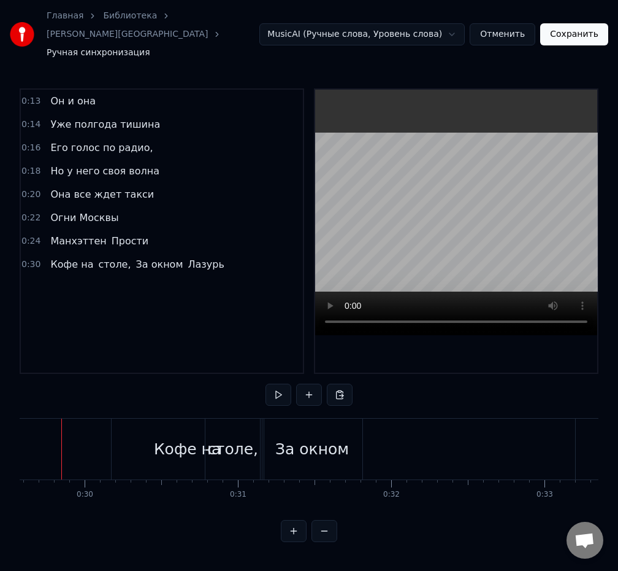
scroll to position [0, 4517]
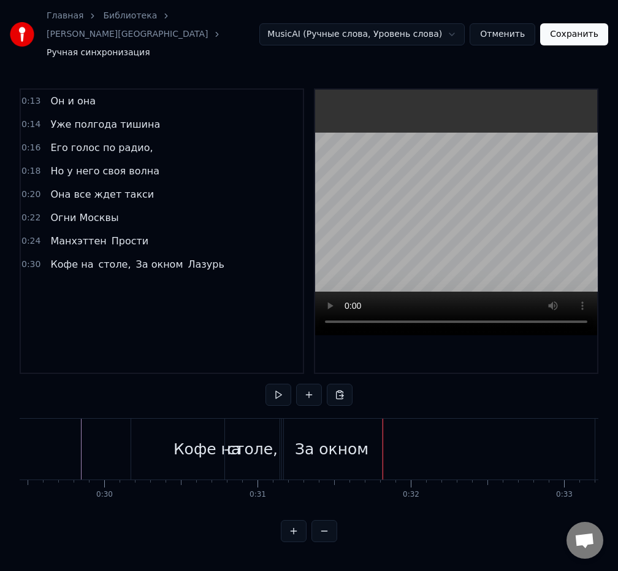
click at [307, 441] on div "За окном" at bounding box center [332, 448] width 74 height 23
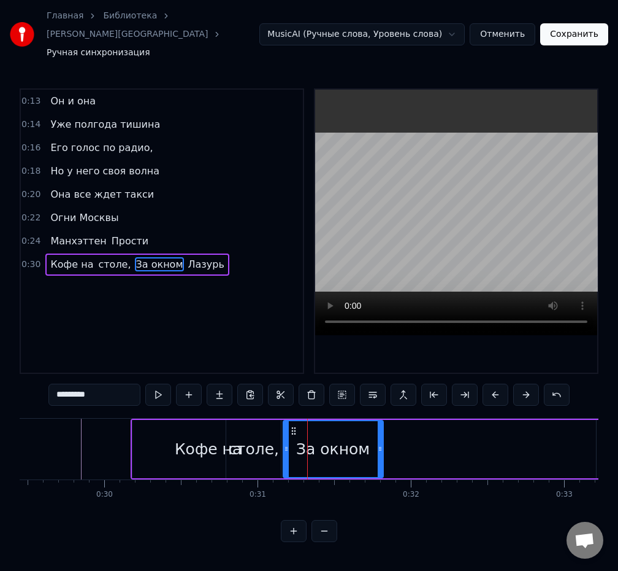
drag, startPoint x: 322, startPoint y: 438, endPoint x: 344, endPoint y: 439, distance: 22.1
click at [344, 439] on div "За окном" at bounding box center [333, 448] width 74 height 23
drag, startPoint x: 285, startPoint y: 436, endPoint x: 309, endPoint y: 440, distance: 24.2
click at [309, 440] on div at bounding box center [310, 449] width 5 height 56
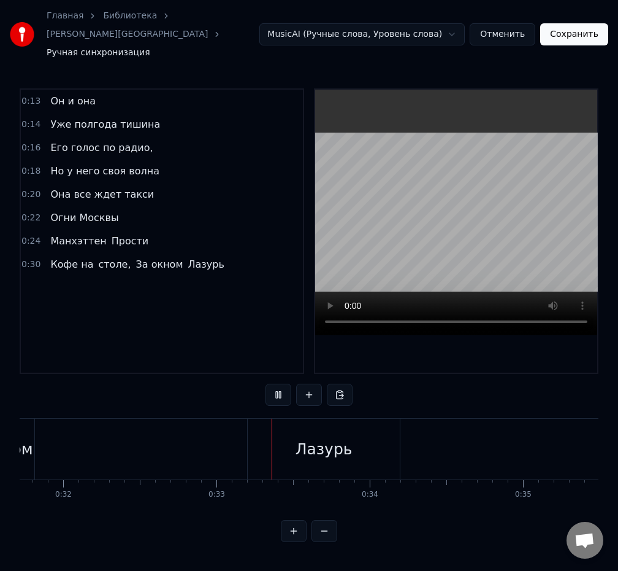
scroll to position [0, 4997]
drag, startPoint x: 210, startPoint y: 432, endPoint x: 56, endPoint y: 427, distance: 154.1
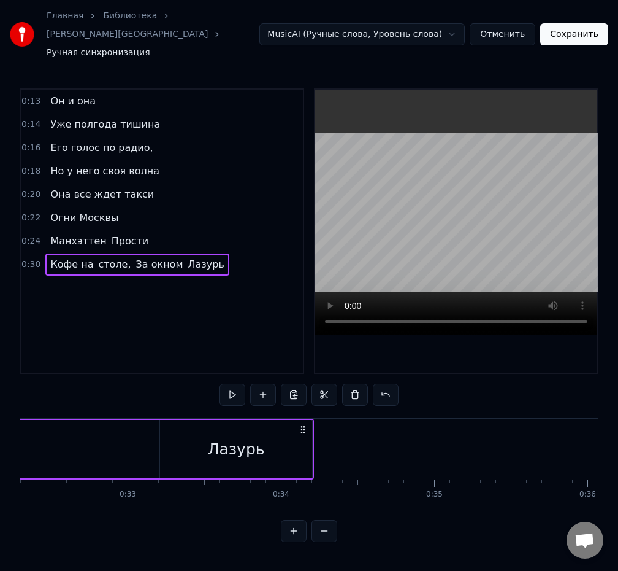
click at [307, 452] on div "Лазурь" at bounding box center [236, 449] width 152 height 58
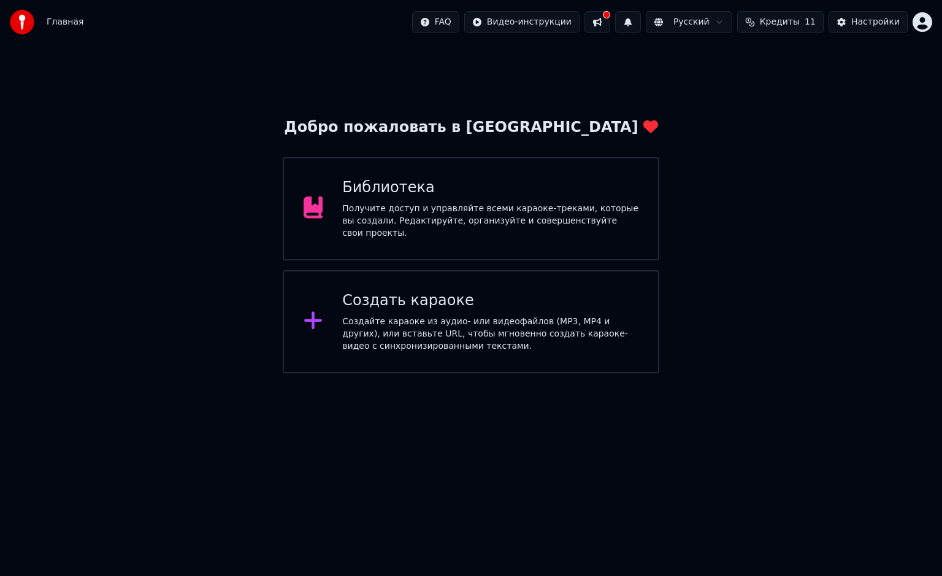
click at [447, 152] on div "Добро пожаловать в Youka Библиотека Получите доступ и управляйте всеми караоке-…" at bounding box center [471, 245] width 377 height 255
click at [476, 181] on div "Библиотека Получите доступ и управляйте всеми караоке-треками, которые вы созда…" at bounding box center [471, 208] width 377 height 103
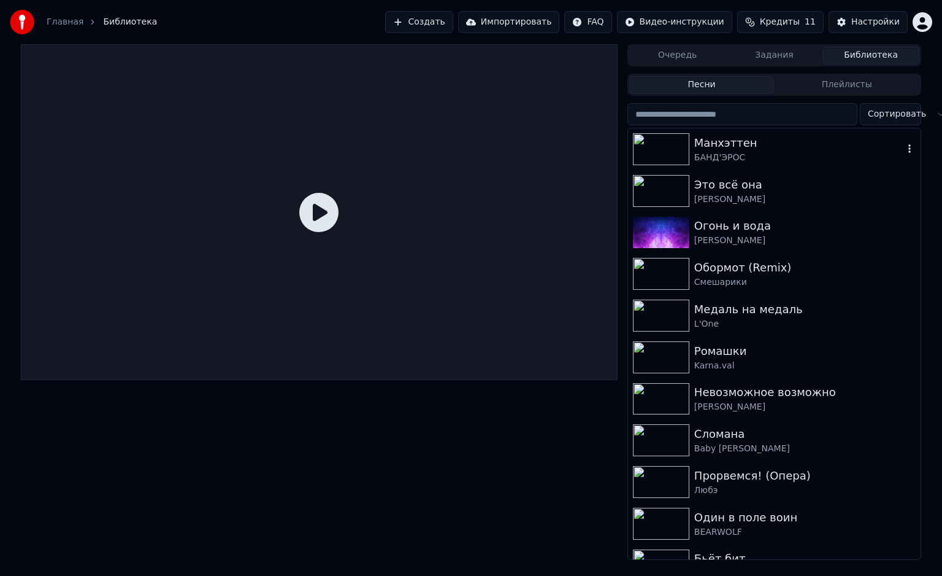
click at [755, 162] on div "БАНД'ЭРОС" at bounding box center [799, 158] width 209 height 12
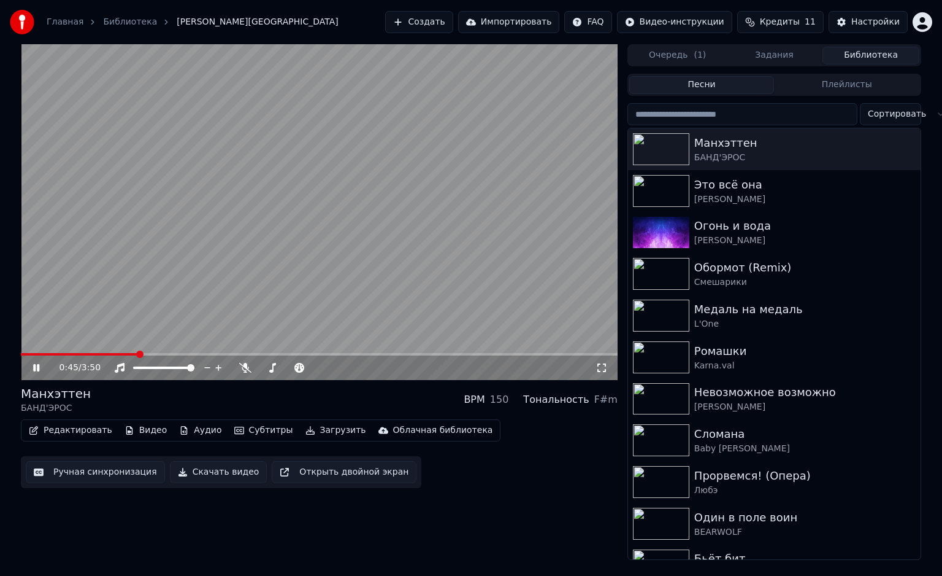
click at [137, 354] on span at bounding box center [319, 354] width 597 height 2
click at [245, 368] on icon at bounding box center [245, 368] width 12 height 10
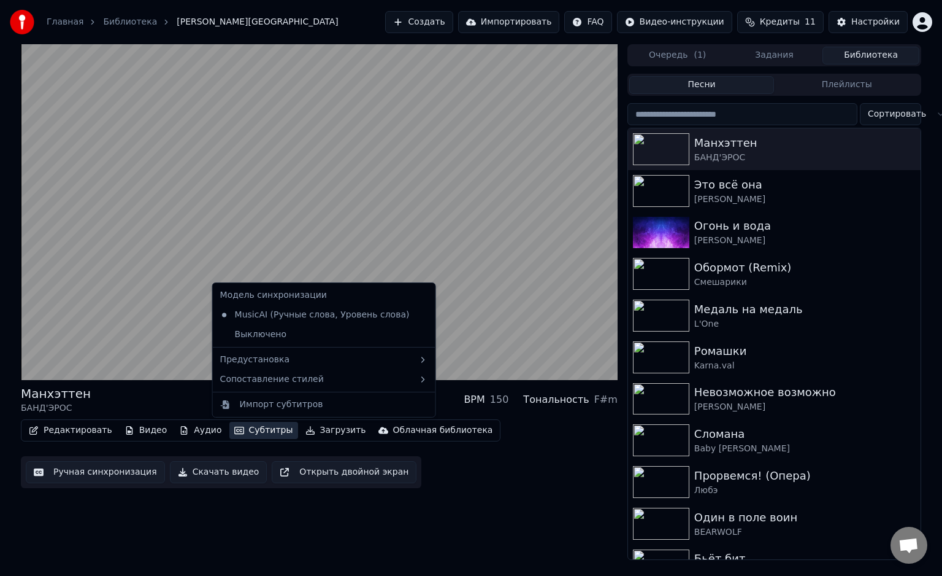
click at [255, 432] on button "Субтитры" at bounding box center [263, 430] width 69 height 17
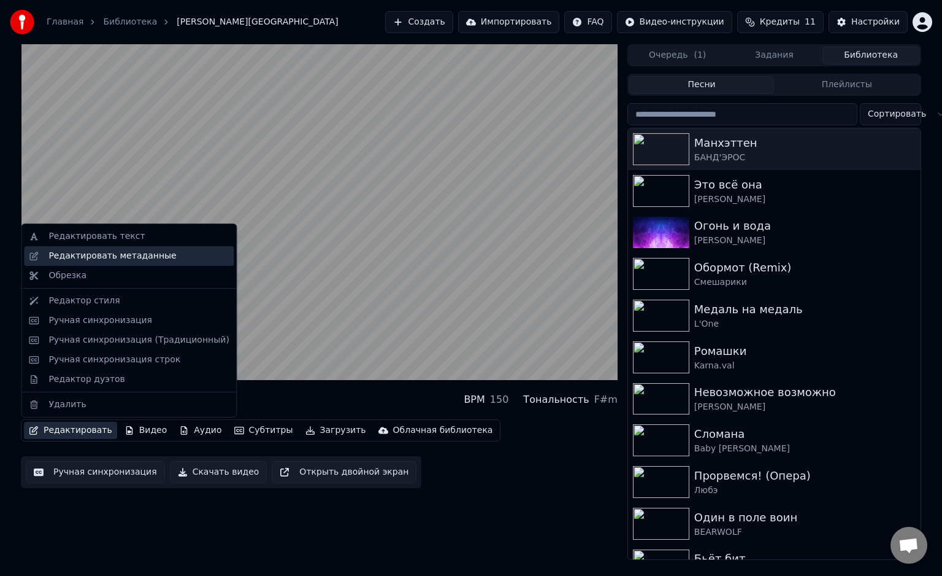
click at [118, 262] on div "Редактировать метаданные" at bounding box center [129, 256] width 210 height 20
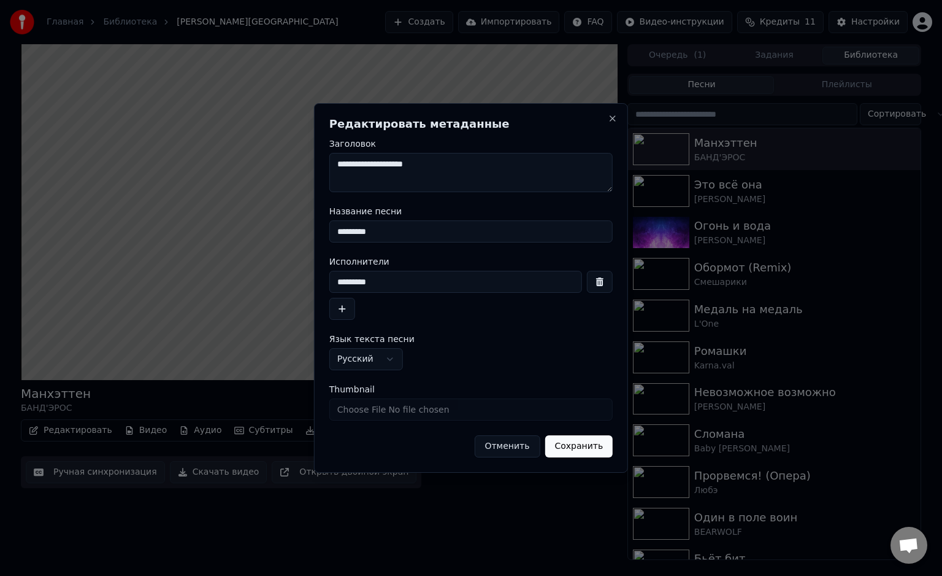
click at [509, 443] on button "Отменить" at bounding box center [507, 446] width 66 height 22
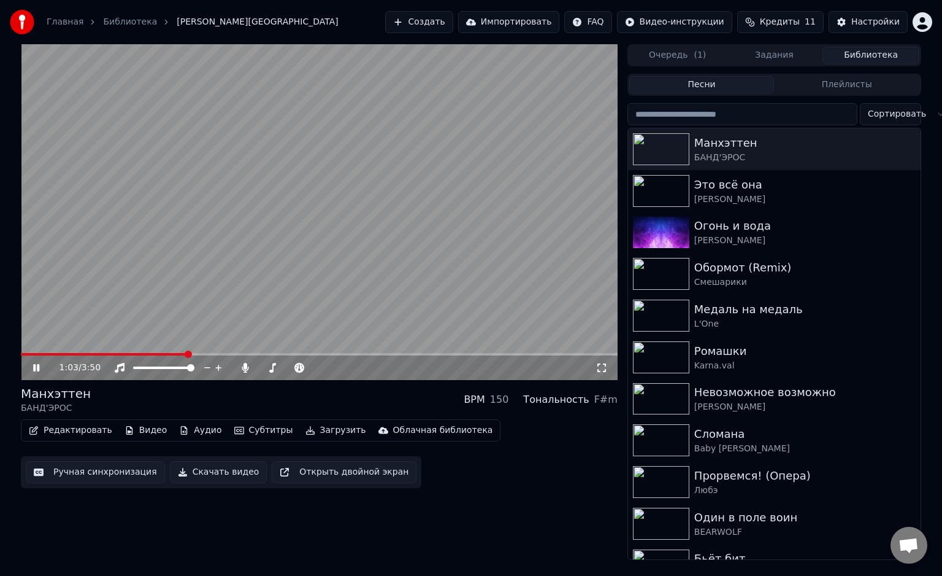
click at [96, 352] on video at bounding box center [319, 212] width 597 height 336
click at [93, 356] on div "1:04 / 3:50" at bounding box center [319, 367] width 597 height 25
click at [93, 355] on span at bounding box center [104, 354] width 166 height 2
click at [128, 297] on video at bounding box center [319, 212] width 597 height 336
click at [79, 435] on button "Редактировать" at bounding box center [70, 430] width 93 height 17
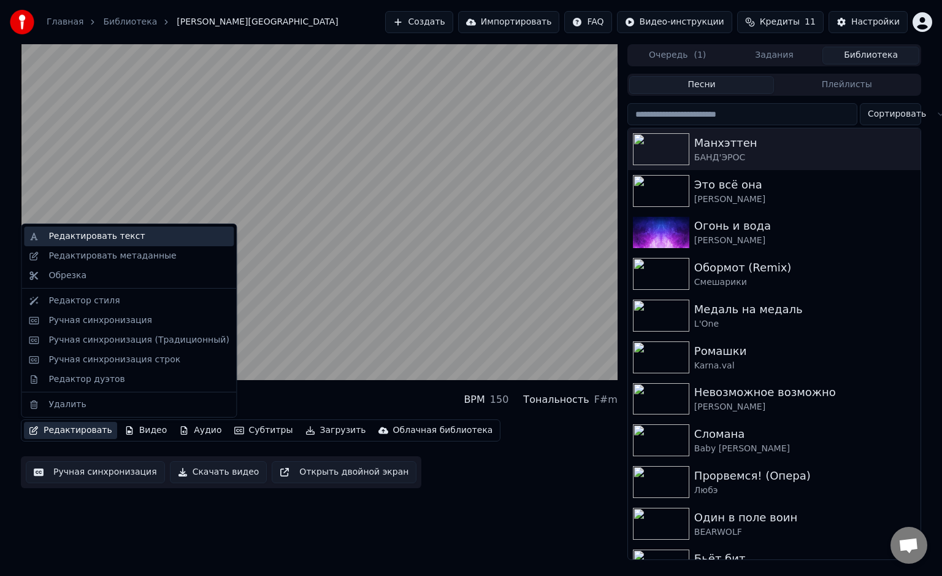
click at [120, 229] on div "Редактировать текст" at bounding box center [129, 236] width 210 height 20
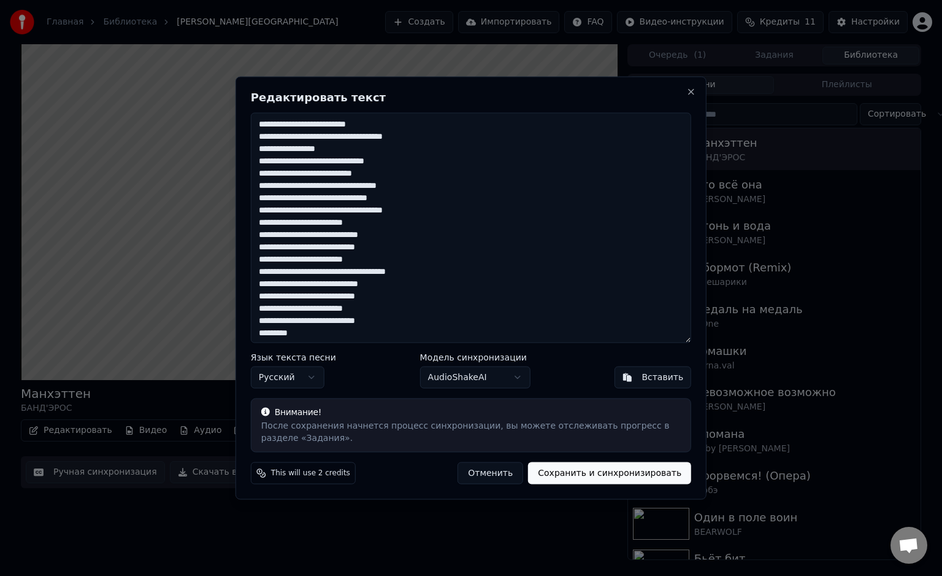
drag, startPoint x: 256, startPoint y: 123, endPoint x: 432, endPoint y: 157, distance: 178.8
click at [432, 157] on textarea at bounding box center [471, 228] width 441 height 230
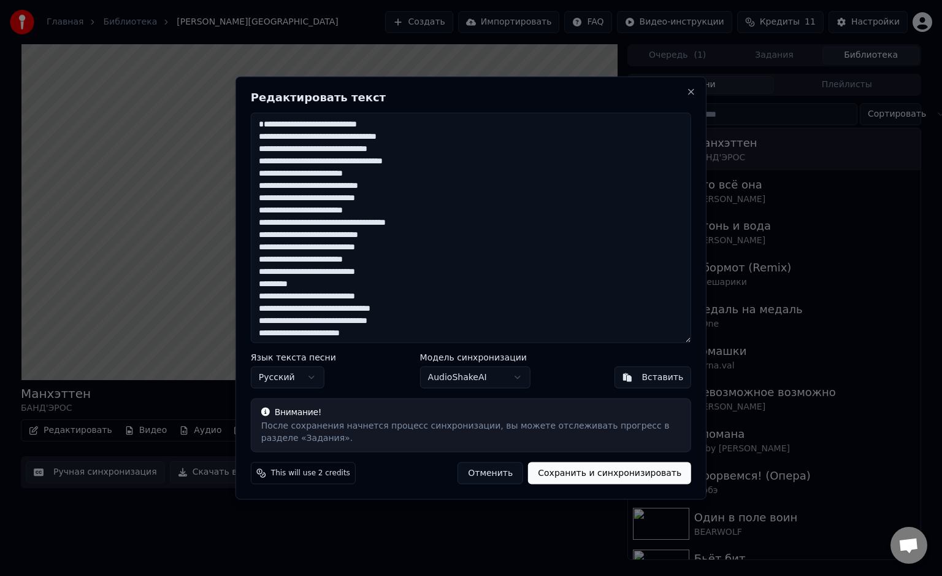
click at [258, 134] on textarea at bounding box center [471, 228] width 441 height 230
type textarea "**********"
click at [652, 472] on button "Сохранить и синхронизировать" at bounding box center [609, 472] width 163 height 22
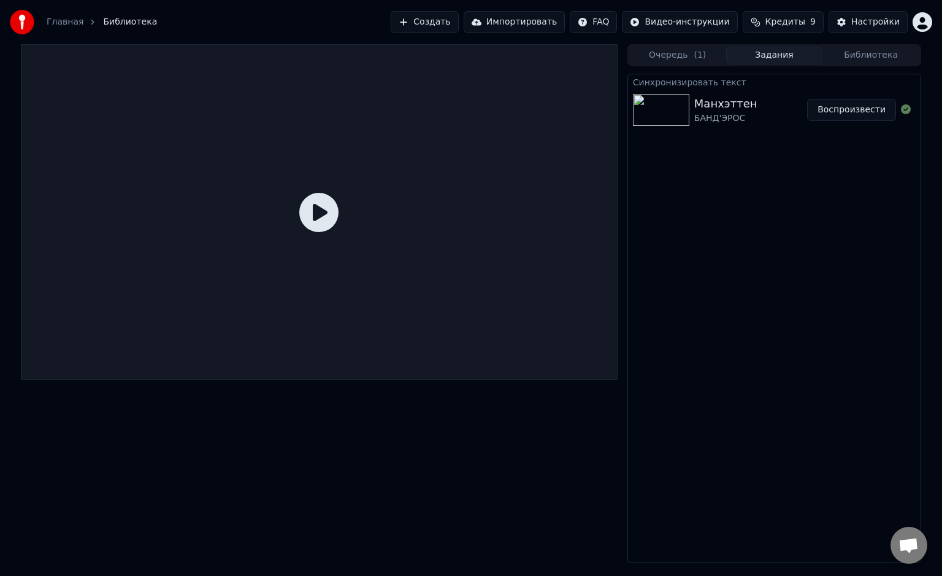
click at [848, 107] on button "Воспроизвести" at bounding box center [851, 110] width 89 height 22
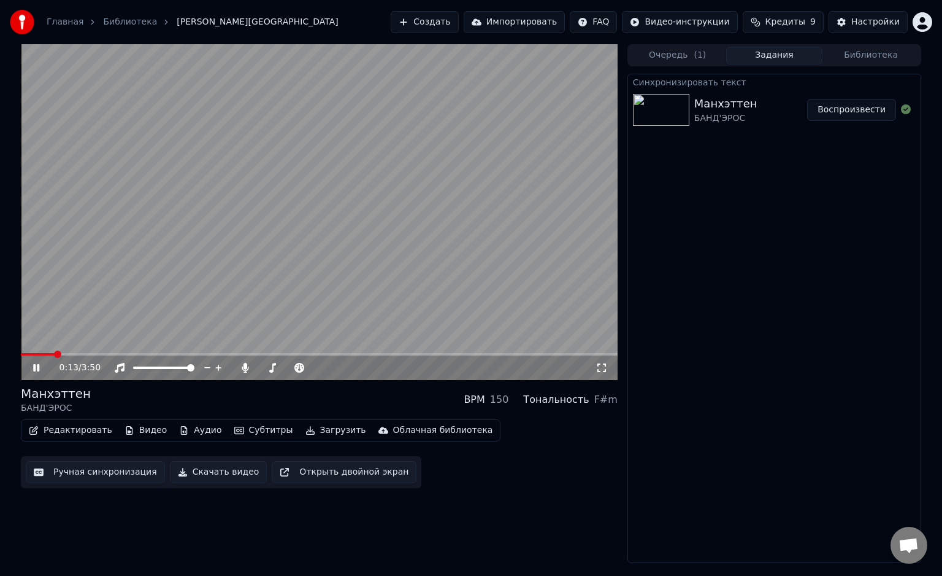
click at [55, 353] on span at bounding box center [319, 354] width 597 height 2
click at [87, 355] on span at bounding box center [319, 354] width 597 height 2
click at [865, 51] on button "Библиотека" at bounding box center [871, 56] width 97 height 18
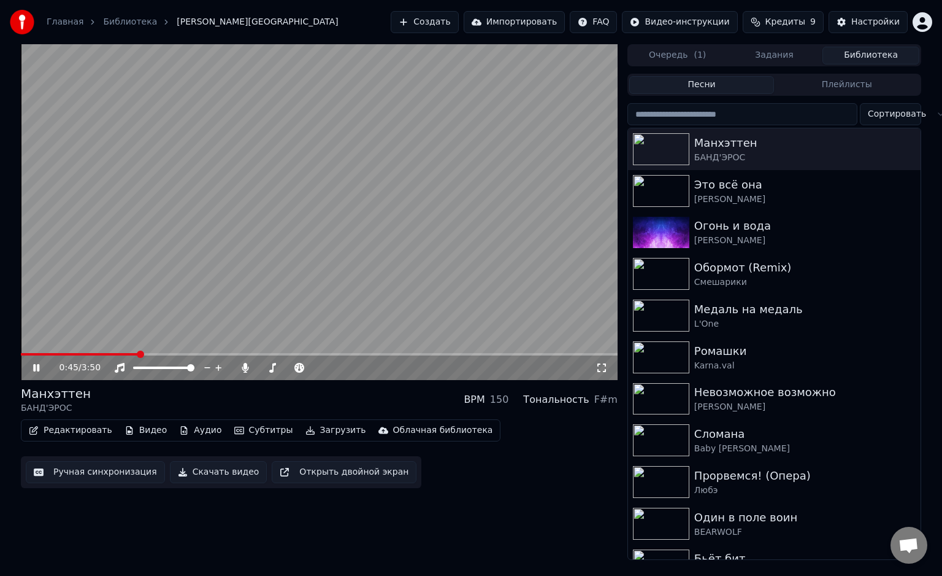
click at [782, 56] on button "Задания" at bounding box center [774, 56] width 97 height 18
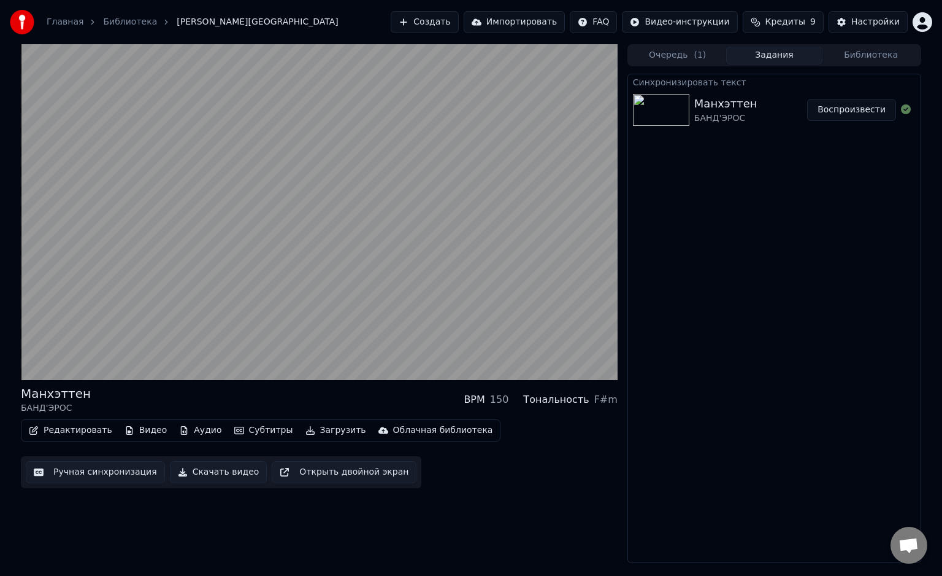
click at [217, 476] on button "Скачать видео" at bounding box center [219, 472] width 98 height 22
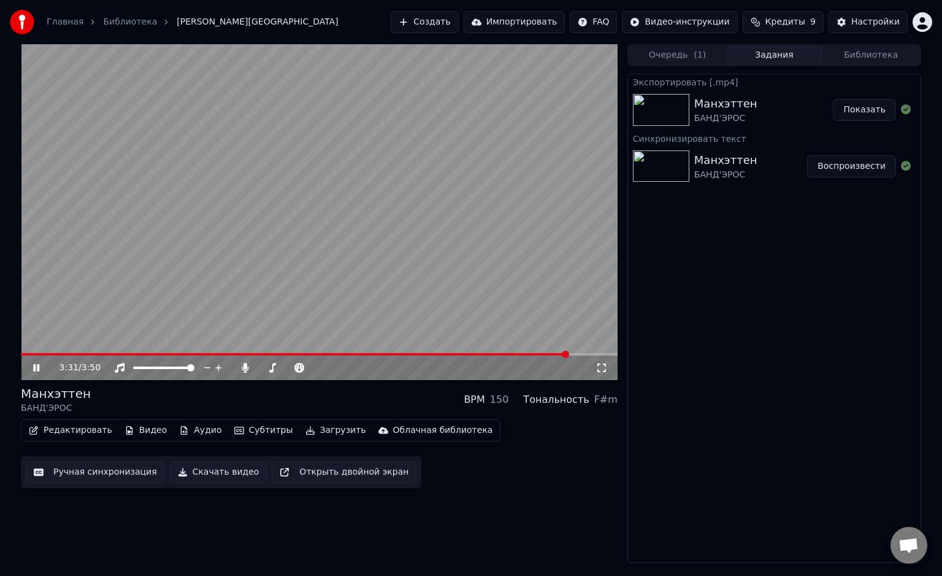
click at [922, 26] on html "Главная Библиотека Манхэттен • БАНД'[PERSON_NAME] Импортировать FAQ Видео-инстр…" at bounding box center [471, 288] width 942 height 576
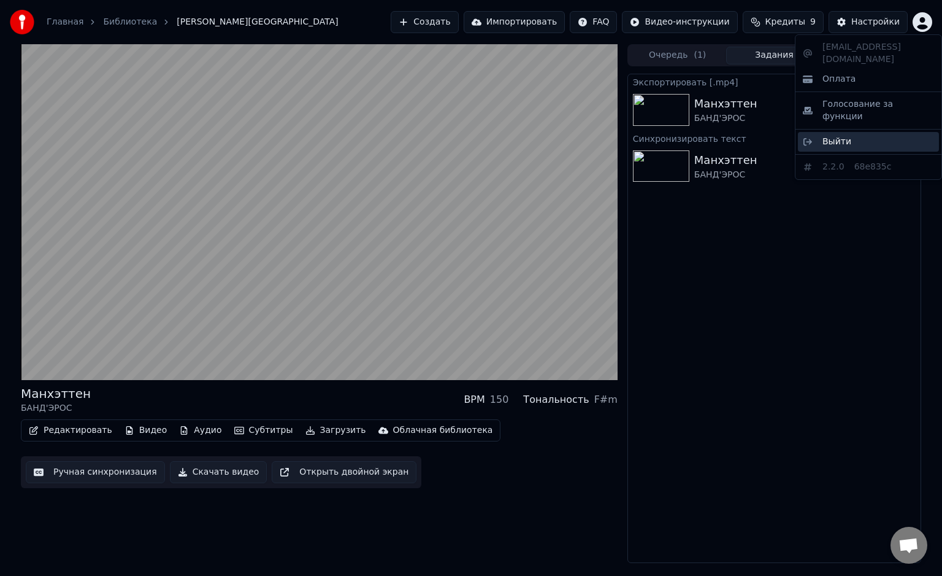
click at [884, 132] on div "Выйти" at bounding box center [868, 142] width 141 height 20
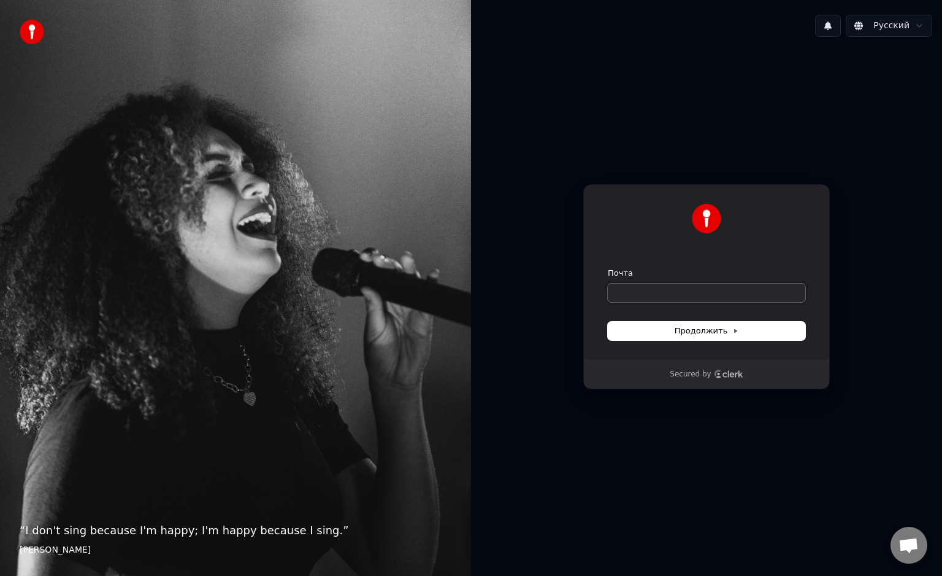
click at [662, 285] on input "Почта" at bounding box center [707, 292] width 198 height 18
paste input "**********"
click at [671, 331] on button "Продолжить" at bounding box center [707, 331] width 198 height 18
type input "**********"
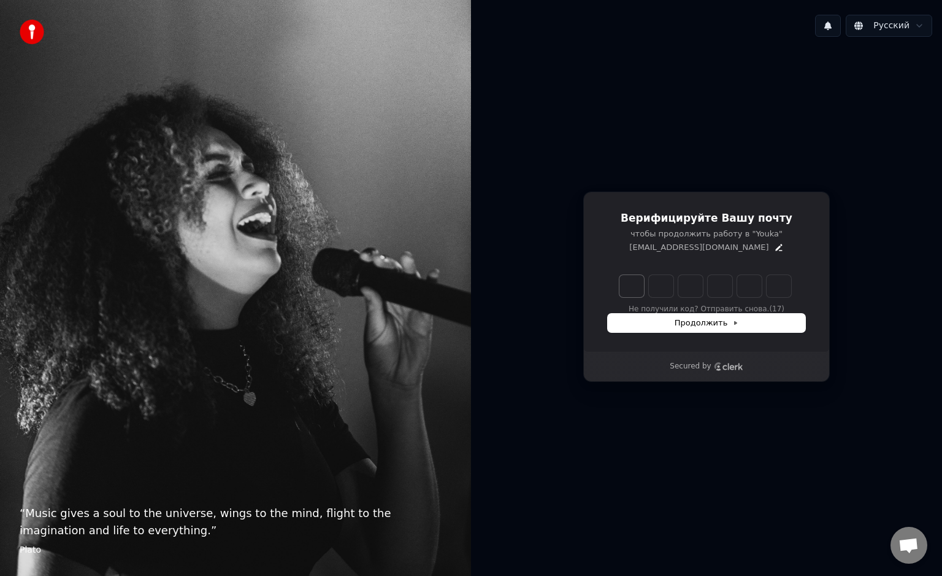
type input "*"
type input "**"
type input "*"
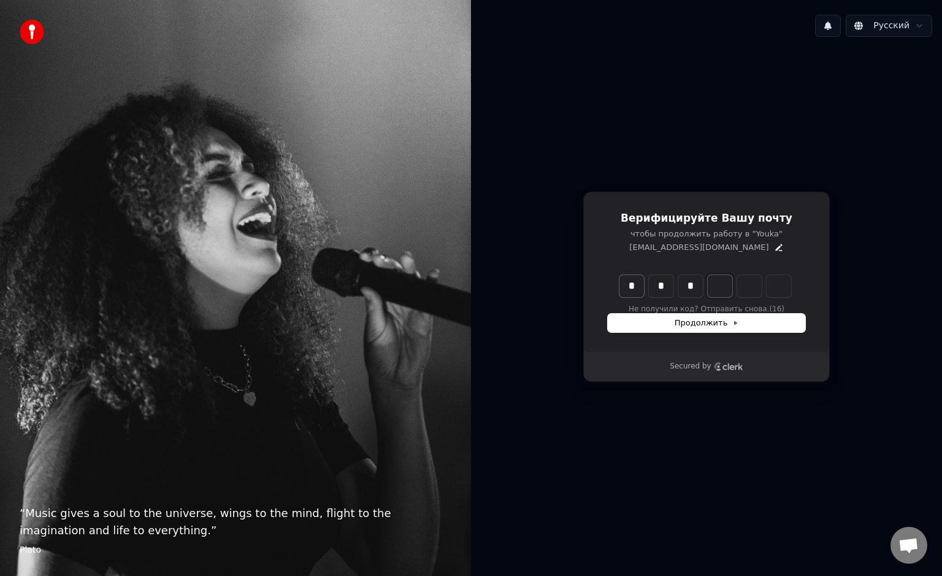
type input "***"
type input "*"
type input "****"
type input "*"
type input "******"
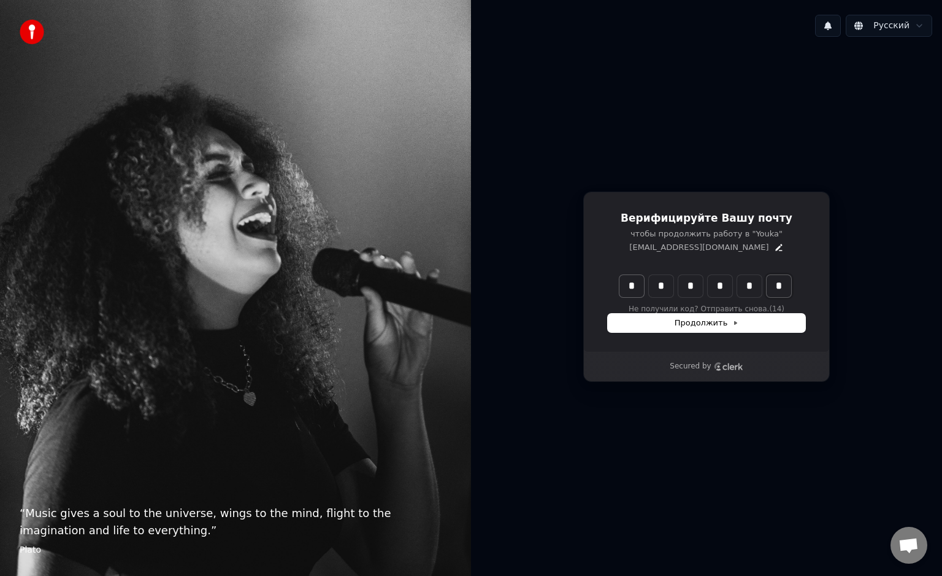
type input "*"
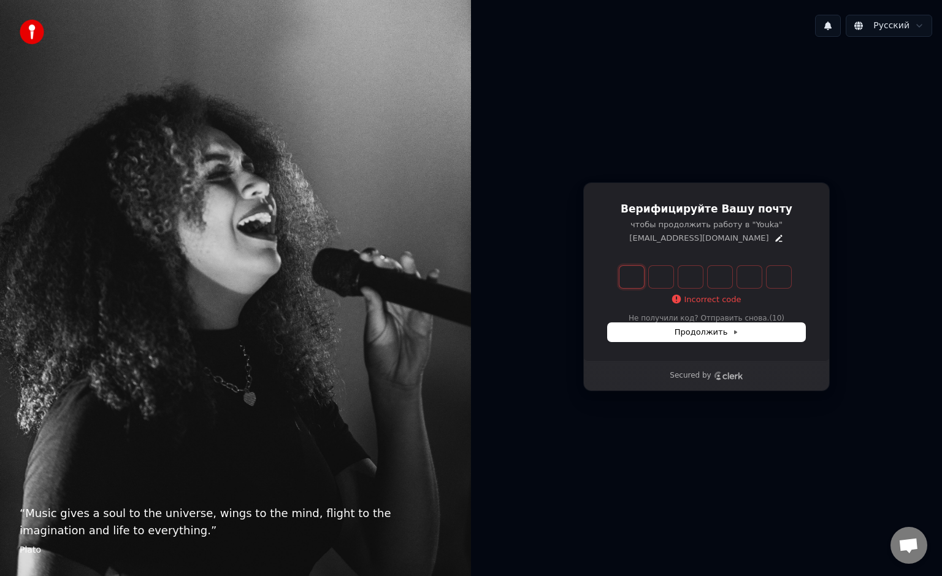
type input "*"
type input "**"
type input "*"
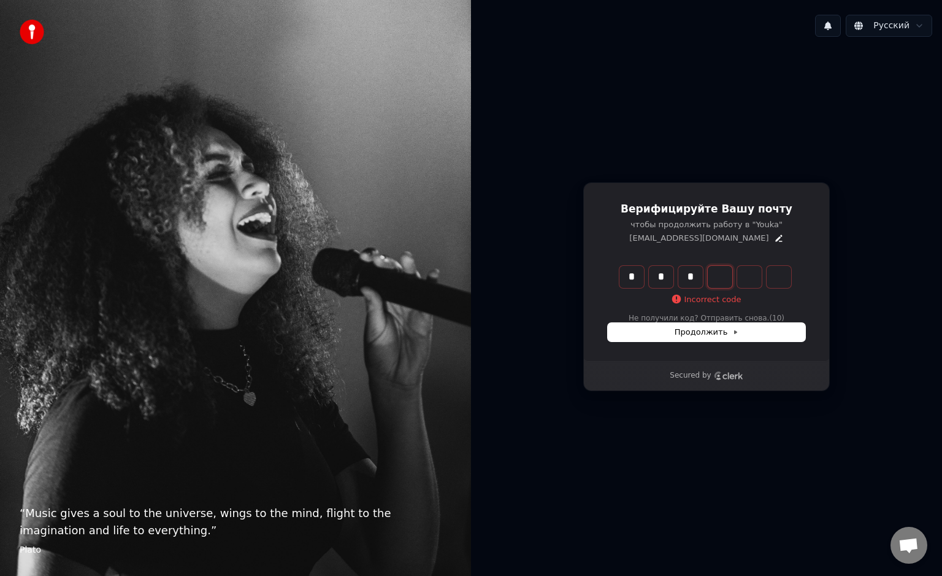
type input "***"
type input "*"
type input "****"
type input "*"
type input "******"
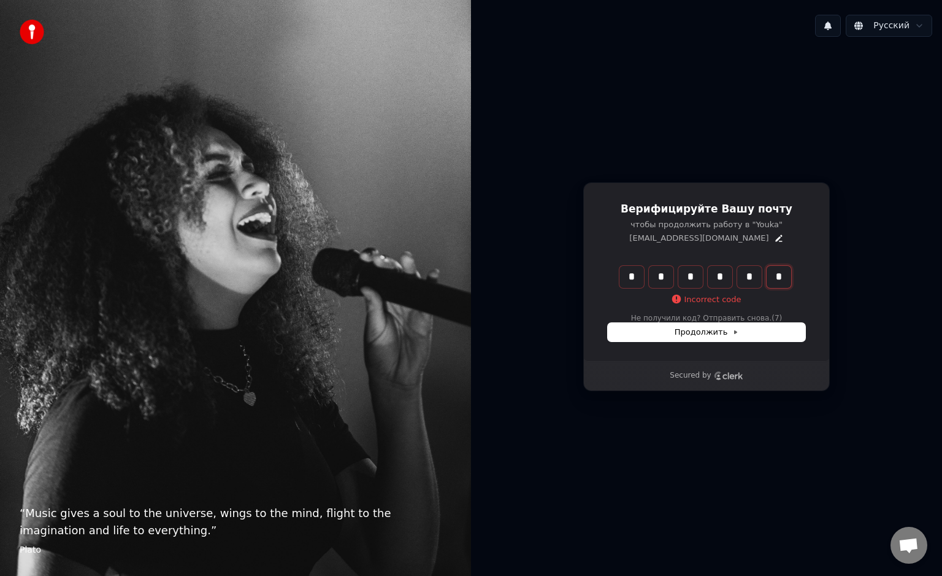
type input "*"
